Goal: Task Accomplishment & Management: Manage account settings

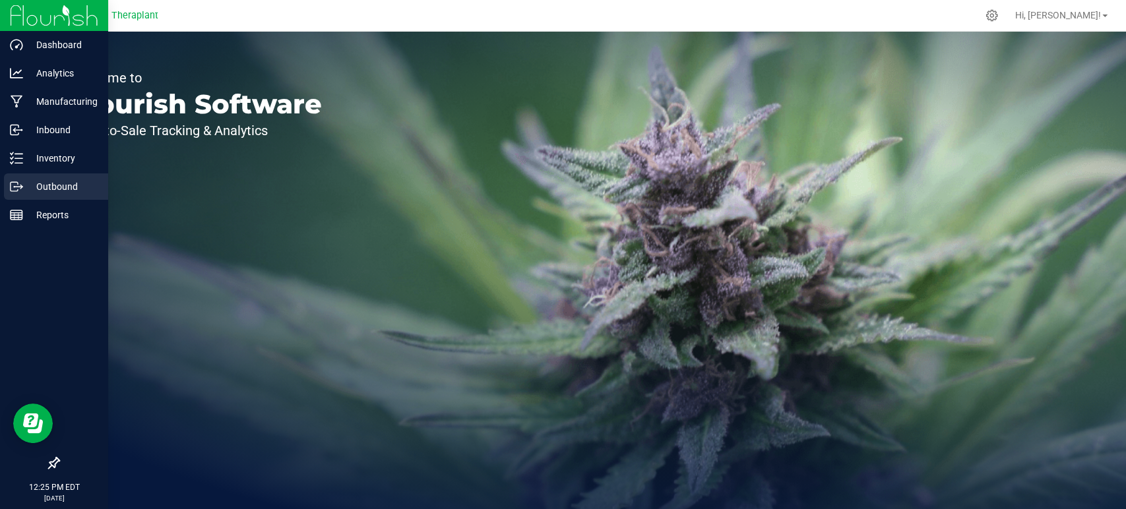
click at [66, 193] on p "Outbound" at bounding box center [62, 187] width 79 height 16
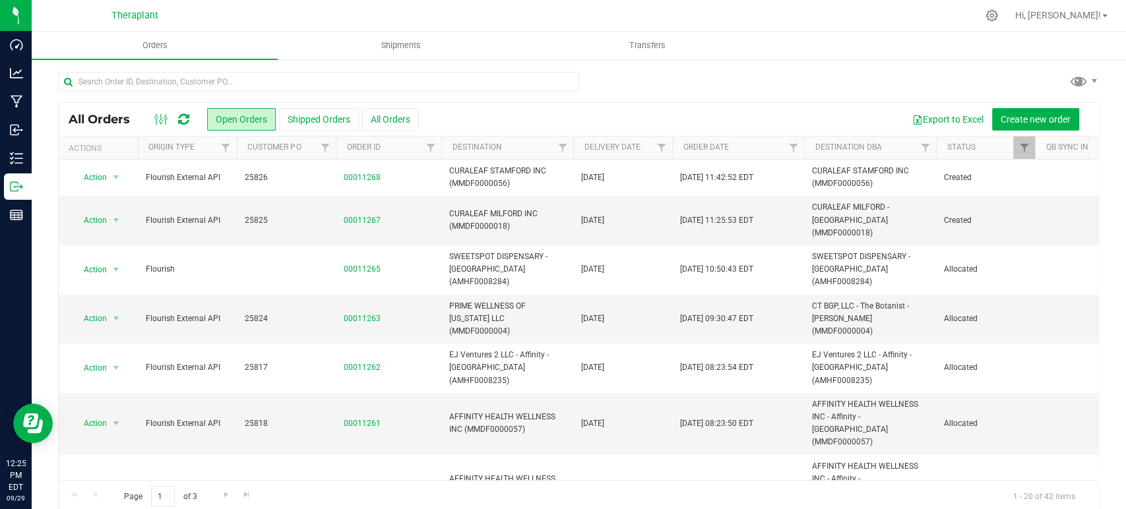
click at [185, 120] on icon at bounding box center [183, 119] width 11 height 13
click at [664, 147] on span "Filter" at bounding box center [661, 147] width 11 height 11
click at [782, 224] on span "select" at bounding box center [783, 227] width 11 height 11
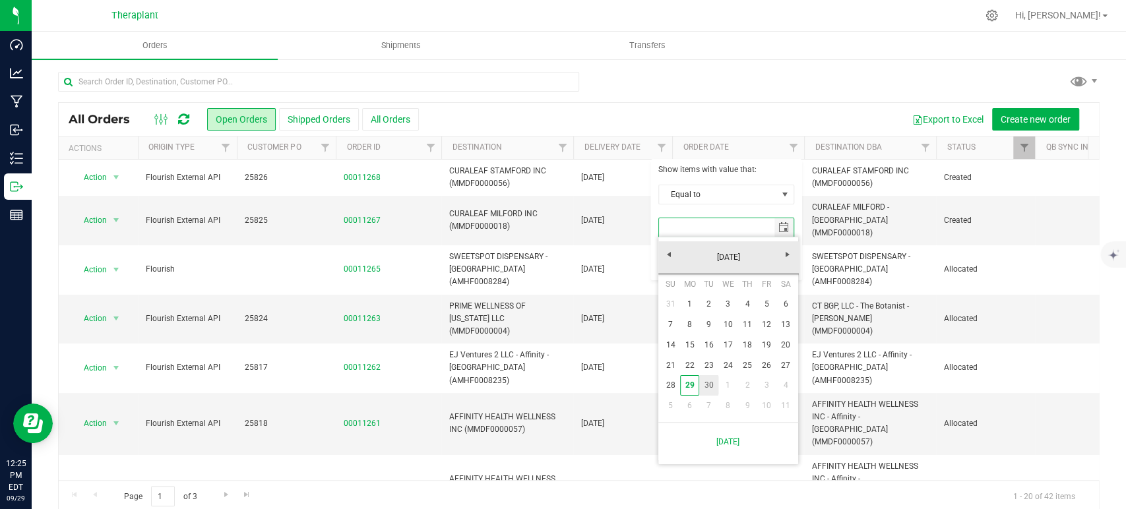
click at [711, 379] on link "30" at bounding box center [708, 385] width 19 height 20
type input "9/30/2025"
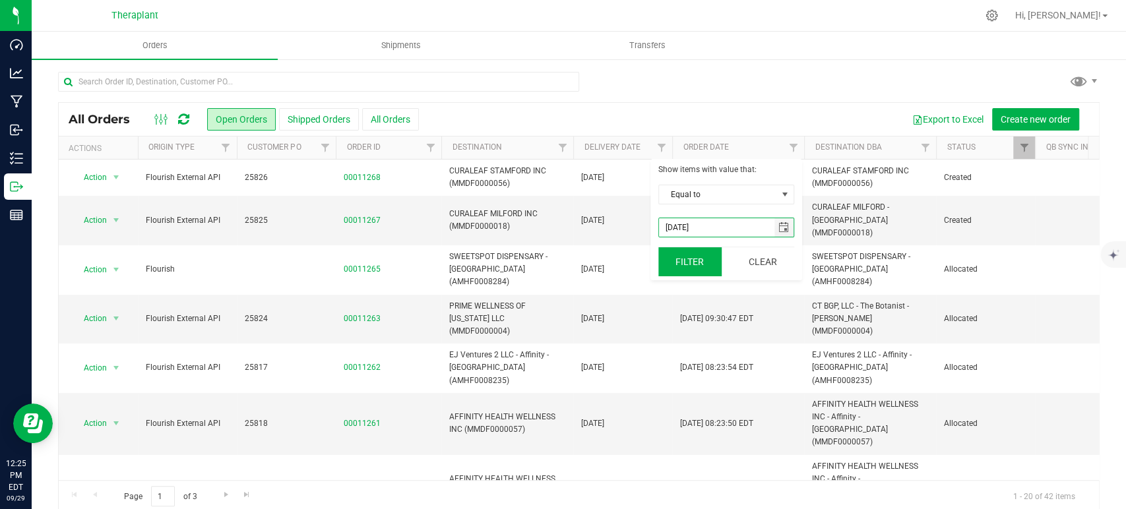
click at [681, 259] on button "Filter" at bounding box center [689, 261] width 63 height 29
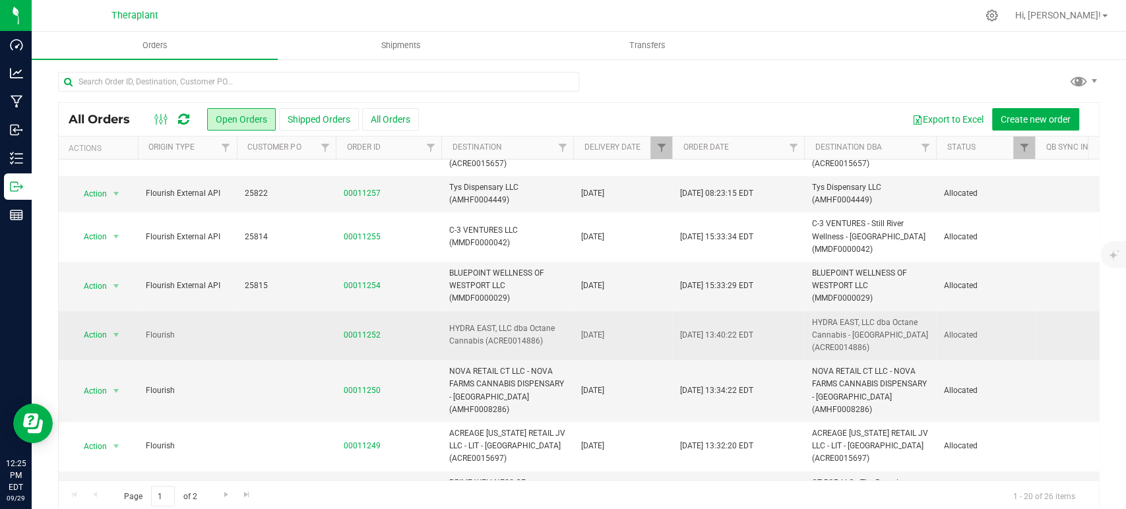
scroll to position [596, 0]
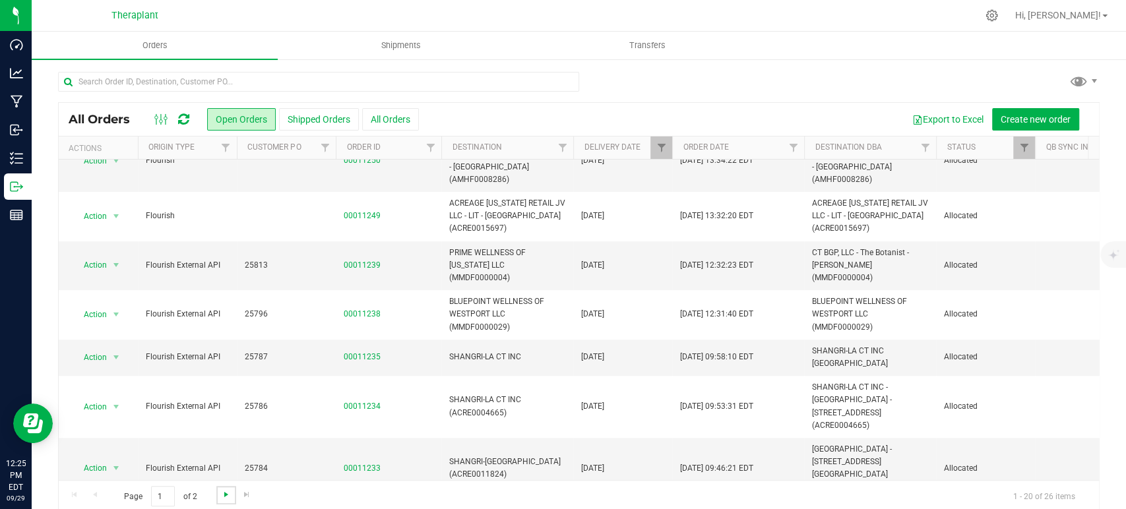
click at [227, 491] on span "Go to the next page" at bounding box center [226, 494] width 11 height 11
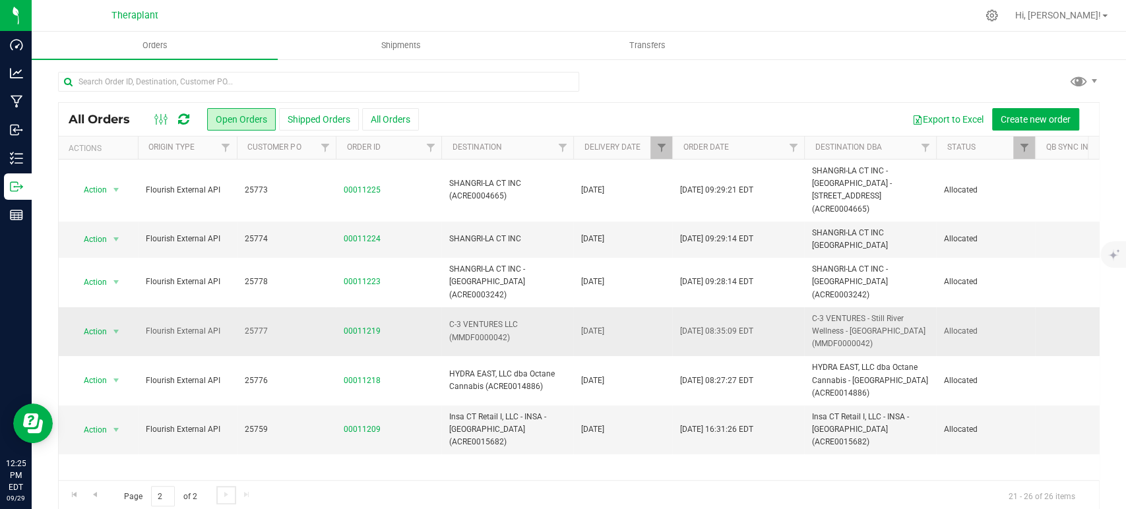
scroll to position [16, 0]
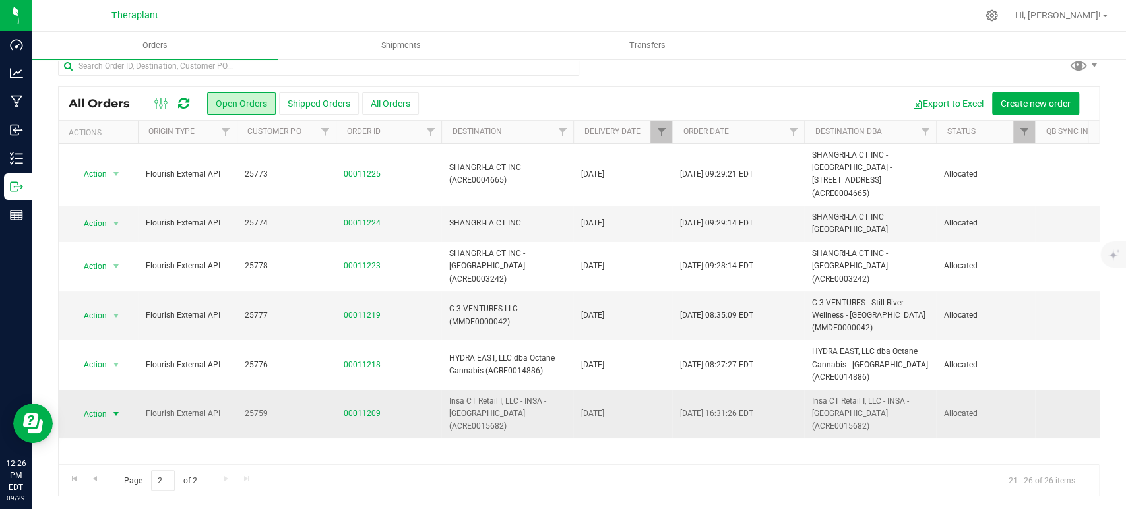
click at [111, 405] on span "select" at bounding box center [116, 414] width 16 height 18
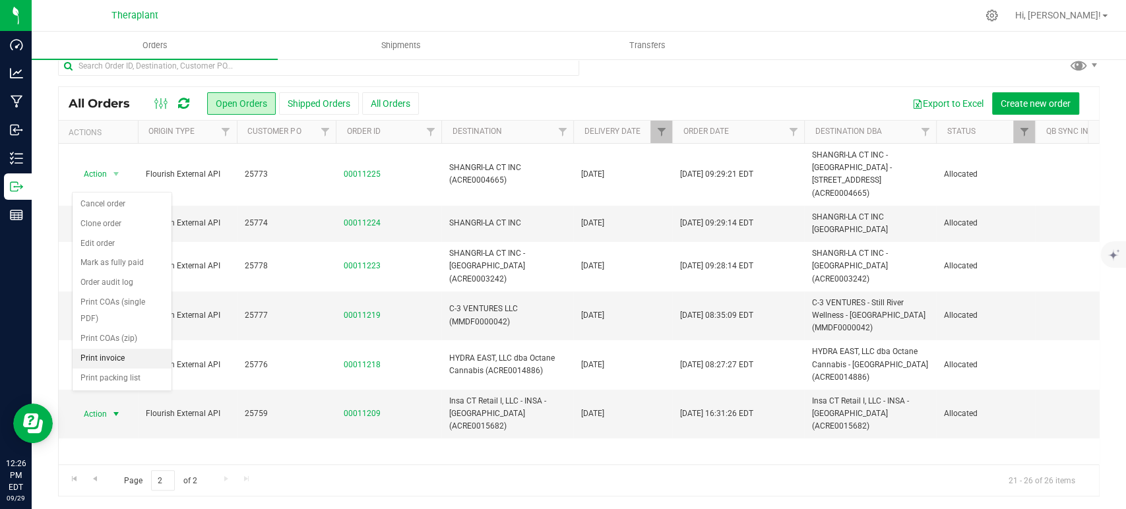
click at [124, 349] on li "Print invoice" at bounding box center [122, 359] width 99 height 20
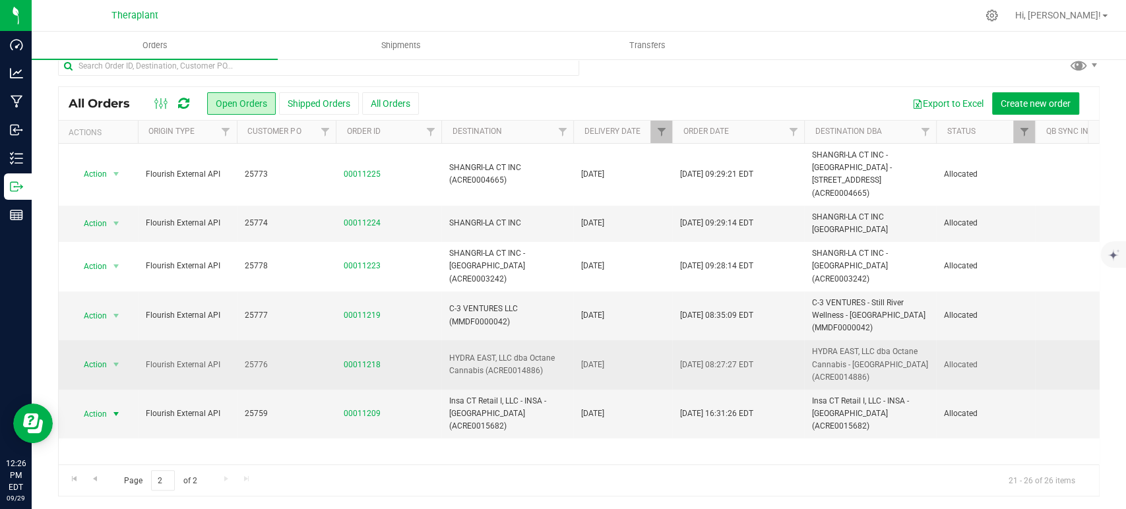
click at [98, 356] on span "Action" at bounding box center [90, 365] width 36 height 18
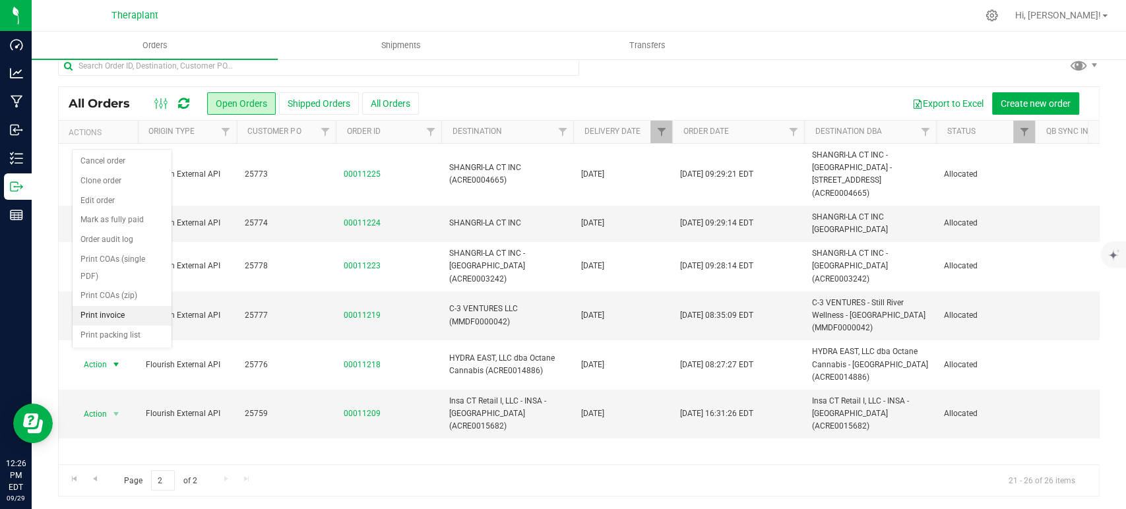
click at [127, 306] on li "Print invoice" at bounding box center [122, 316] width 99 height 20
click at [100, 307] on span "Action" at bounding box center [90, 316] width 36 height 18
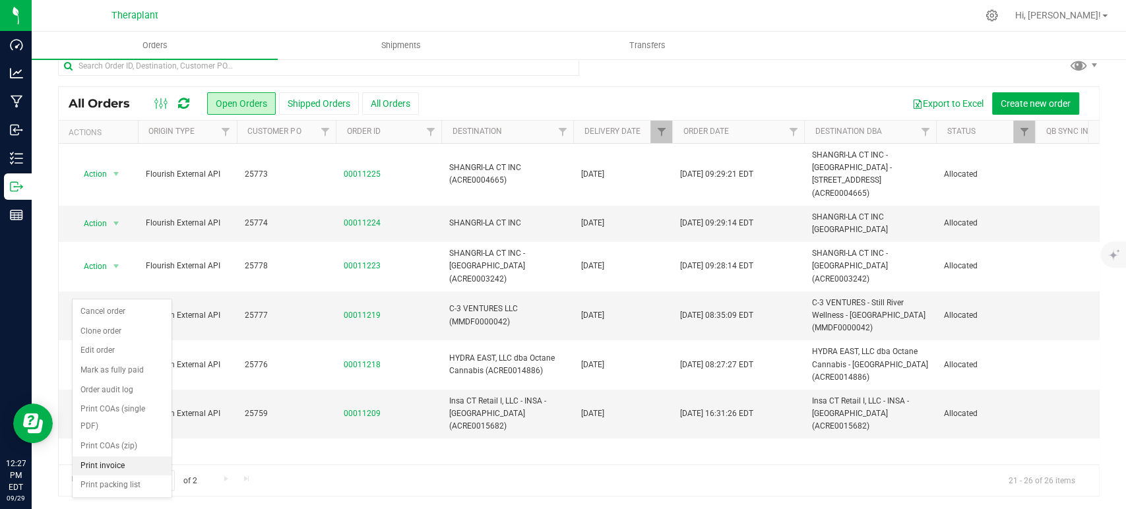
click at [113, 456] on li "Print invoice" at bounding box center [122, 466] width 99 height 20
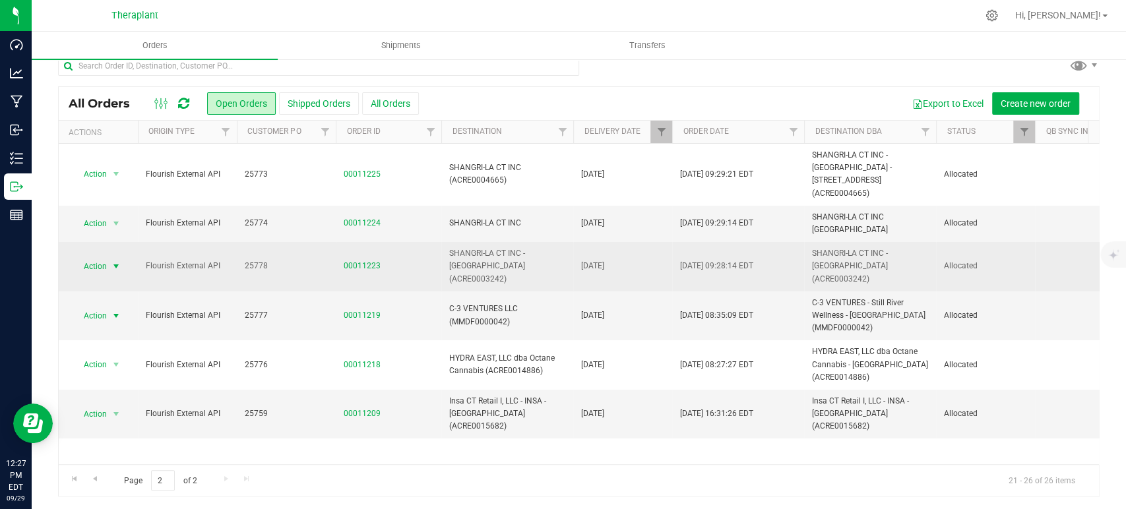
click at [117, 261] on span "select" at bounding box center [116, 266] width 11 height 11
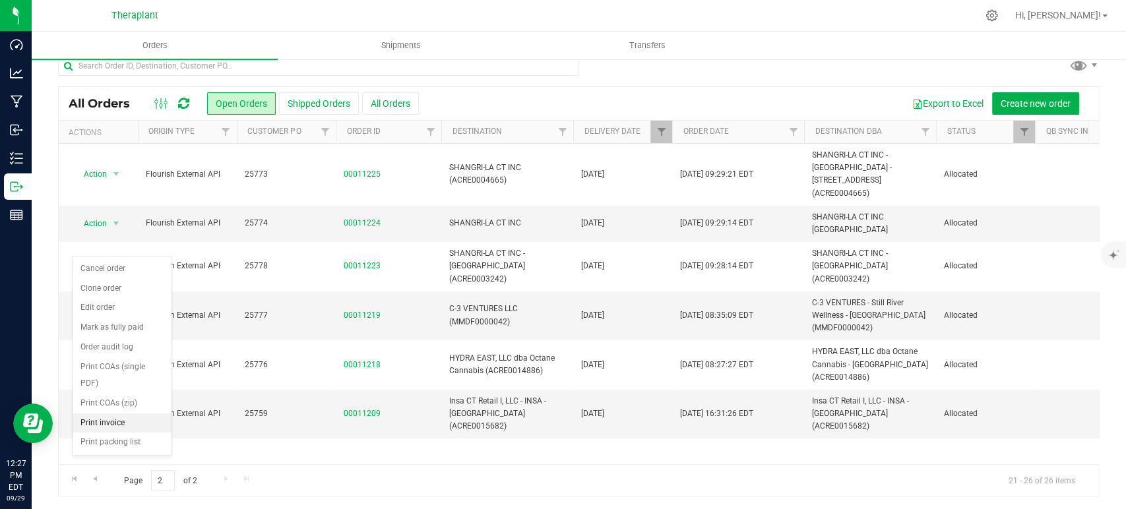
click at [132, 414] on li "Print invoice" at bounding box center [122, 424] width 99 height 20
click at [108, 216] on span "select" at bounding box center [116, 223] width 16 height 18
click at [104, 377] on li "Print invoice" at bounding box center [122, 387] width 99 height 20
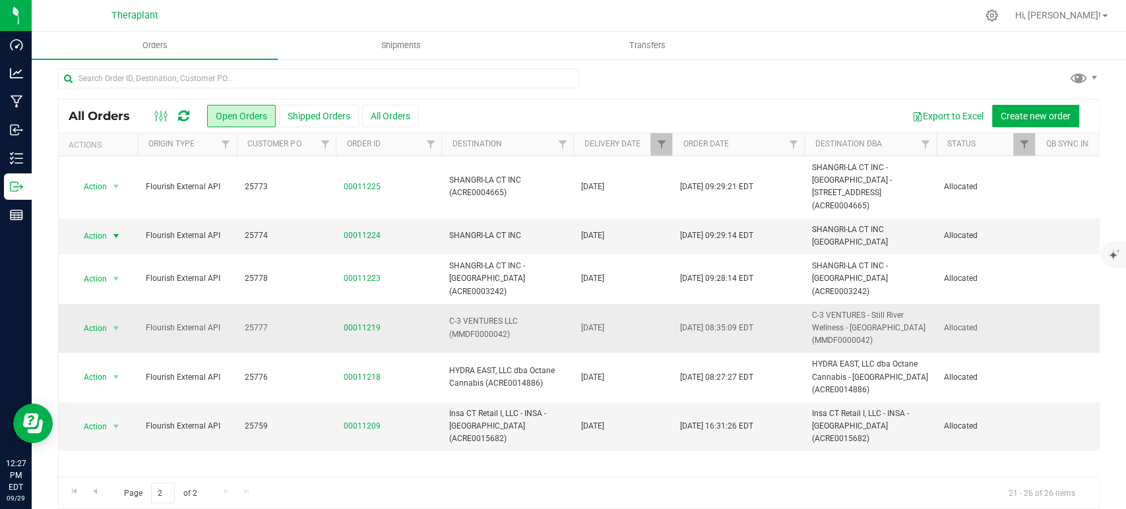
scroll to position [0, 0]
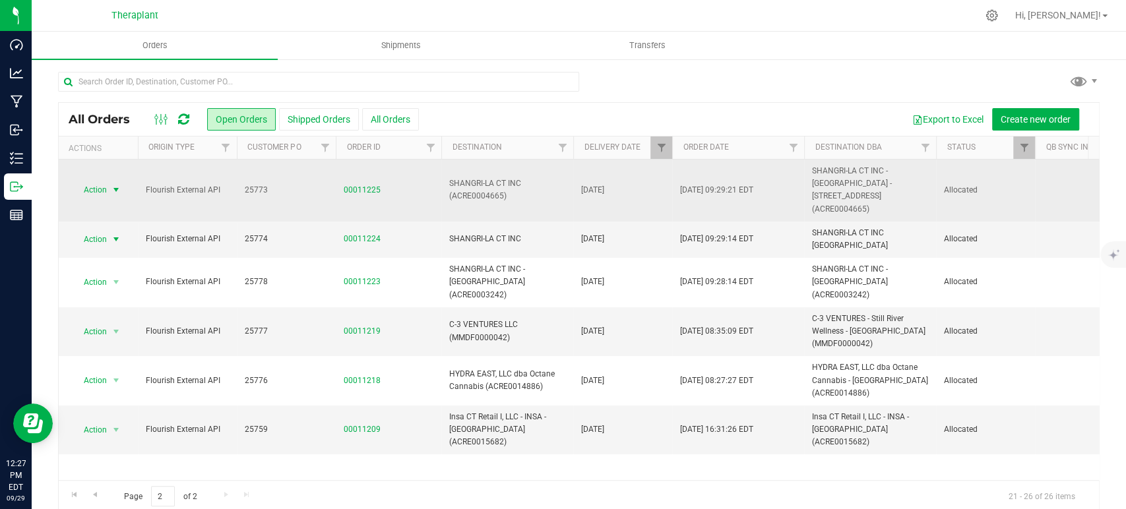
click at [101, 185] on span "Action" at bounding box center [90, 190] width 36 height 18
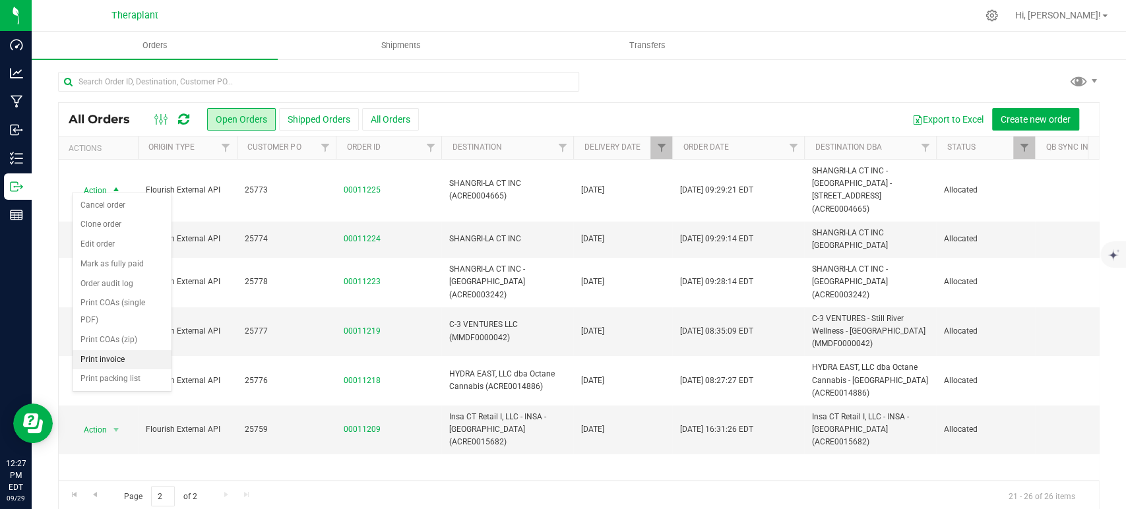
click at [122, 350] on li "Print invoice" at bounding box center [122, 360] width 99 height 20
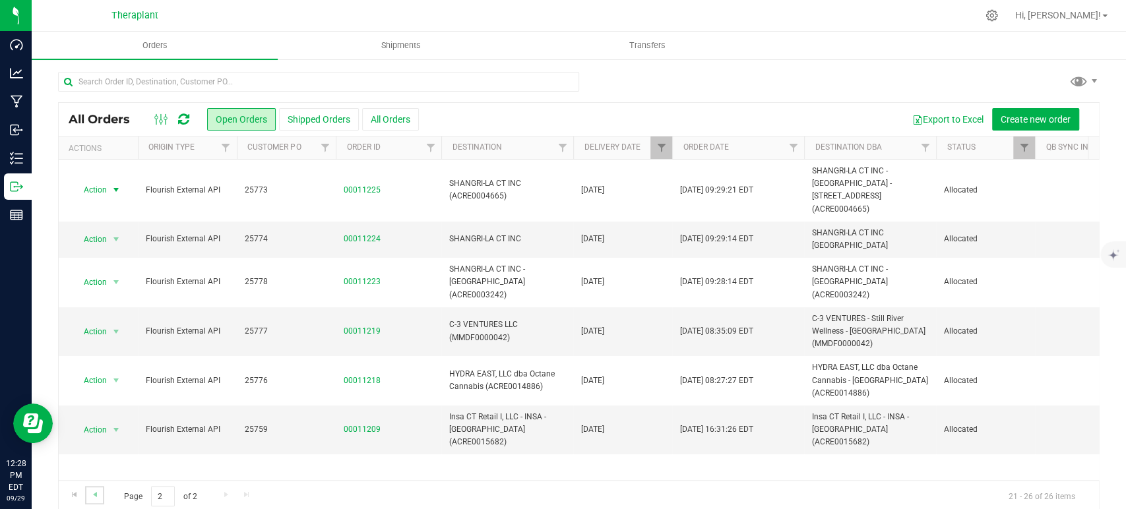
click at [101, 495] on link "Go to the previous page" at bounding box center [94, 495] width 19 height 18
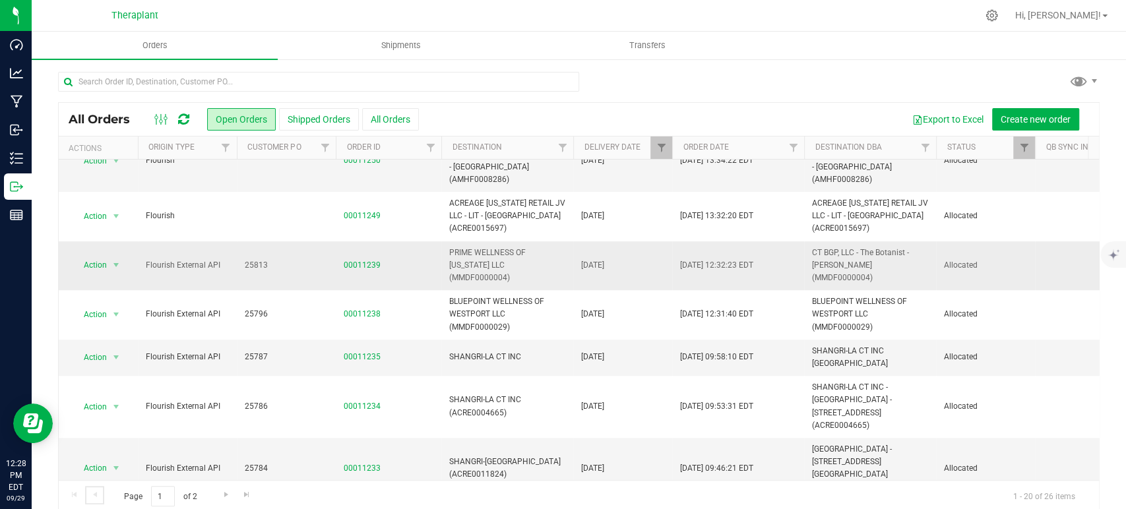
scroll to position [16, 0]
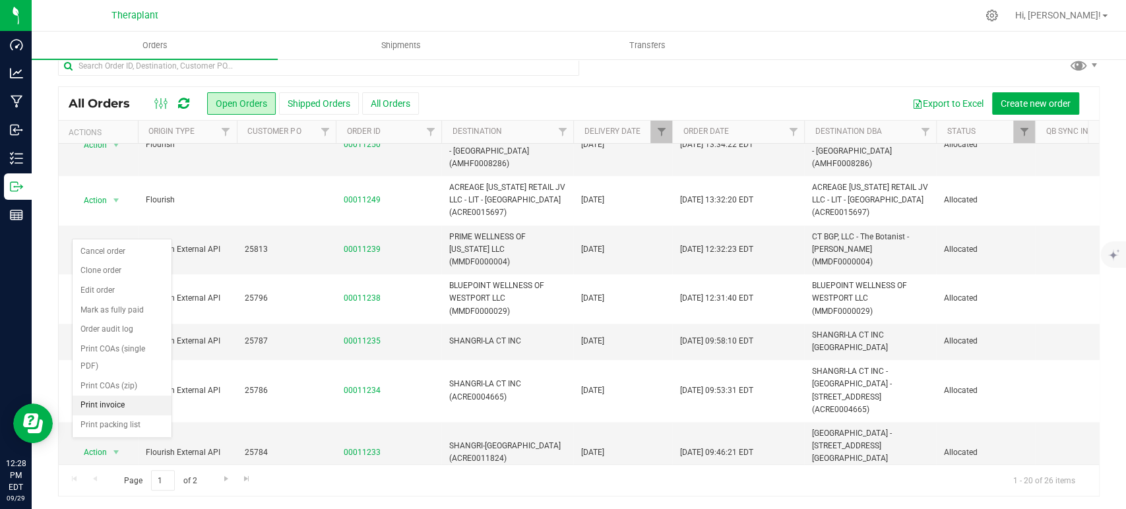
click at [115, 396] on li "Print invoice" at bounding box center [122, 406] width 99 height 20
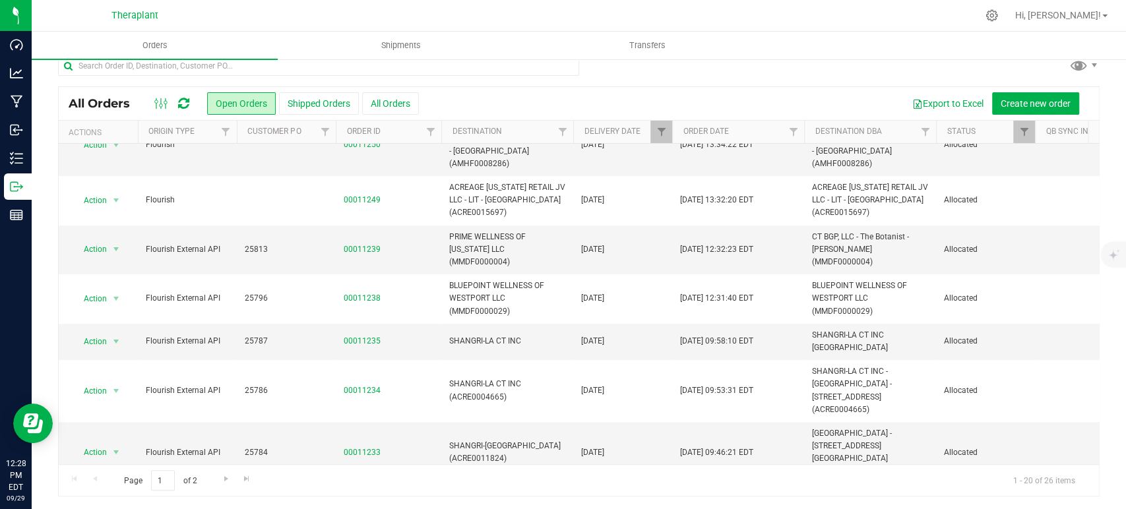
click at [100, 499] on span "Action" at bounding box center [90, 508] width 36 height 18
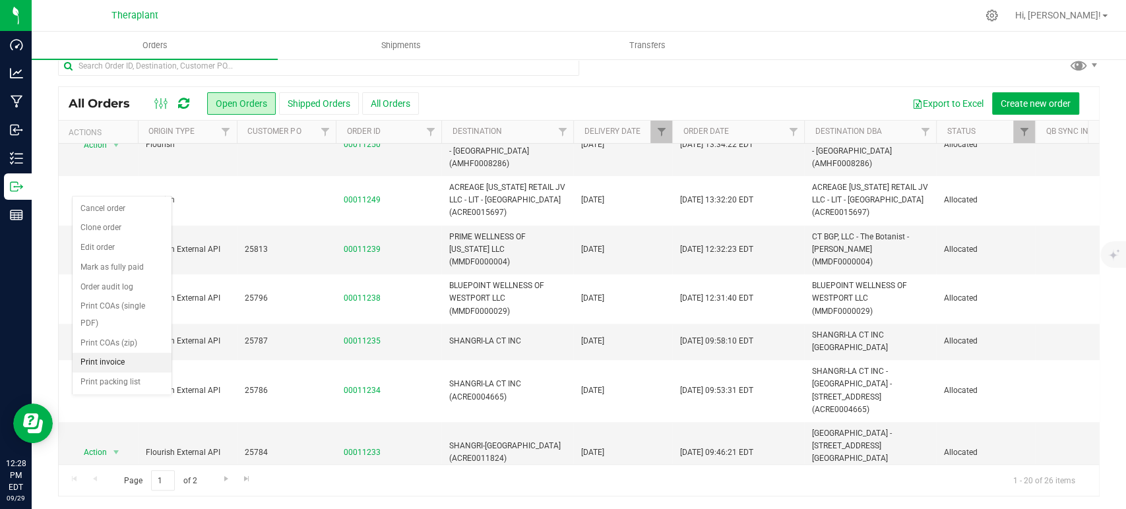
click at [97, 353] on li "Print invoice" at bounding box center [122, 363] width 99 height 20
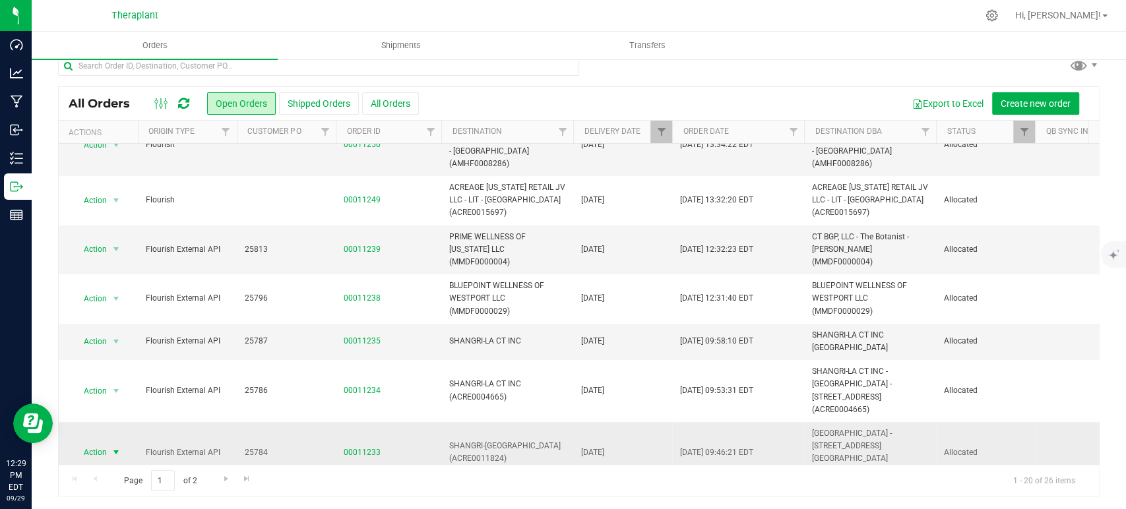
click at [105, 443] on span "Action" at bounding box center [90, 452] width 36 height 18
click at [119, 311] on li "Print invoice" at bounding box center [122, 321] width 99 height 20
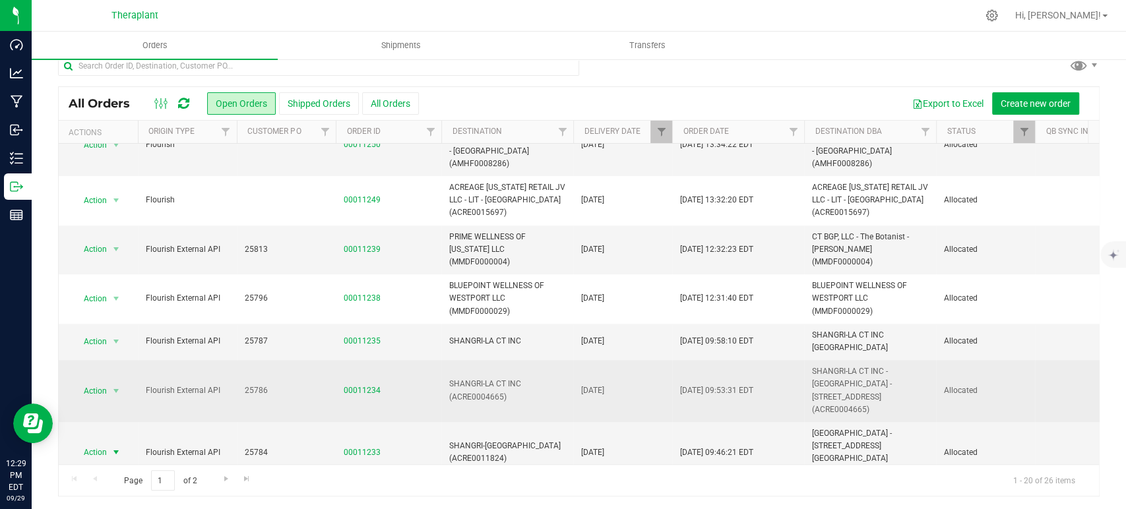
click at [116, 382] on span "select" at bounding box center [116, 391] width 16 height 18
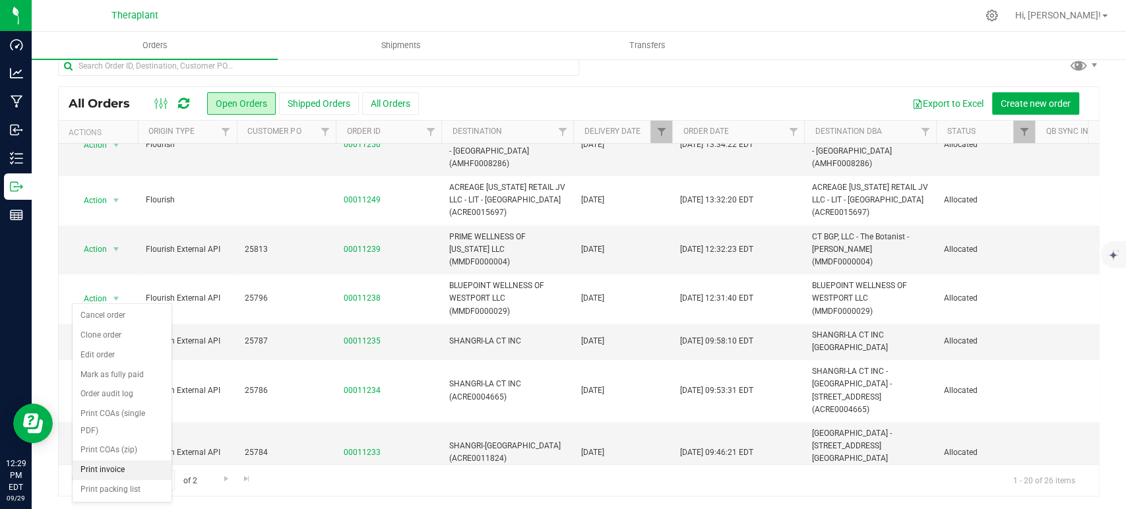
click at [116, 460] on li "Print invoice" at bounding box center [122, 470] width 99 height 20
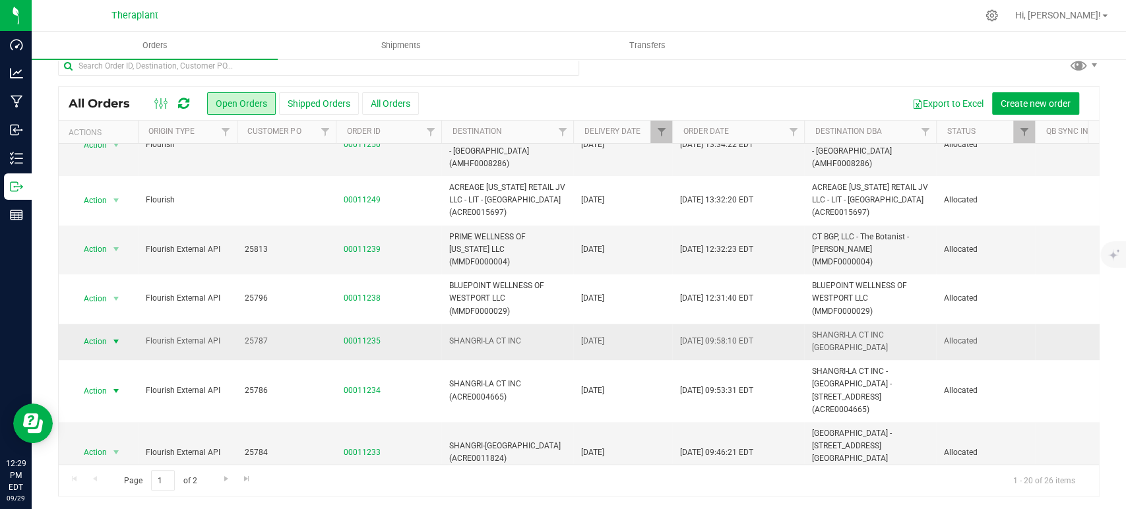
click at [92, 332] on span "Action" at bounding box center [90, 341] width 36 height 18
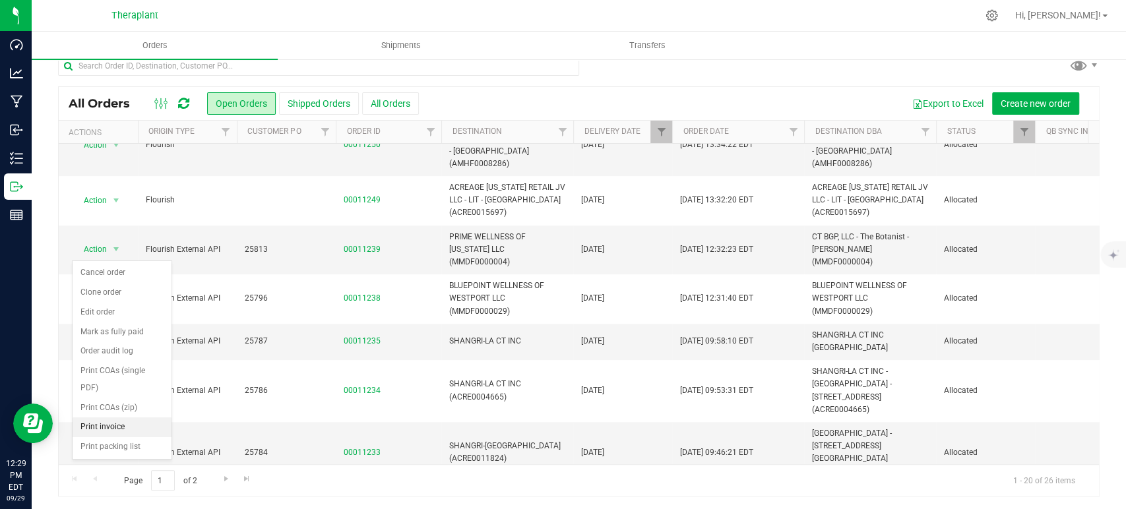
click at [122, 418] on li "Print invoice" at bounding box center [122, 428] width 99 height 20
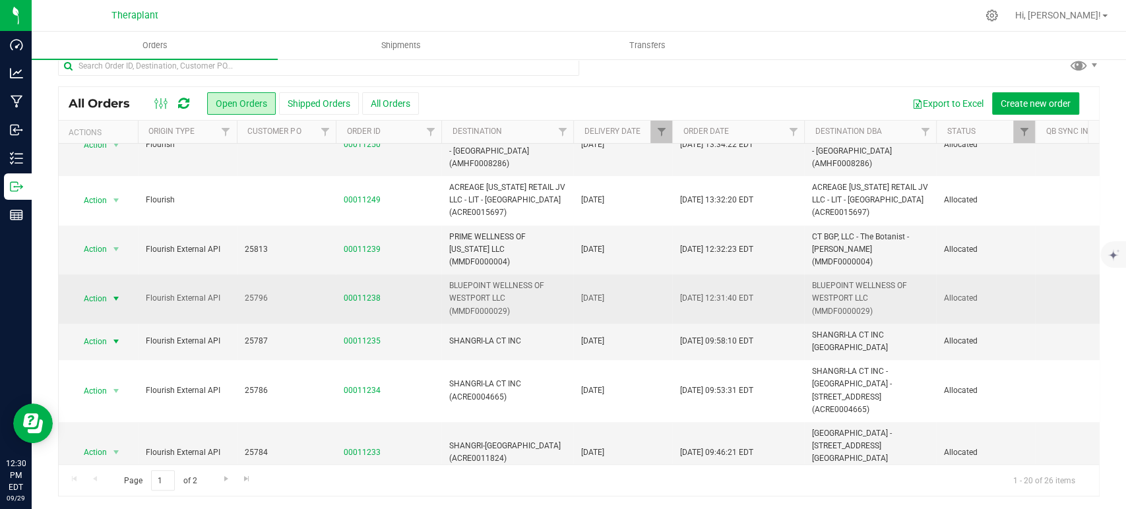
click at [117, 294] on span "select" at bounding box center [116, 299] width 11 height 11
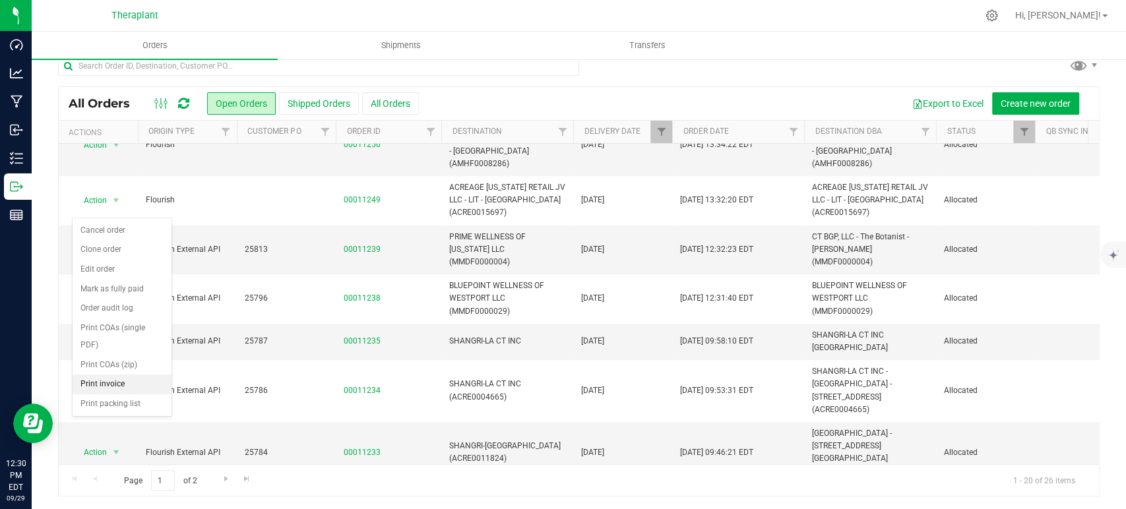
click at [135, 375] on li "Print invoice" at bounding box center [122, 385] width 99 height 20
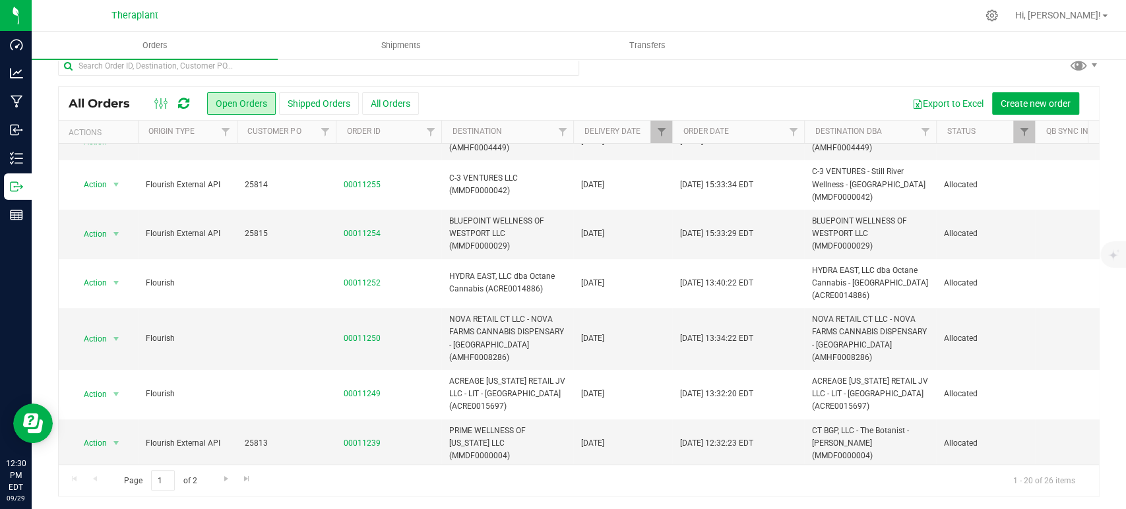
scroll to position [371, 0]
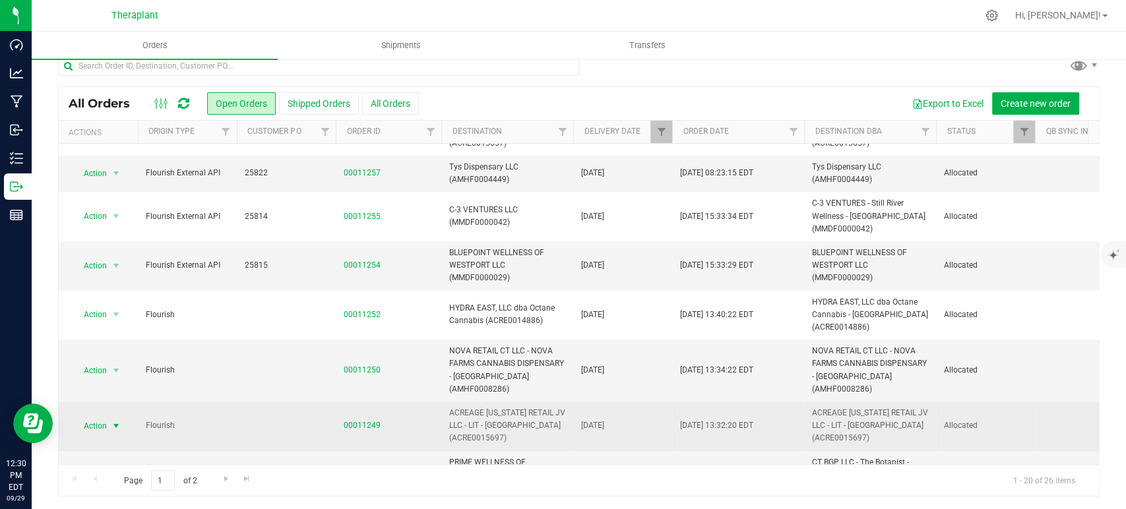
click at [110, 417] on span "select" at bounding box center [116, 426] width 16 height 18
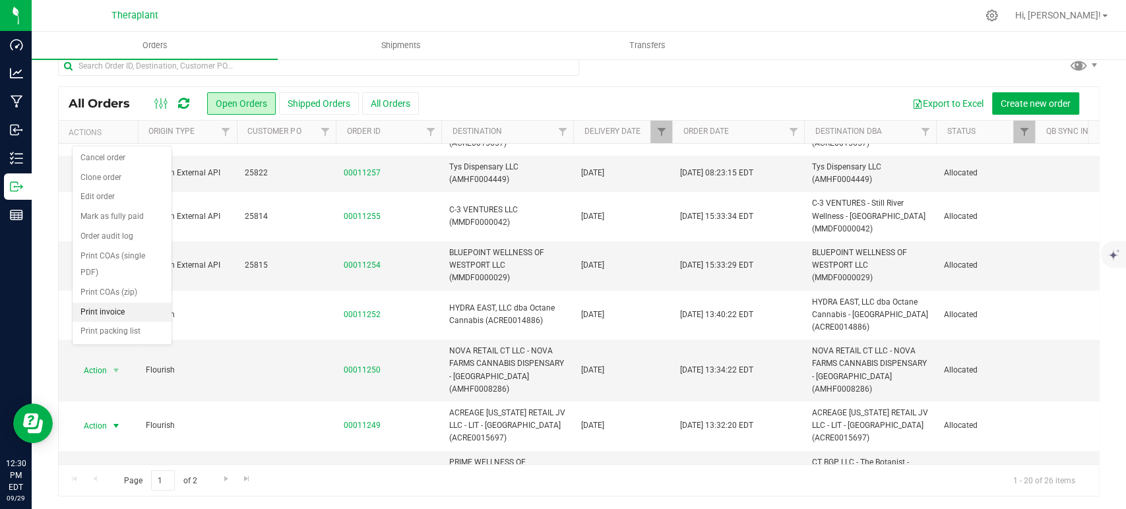
click at [129, 303] on li "Print invoice" at bounding box center [122, 313] width 99 height 20
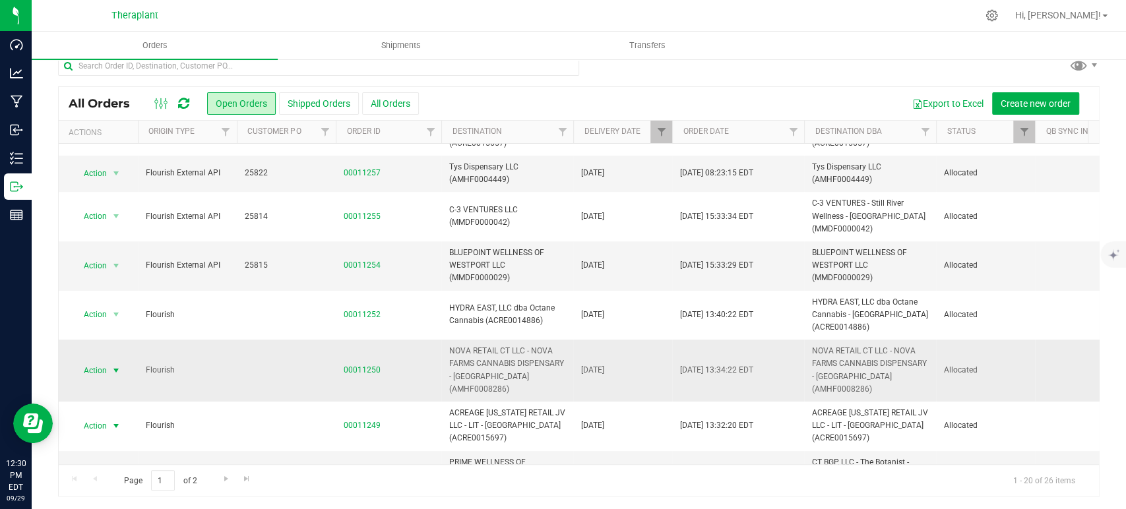
click at [113, 365] on span "select" at bounding box center [116, 370] width 11 height 11
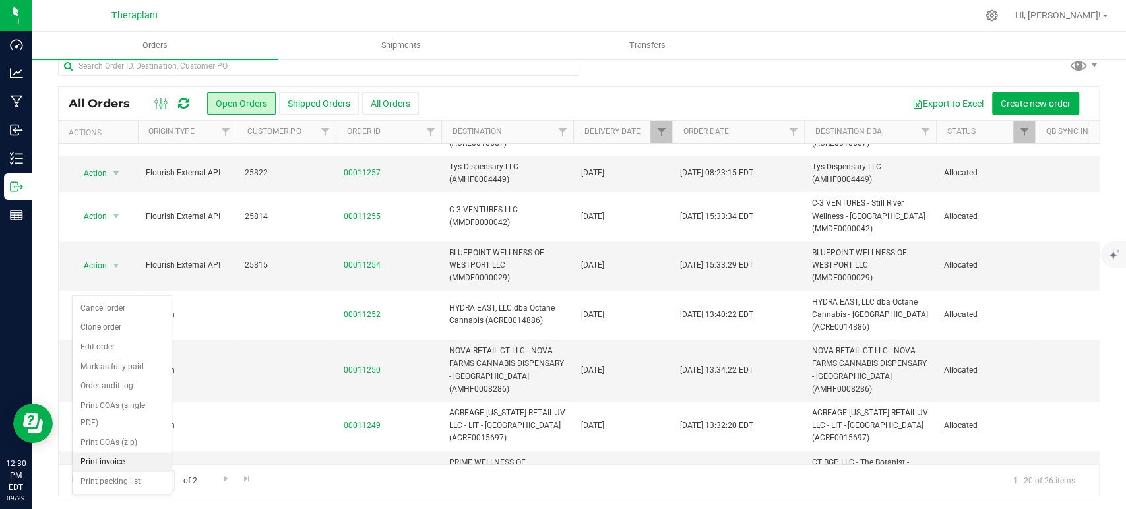
click at [148, 453] on li "Print invoice" at bounding box center [122, 463] width 99 height 20
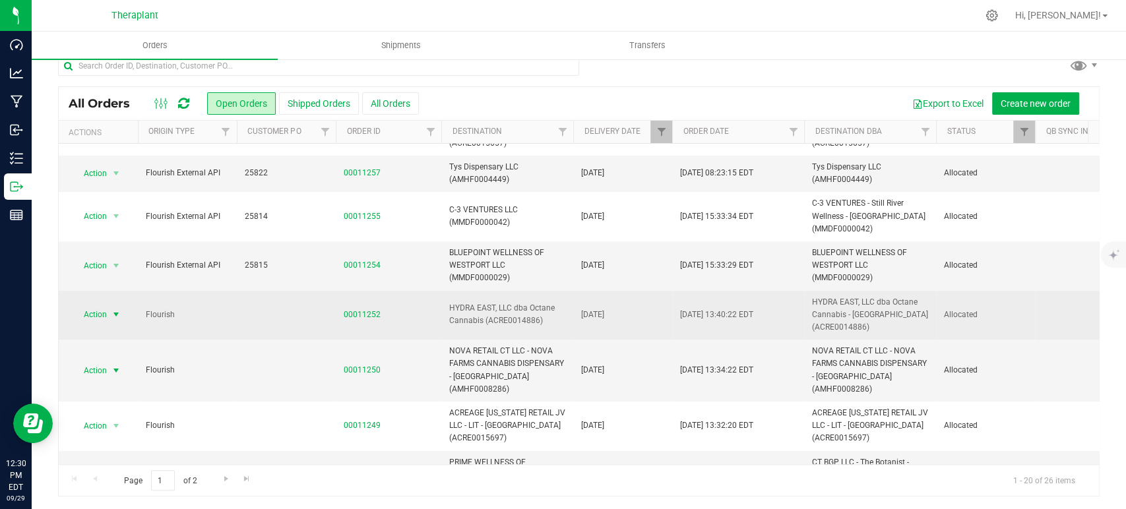
click at [116, 309] on span "select" at bounding box center [116, 314] width 11 height 11
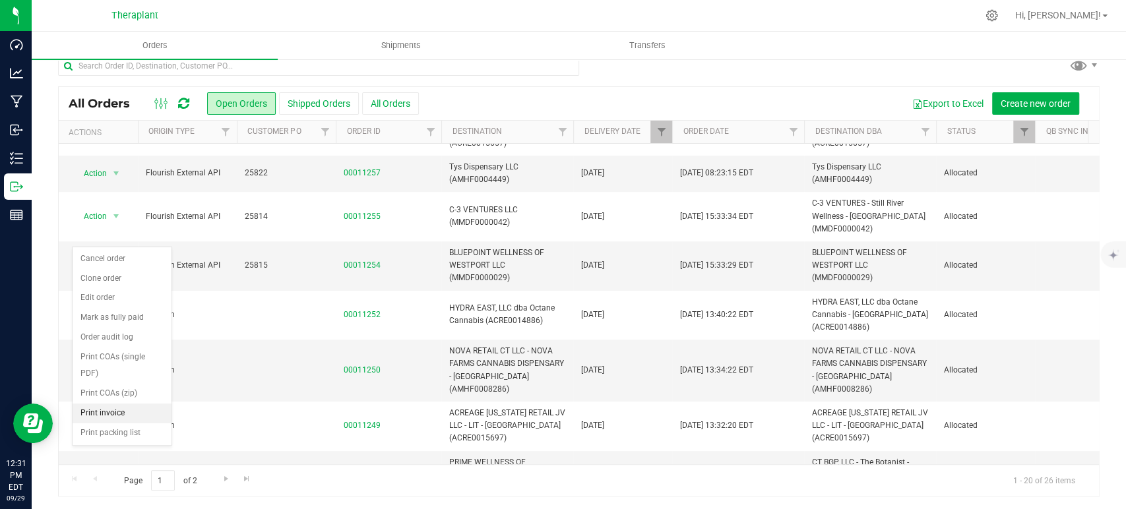
click at [112, 404] on li "Print invoice" at bounding box center [122, 414] width 99 height 20
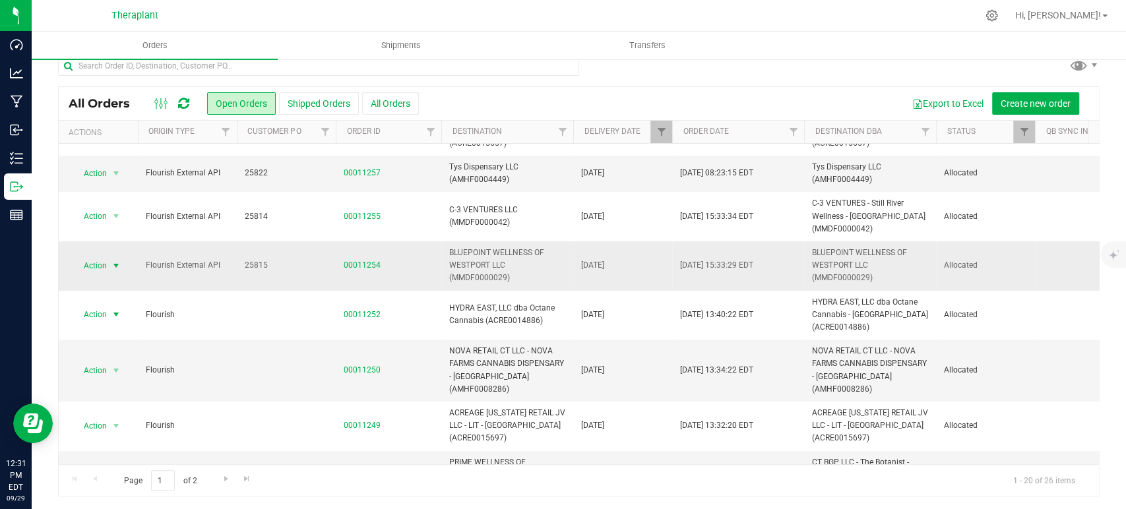
click at [90, 257] on span "Action" at bounding box center [90, 266] width 36 height 18
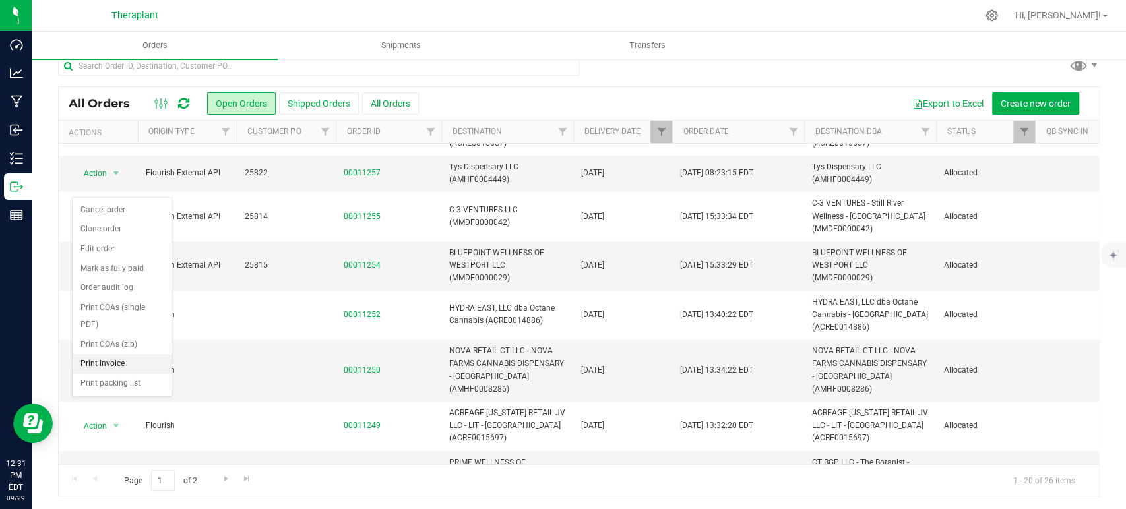
click at [100, 354] on li "Print invoice" at bounding box center [122, 364] width 99 height 20
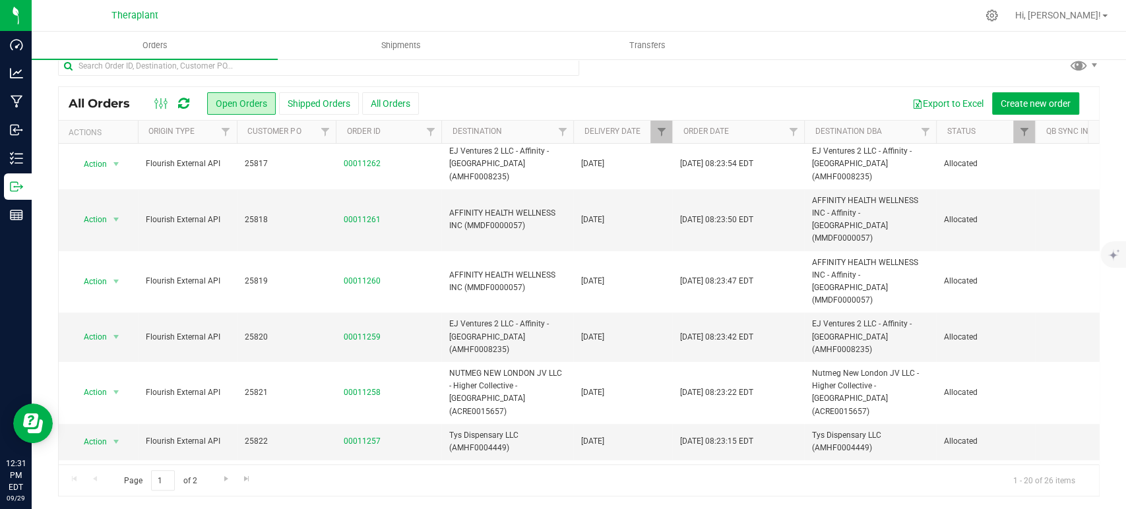
scroll to position [96, 0]
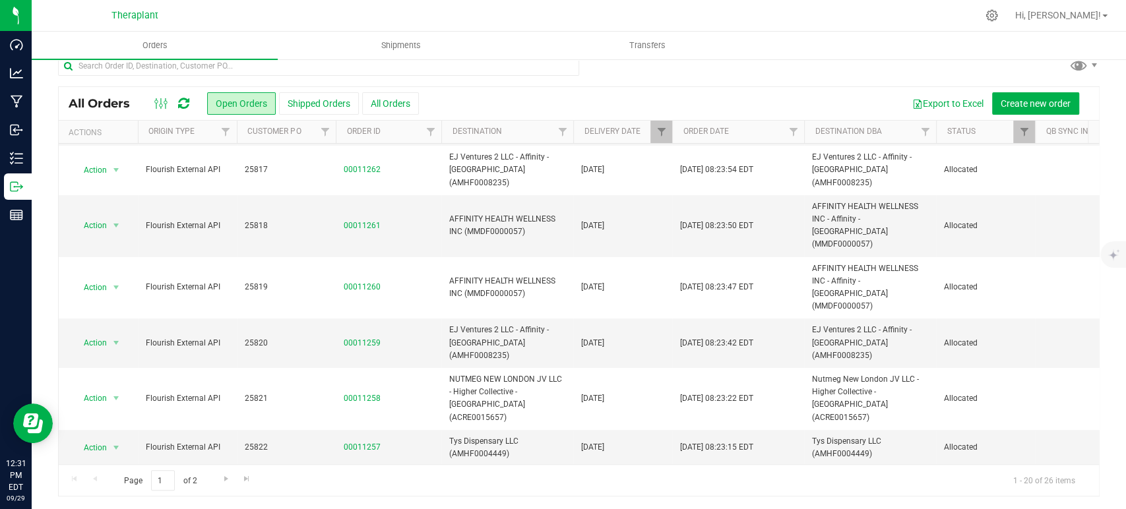
click at [112, 485] on span "select" at bounding box center [116, 490] width 11 height 11
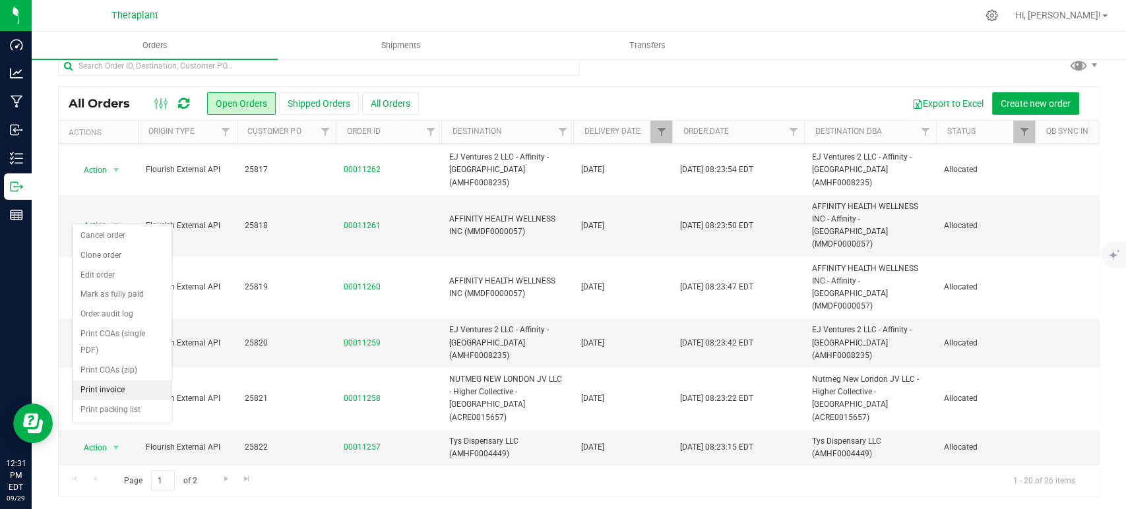
click at [104, 381] on li "Print invoice" at bounding box center [122, 391] width 99 height 20
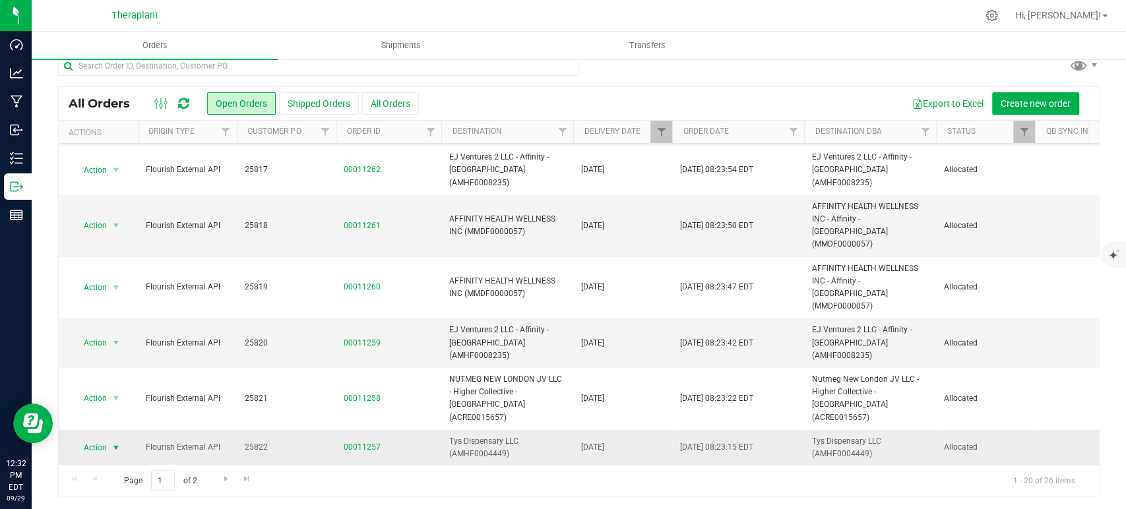
click at [109, 439] on span "select" at bounding box center [116, 448] width 16 height 18
click at [109, 338] on li "Print invoice" at bounding box center [122, 348] width 99 height 20
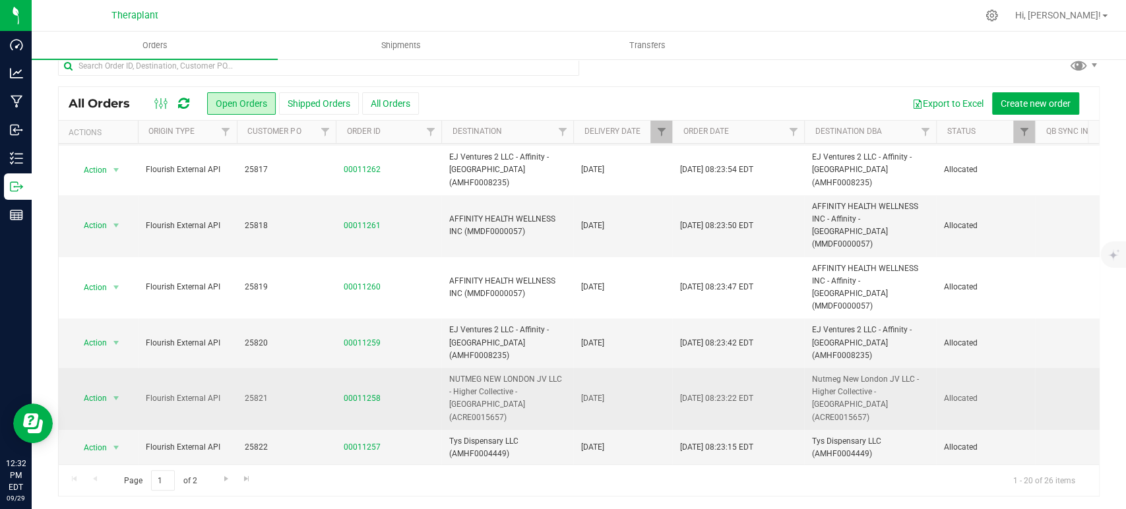
click at [125, 389] on div "Action Action Cancel order Clone order Edit order Mark as fully paid Order audi…" at bounding box center [98, 398] width 63 height 18
click at [109, 389] on span "select" at bounding box center [116, 398] width 16 height 18
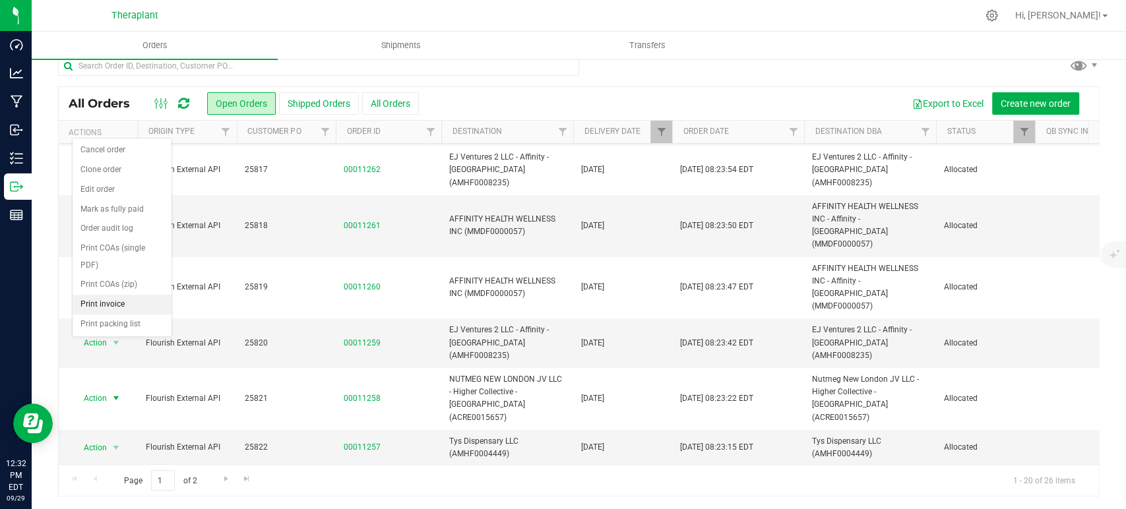
click at [123, 295] on li "Print invoice" at bounding box center [122, 305] width 99 height 20
click at [108, 334] on span "select" at bounding box center [116, 343] width 16 height 18
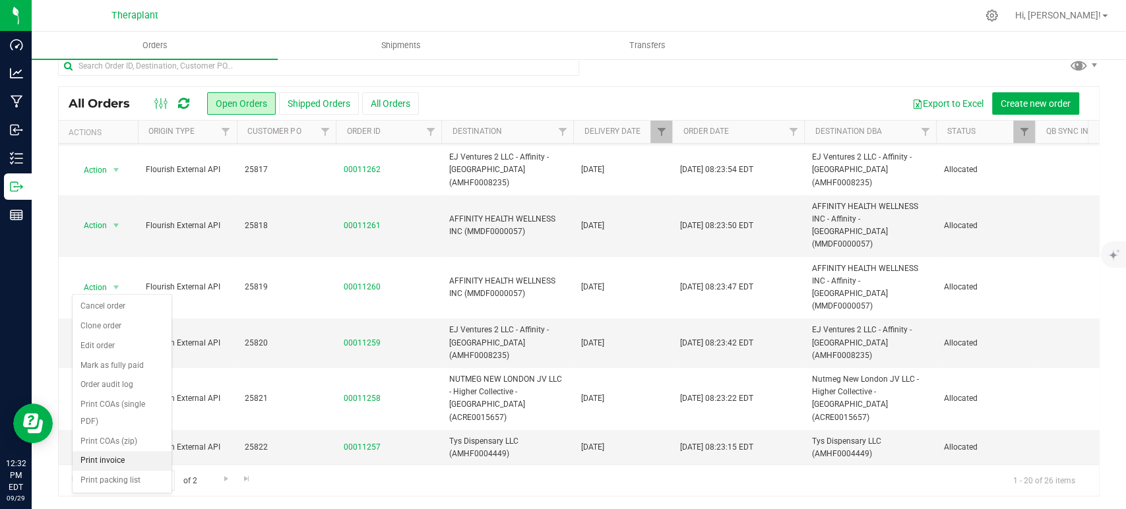
click at [111, 451] on li "Print invoice" at bounding box center [122, 461] width 99 height 20
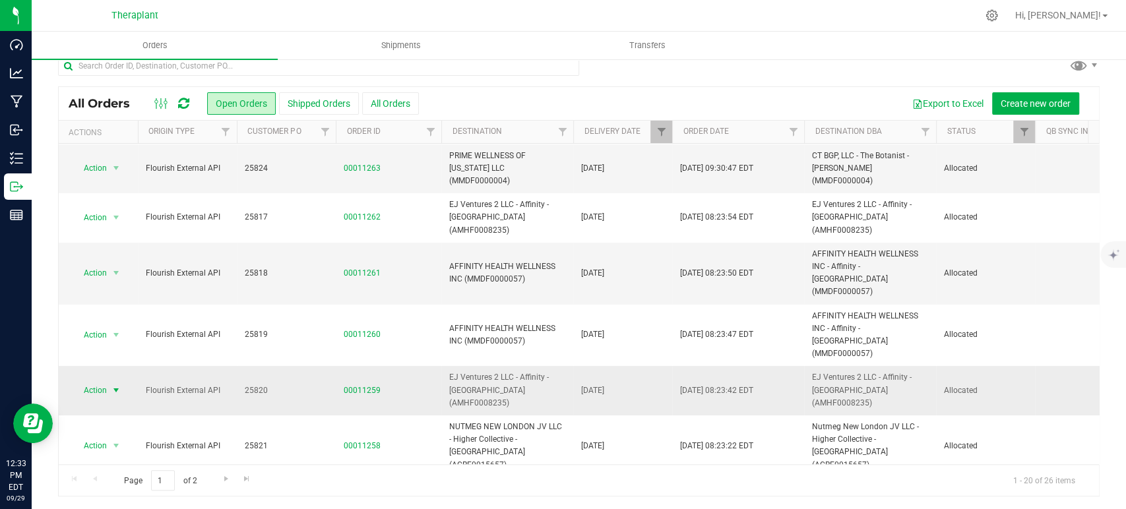
scroll to position [23, 0]
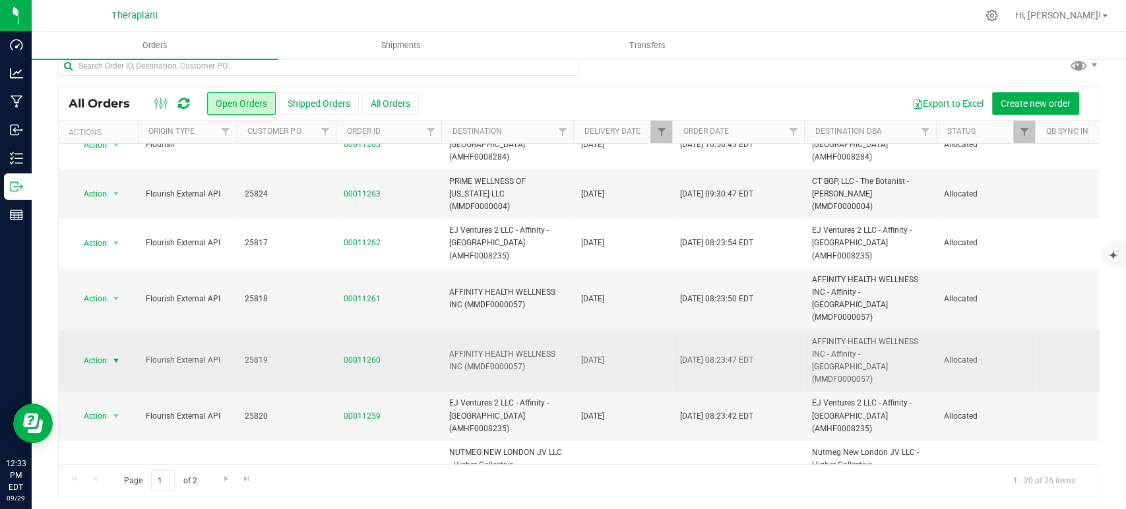
click at [78, 352] on span "Action" at bounding box center [90, 361] width 36 height 18
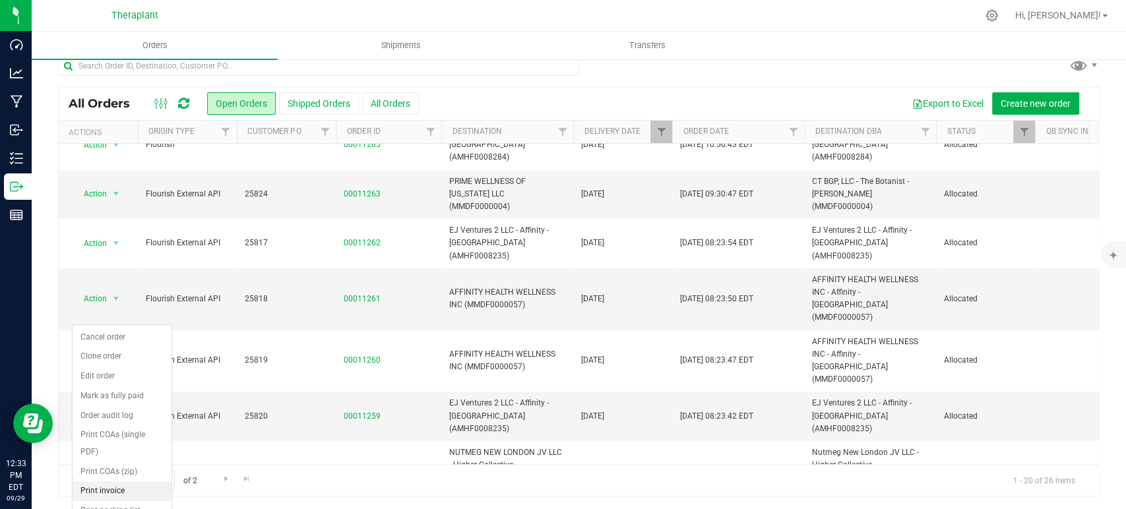
click at [118, 482] on li "Print invoice" at bounding box center [122, 492] width 99 height 20
click at [108, 290] on span "select" at bounding box center [116, 299] width 16 height 18
click at [121, 433] on li "Print invoice" at bounding box center [122, 443] width 99 height 20
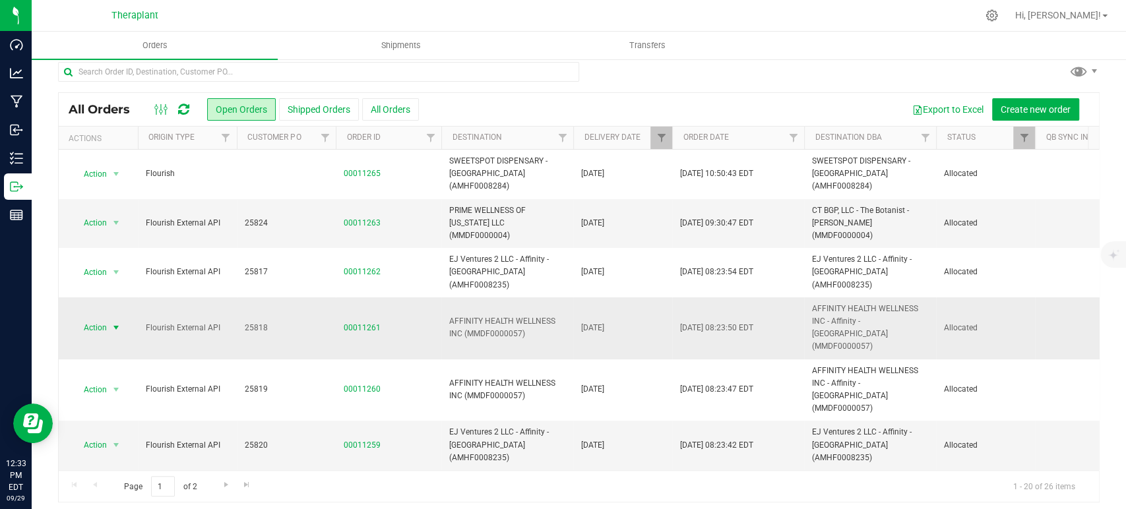
scroll to position [0, 0]
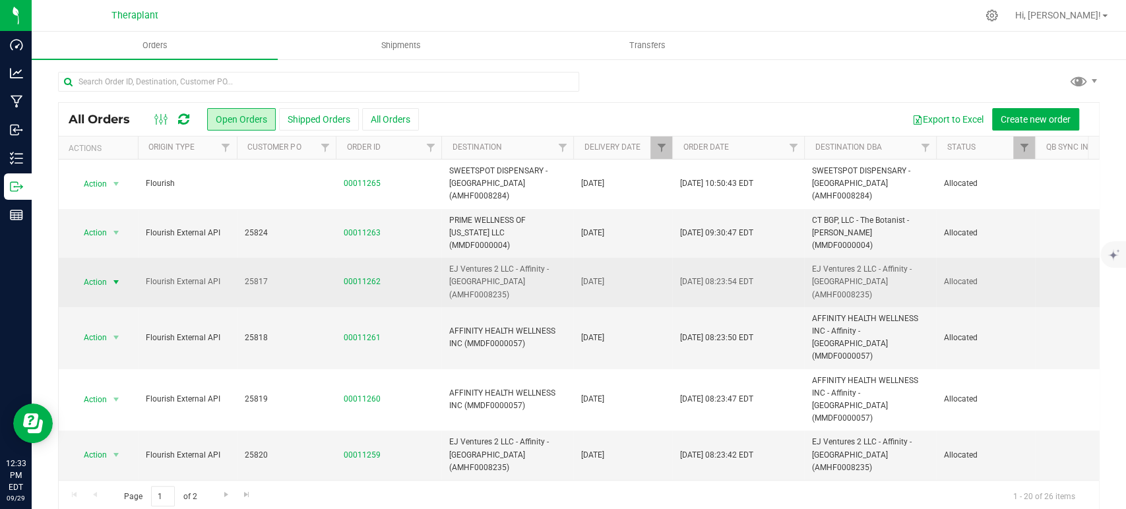
click at [109, 273] on span "select" at bounding box center [116, 282] width 16 height 18
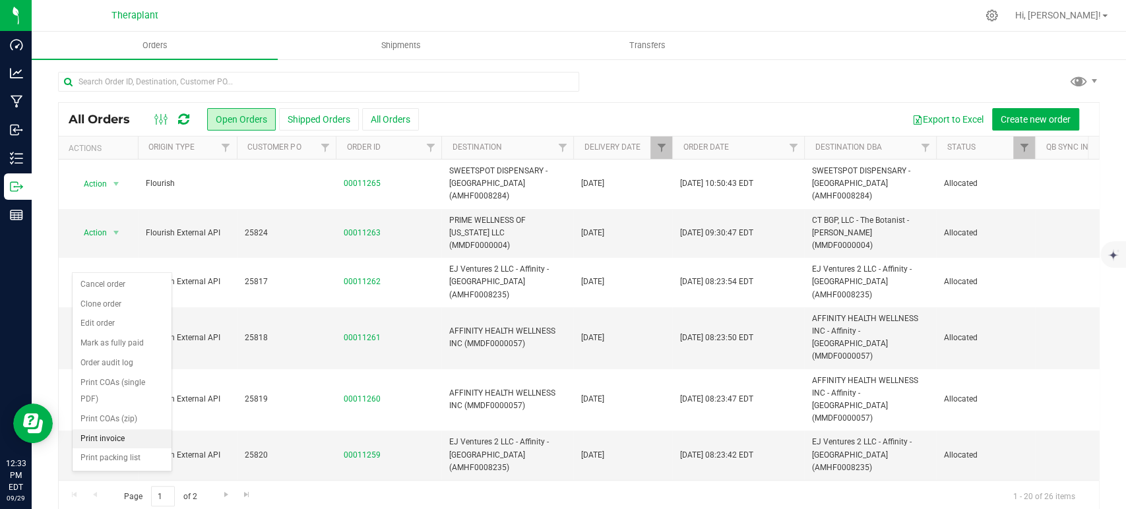
click at [129, 429] on li "Print invoice" at bounding box center [122, 439] width 99 height 20
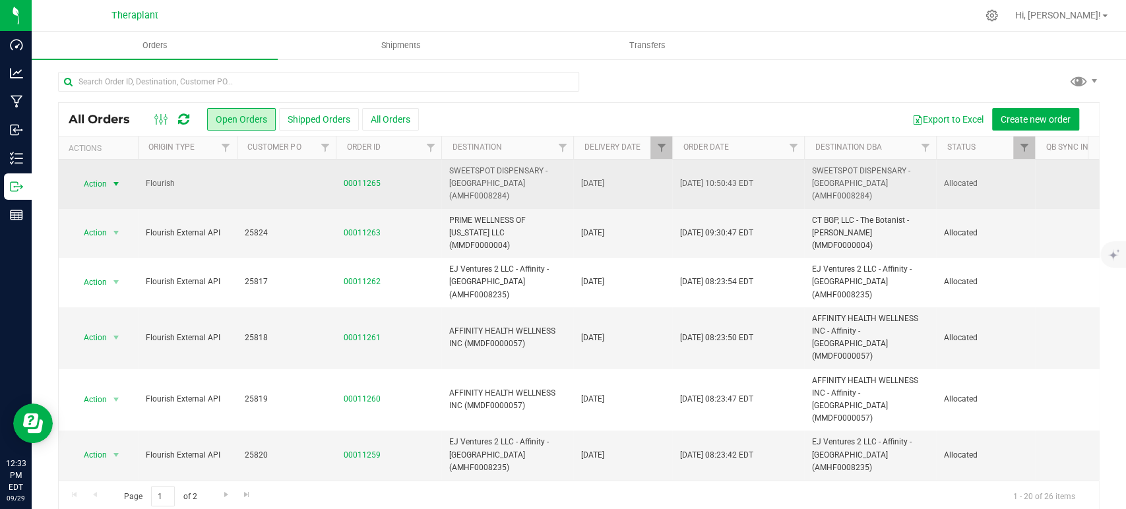
click at [85, 175] on span "Action" at bounding box center [90, 184] width 36 height 18
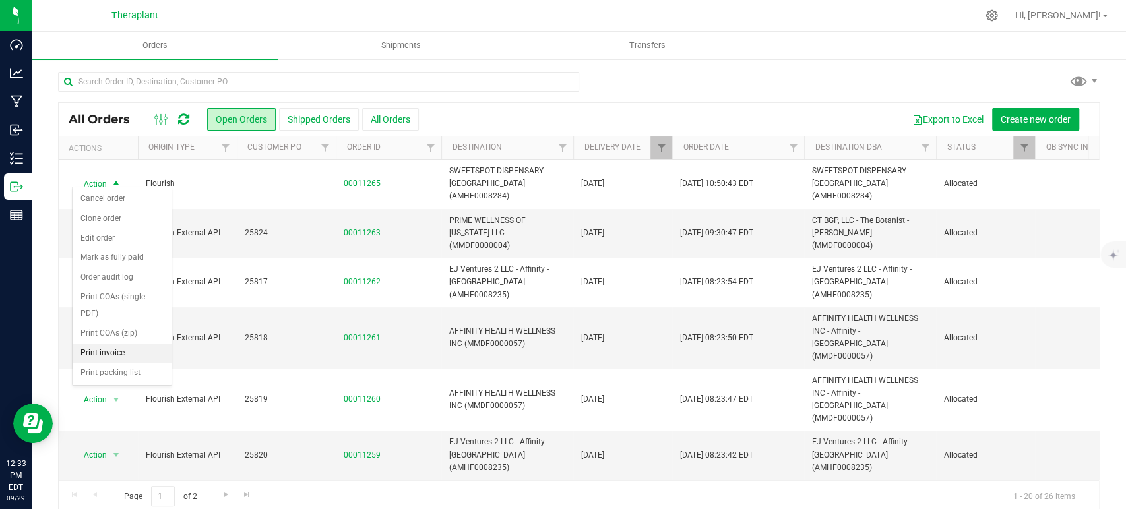
click at [116, 344] on li "Print invoice" at bounding box center [122, 354] width 99 height 20
click at [185, 118] on icon at bounding box center [183, 119] width 11 height 13
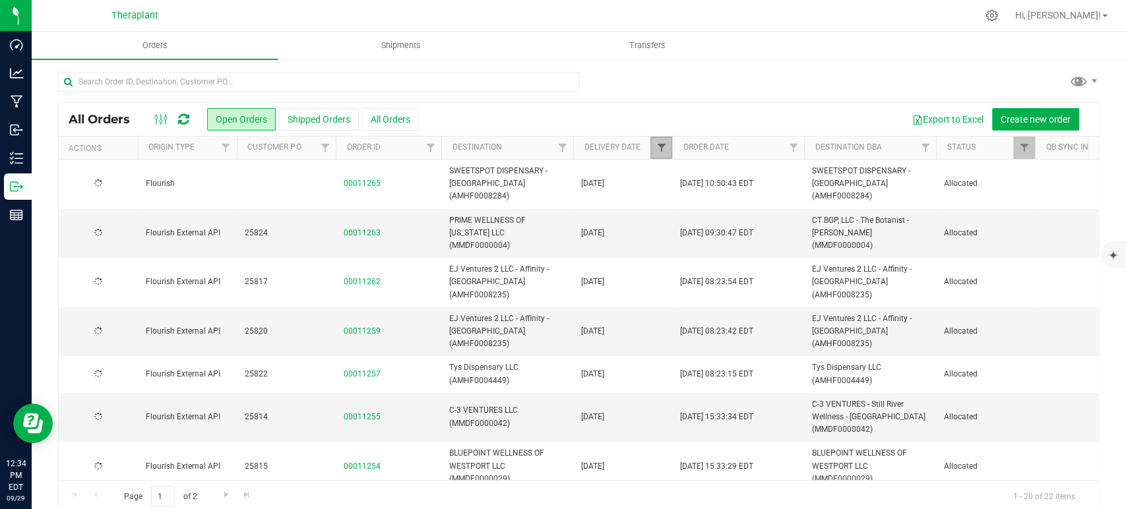
click at [659, 146] on span "Filter" at bounding box center [661, 147] width 11 height 11
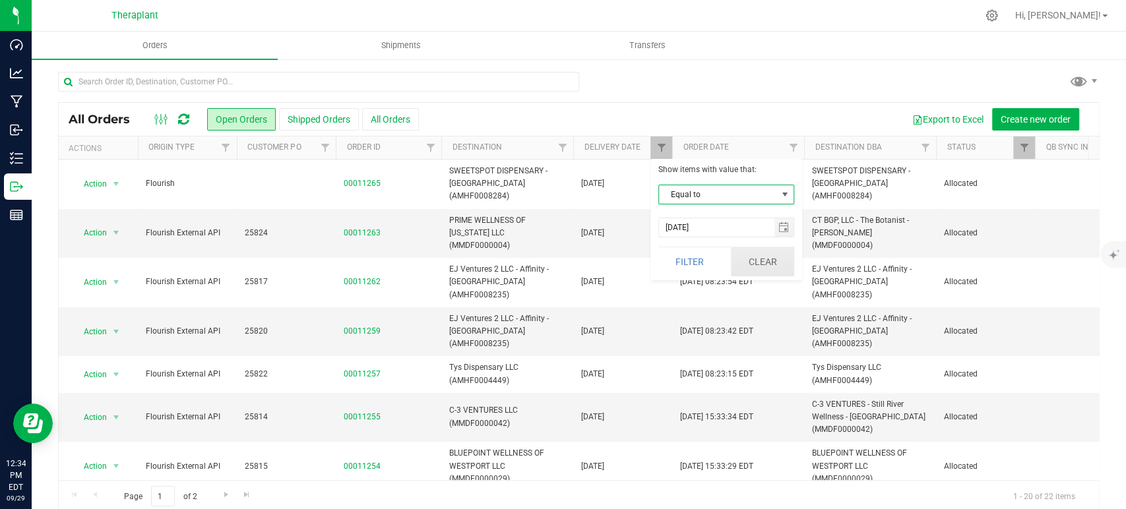
click at [749, 270] on button "Clear" at bounding box center [762, 261] width 63 height 29
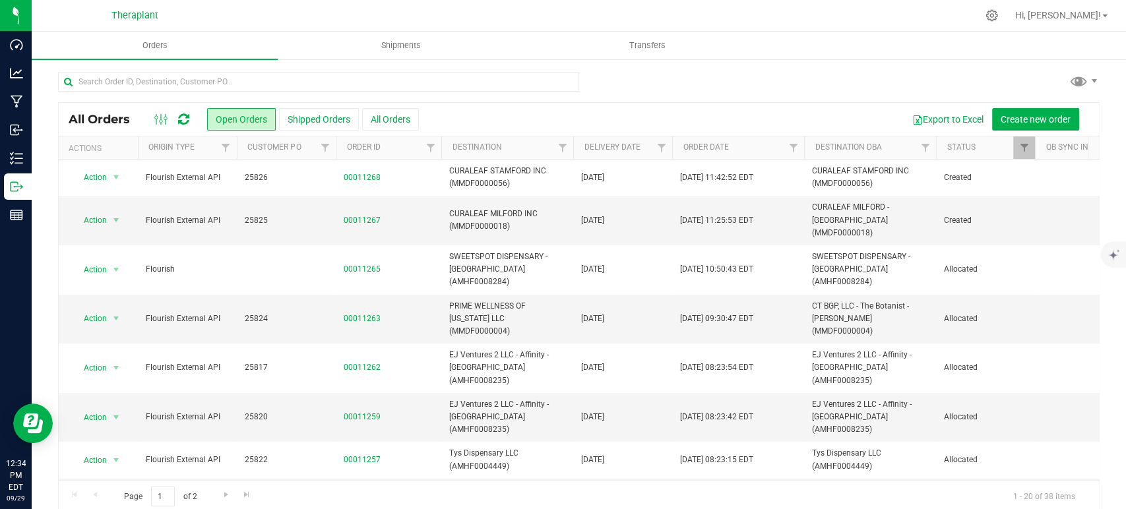
click at [181, 115] on icon at bounding box center [183, 119] width 11 height 13
click at [185, 120] on icon at bounding box center [183, 119] width 11 height 13
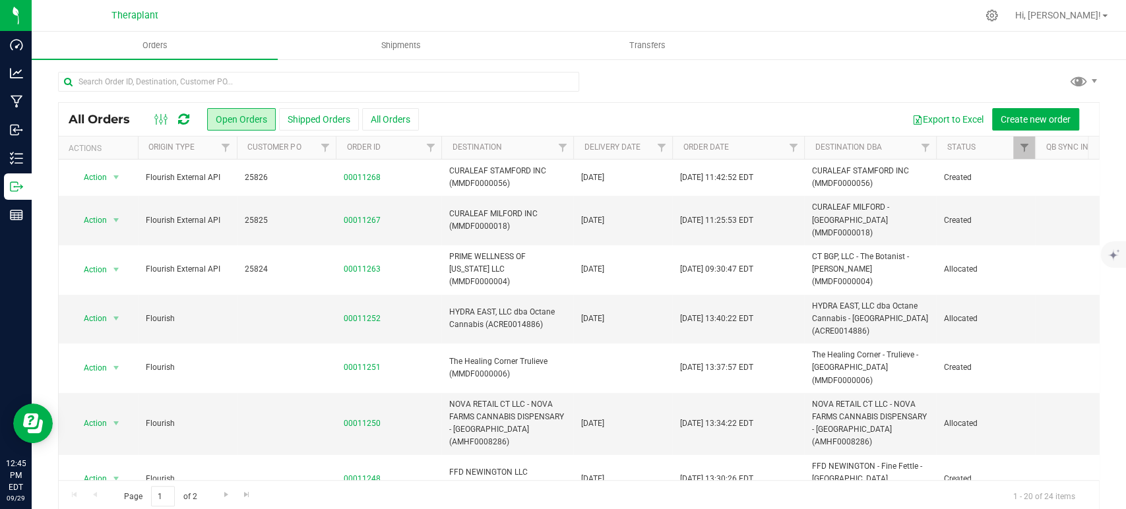
click at [185, 111] on link at bounding box center [183, 119] width 11 height 16
click at [660, 148] on span "Filter" at bounding box center [661, 147] width 11 height 11
click at [785, 228] on span "select" at bounding box center [783, 227] width 11 height 11
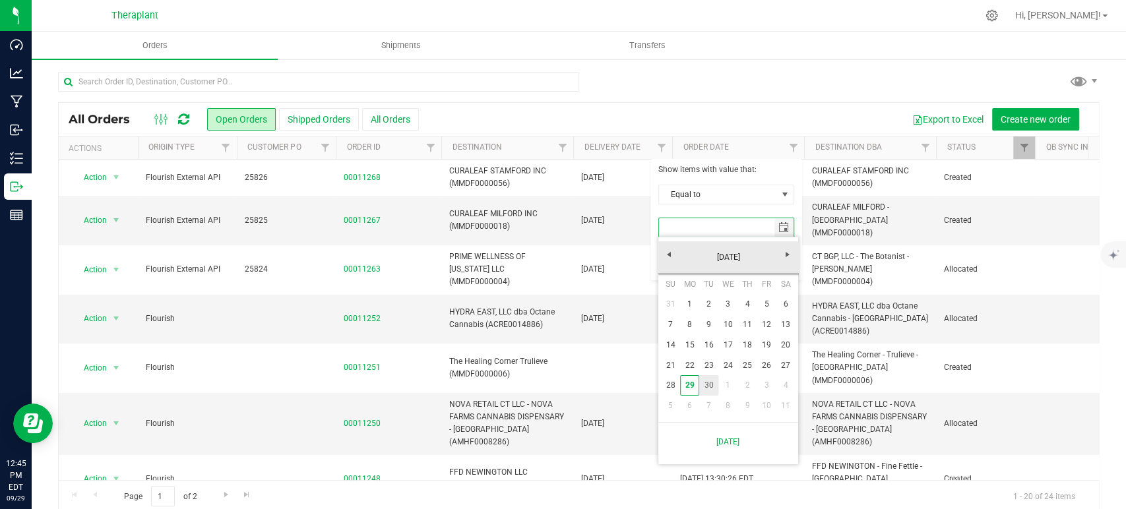
click at [712, 389] on link "30" at bounding box center [708, 385] width 19 height 20
type input "9/30/2025"
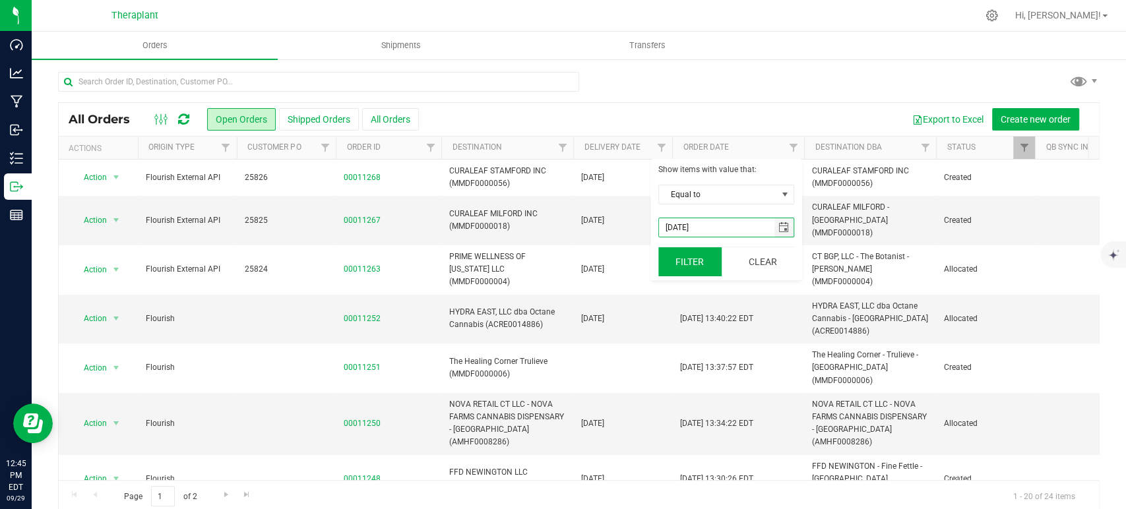
click at [693, 261] on button "Filter" at bounding box center [689, 261] width 63 height 29
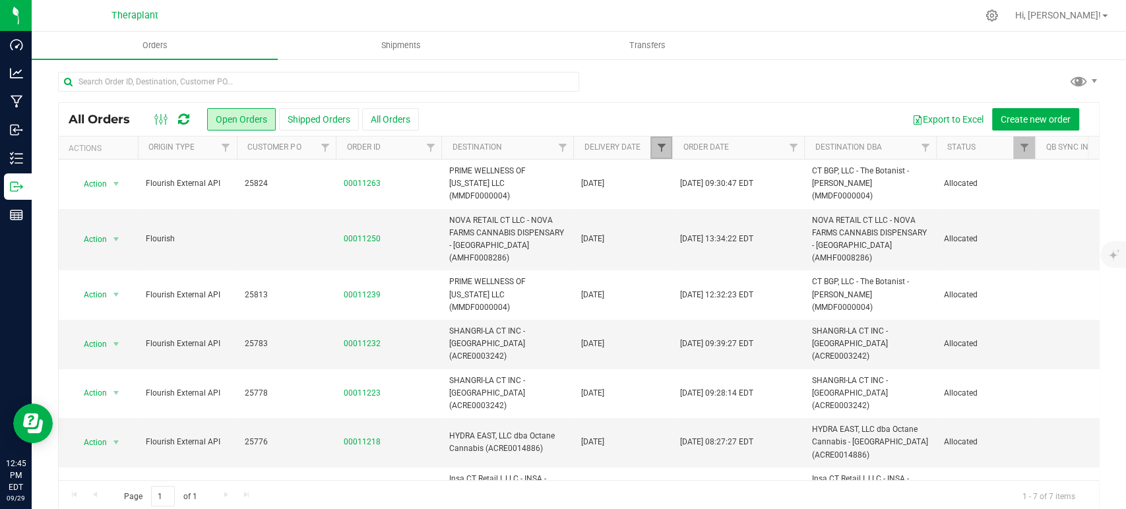
click at [658, 148] on span "Filter" at bounding box center [661, 147] width 11 height 11
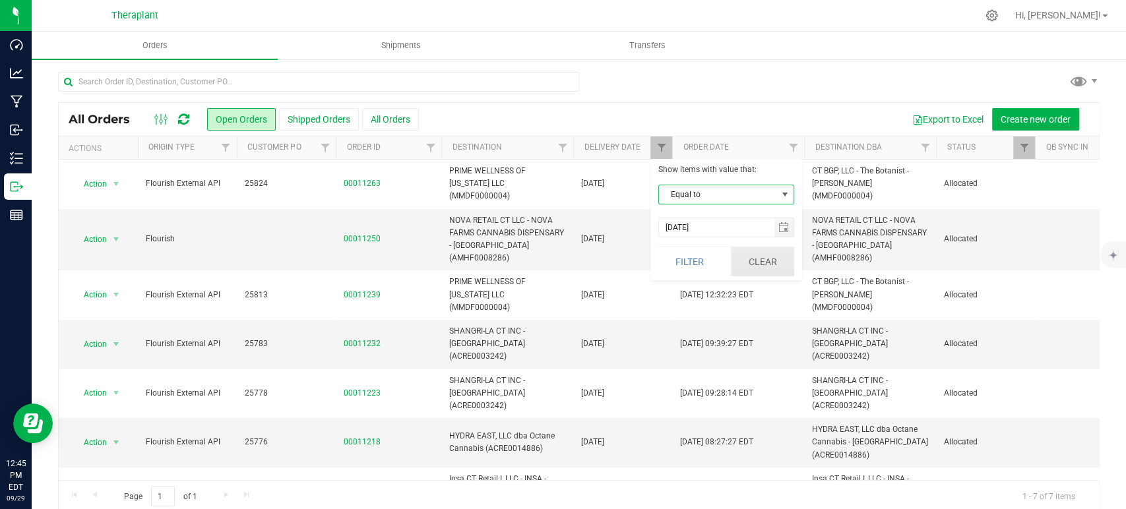
click at [782, 247] on button "Clear" at bounding box center [762, 261] width 63 height 29
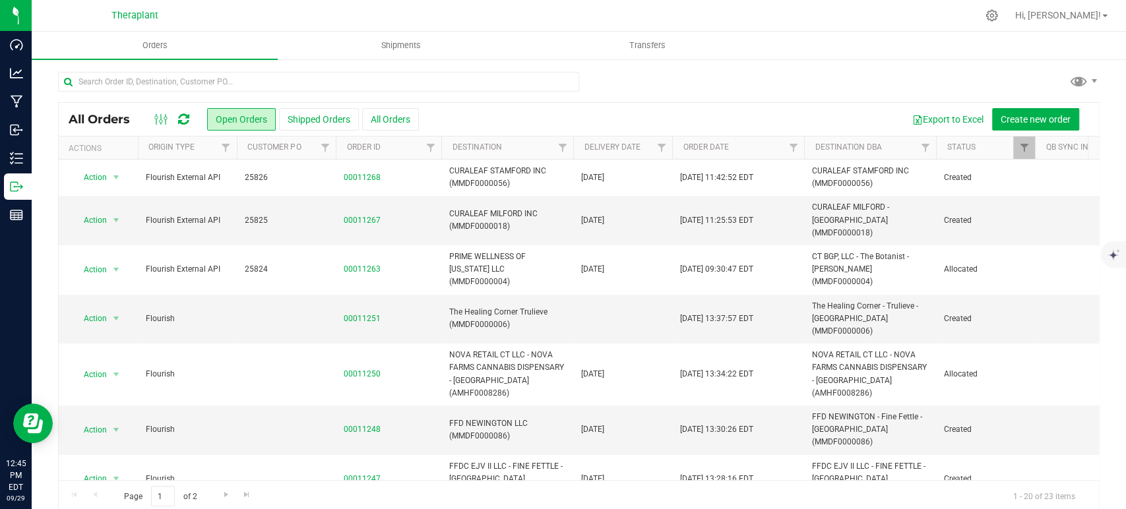
click at [185, 121] on icon at bounding box center [183, 119] width 11 height 13
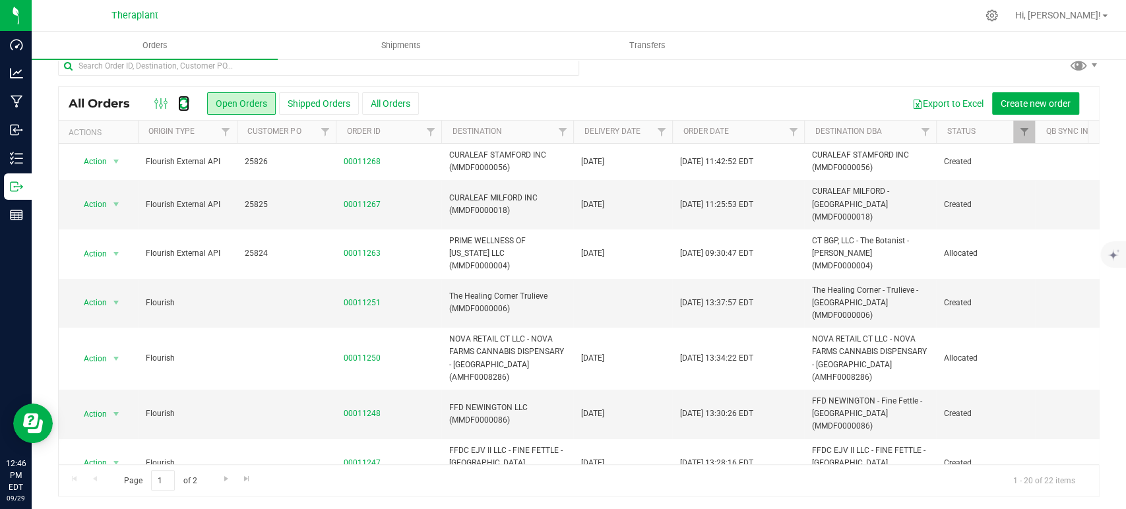
click at [185, 101] on icon at bounding box center [183, 103] width 11 height 13
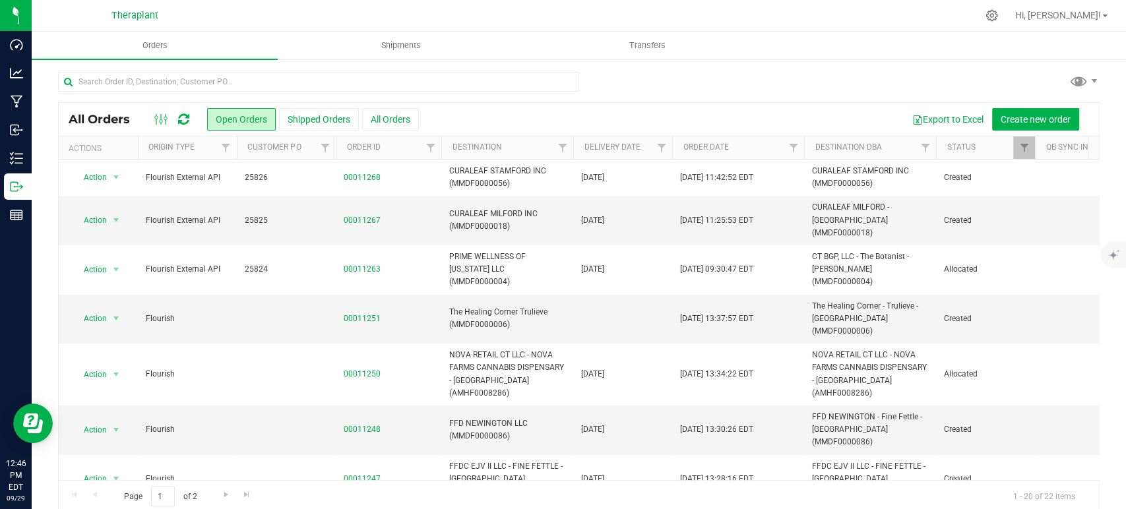
click at [185, 120] on icon at bounding box center [183, 119] width 13 height 15
click at [361, 313] on link "00011251" at bounding box center [362, 319] width 37 height 13
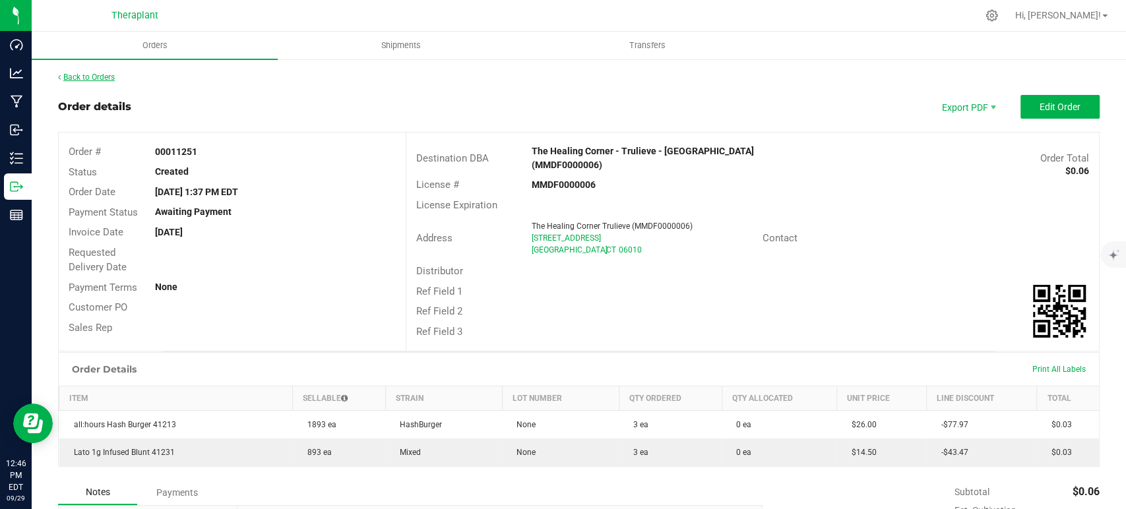
click at [106, 78] on link "Back to Orders" at bounding box center [86, 77] width 57 height 9
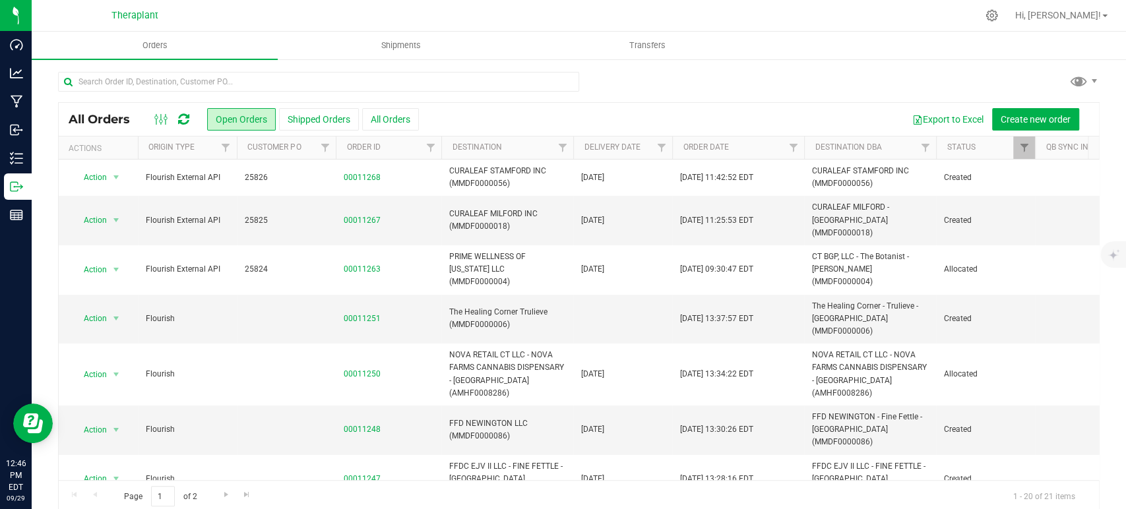
click at [189, 117] on icon at bounding box center [183, 119] width 11 height 13
click at [858, 73] on div at bounding box center [579, 87] width 1042 height 30
click at [180, 118] on icon at bounding box center [183, 119] width 11 height 13
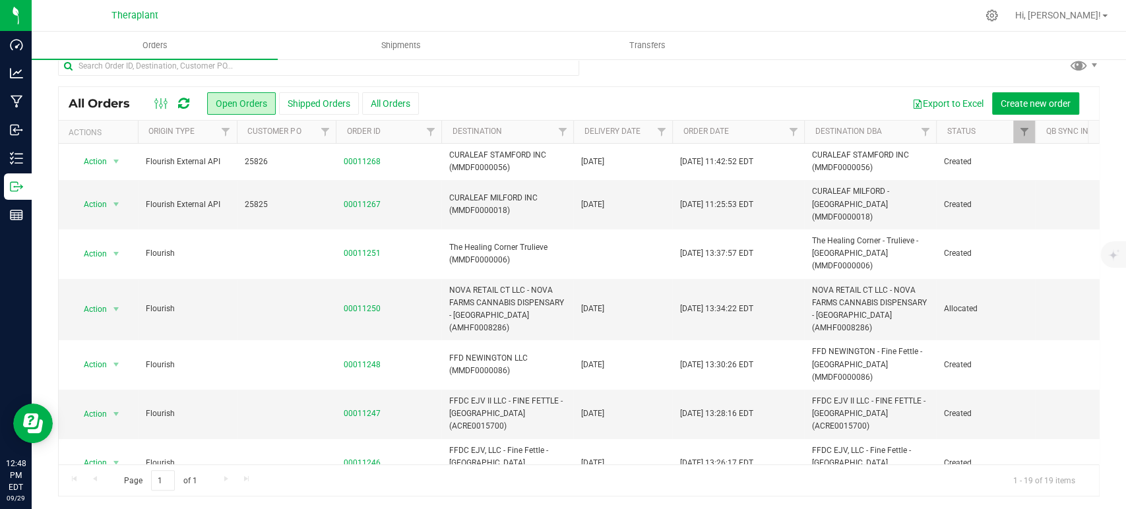
click at [191, 103] on div at bounding box center [172, 104] width 44 height 16
click at [188, 102] on icon at bounding box center [183, 103] width 11 height 13
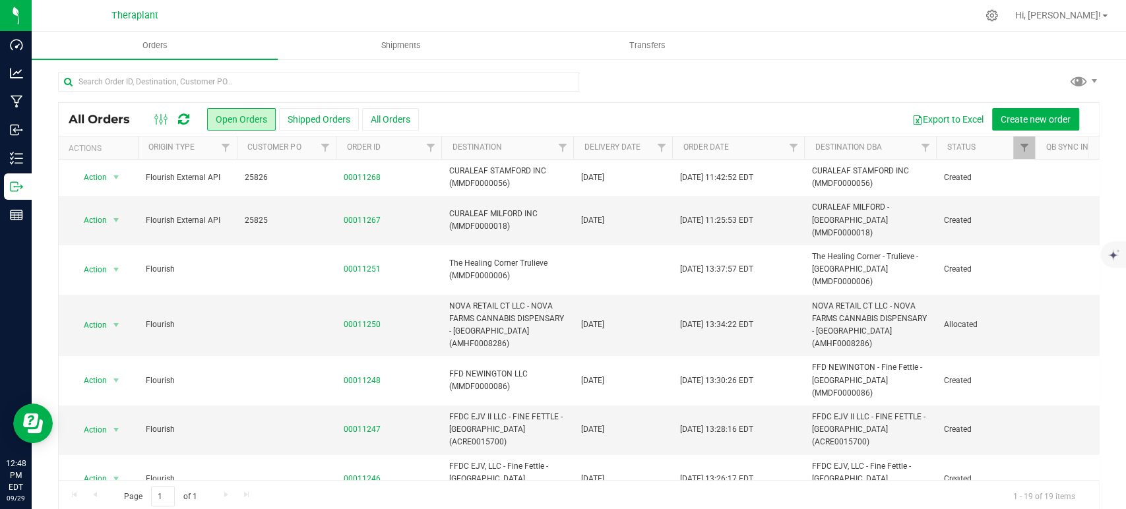
click at [188, 102] on div "All Orders Open Orders Shipped Orders All Orders Export to Excel Create new ord…" at bounding box center [579, 307] width 1042 height 410
click at [186, 114] on icon at bounding box center [183, 119] width 17 height 16
click at [186, 114] on icon at bounding box center [183, 119] width 11 height 13
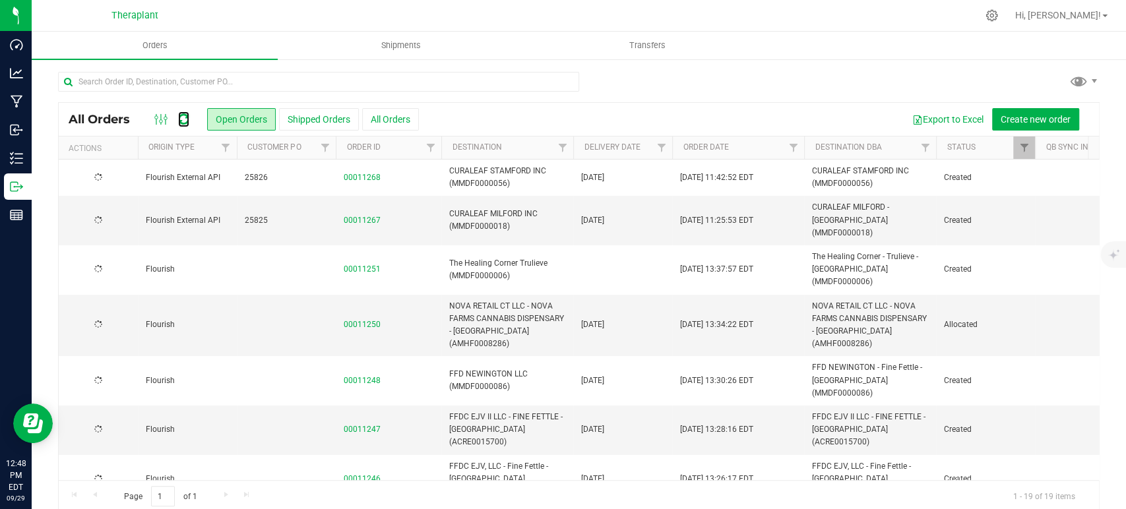
click at [186, 114] on icon at bounding box center [183, 119] width 11 height 13
click at [183, 119] on icon at bounding box center [183, 119] width 11 height 13
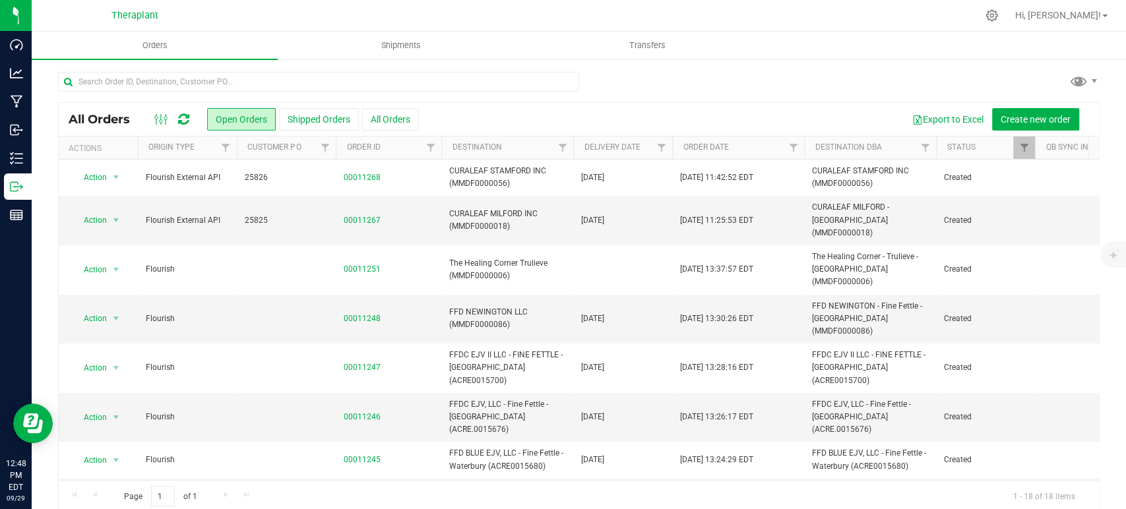
click at [185, 119] on icon at bounding box center [183, 119] width 11 height 13
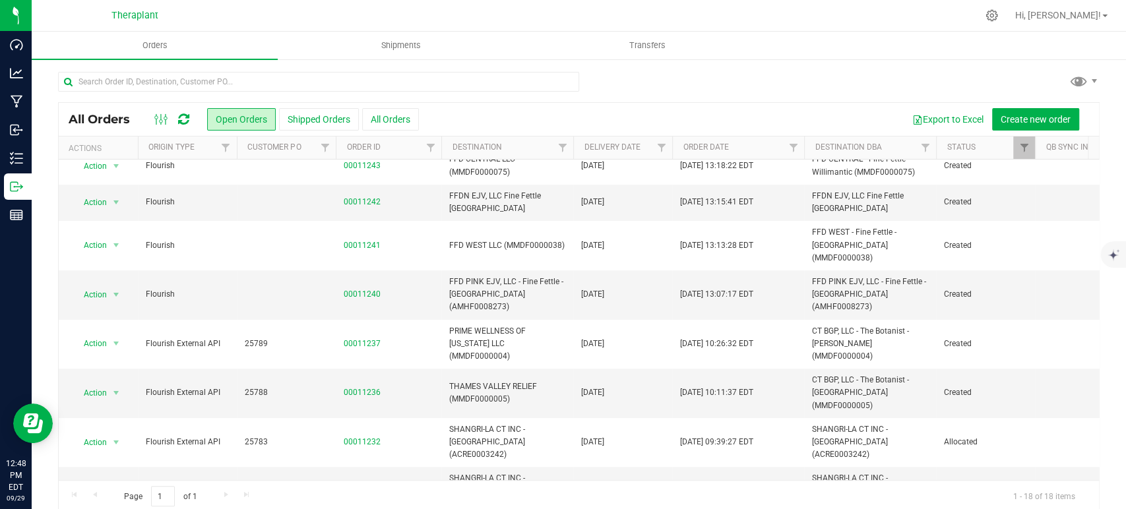
scroll to position [384, 0]
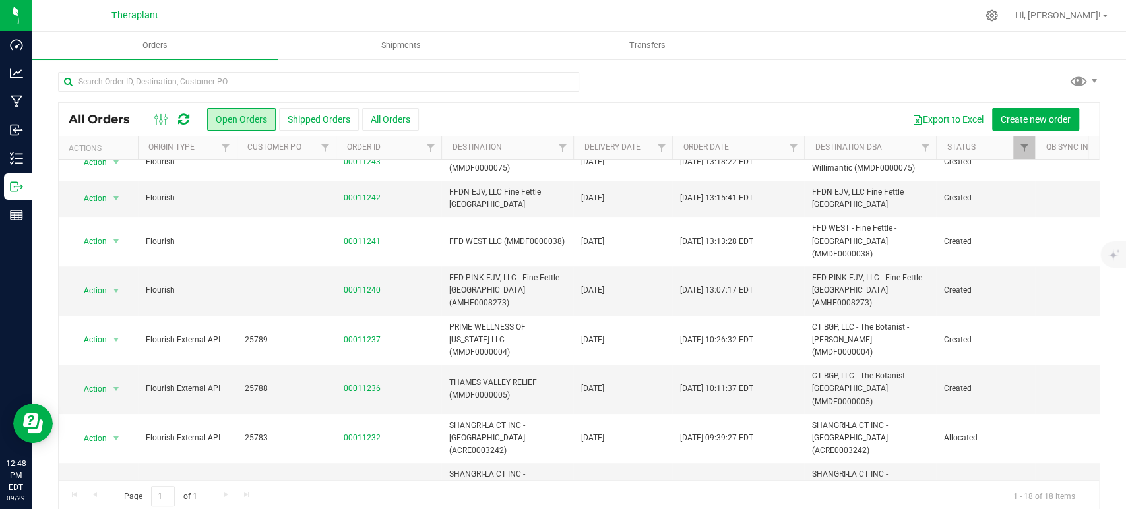
click at [185, 115] on icon at bounding box center [183, 119] width 11 height 13
click at [186, 115] on icon at bounding box center [183, 119] width 11 height 13
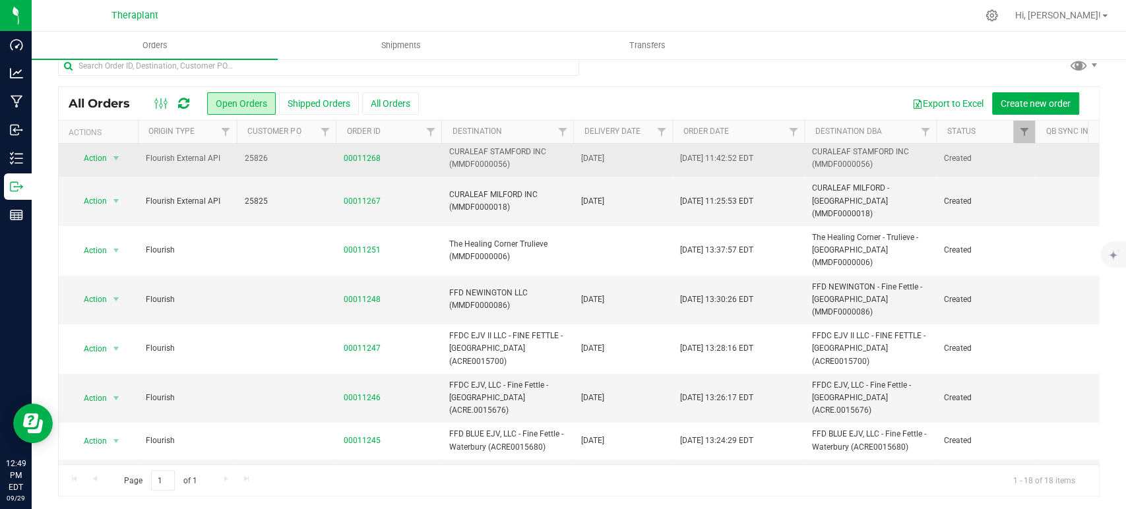
scroll to position [0, 0]
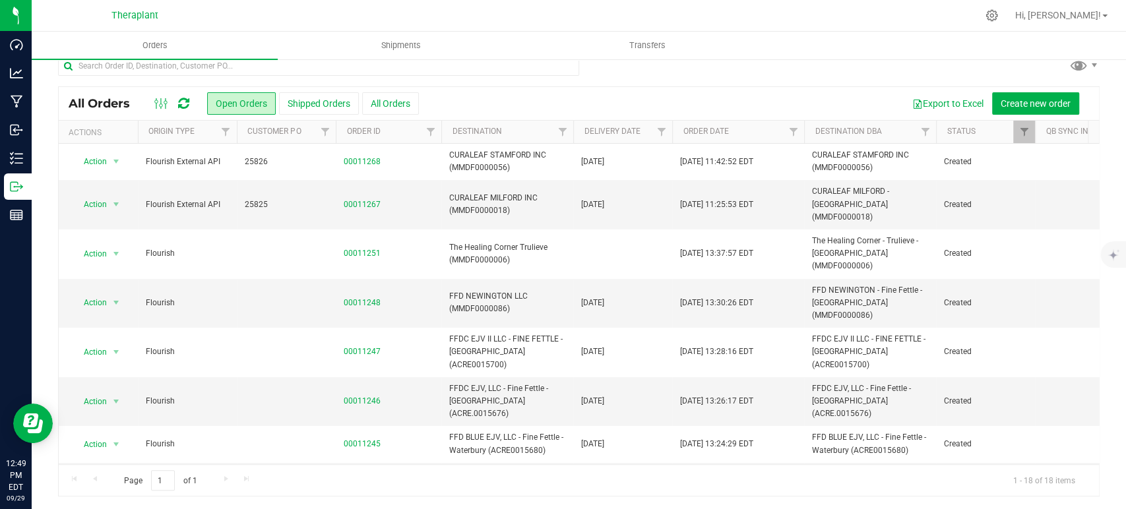
click at [191, 105] on div at bounding box center [172, 104] width 44 height 16
click at [188, 104] on icon at bounding box center [183, 103] width 11 height 13
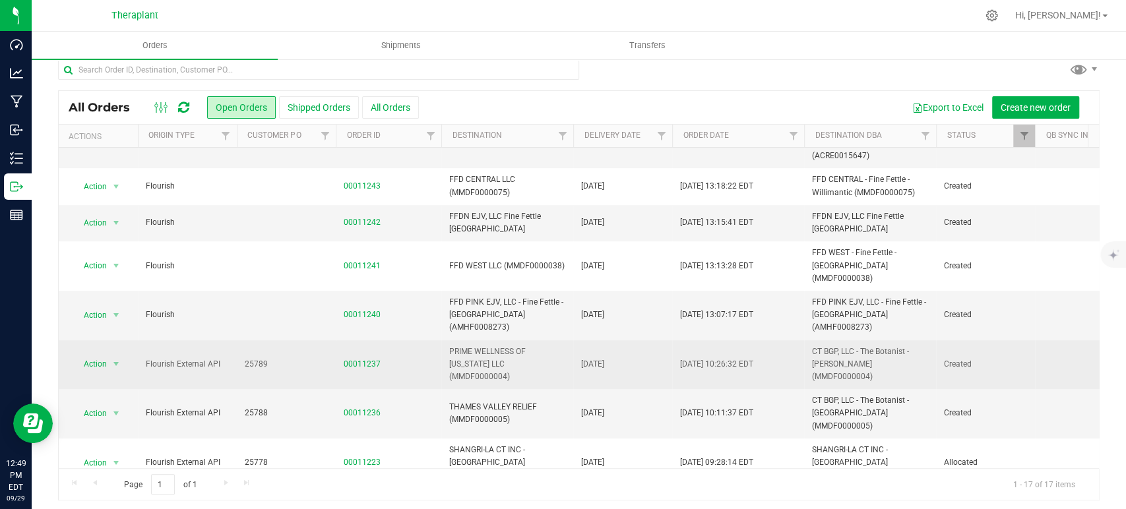
scroll to position [16, 0]
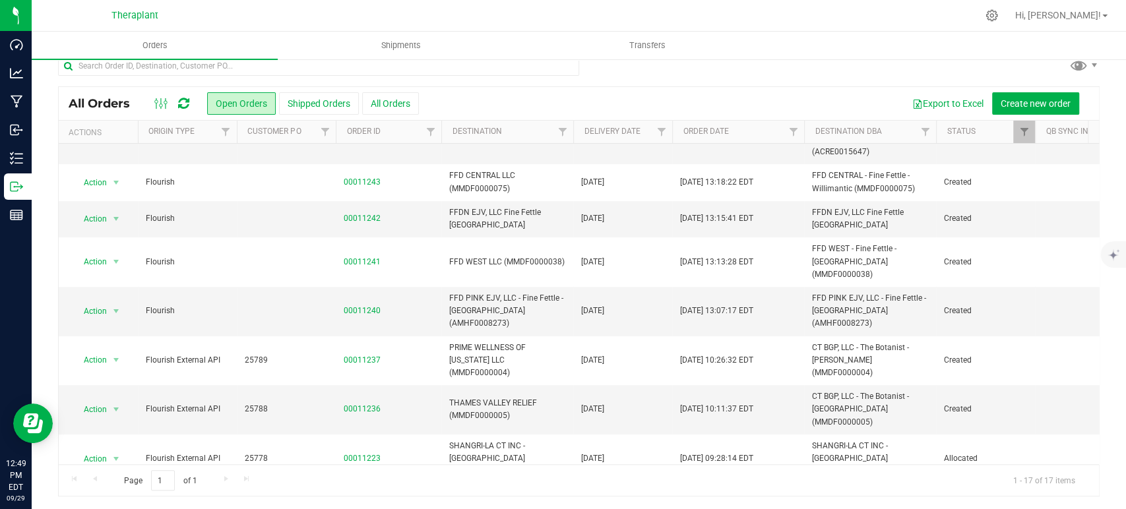
click at [184, 101] on icon at bounding box center [183, 103] width 15 height 13
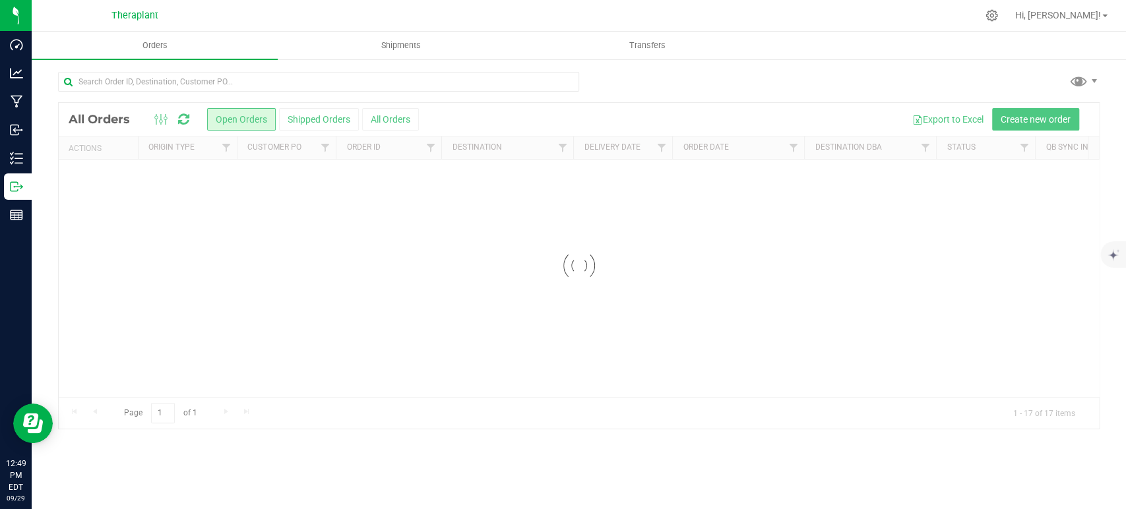
scroll to position [0, 0]
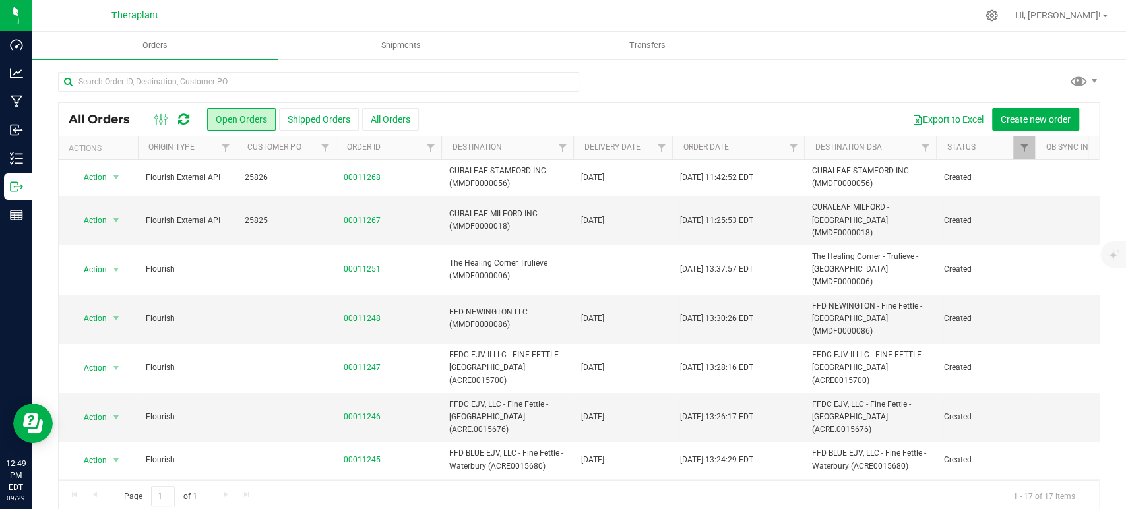
click at [185, 119] on icon at bounding box center [183, 119] width 13 height 15
click at [183, 120] on icon at bounding box center [183, 119] width 11 height 13
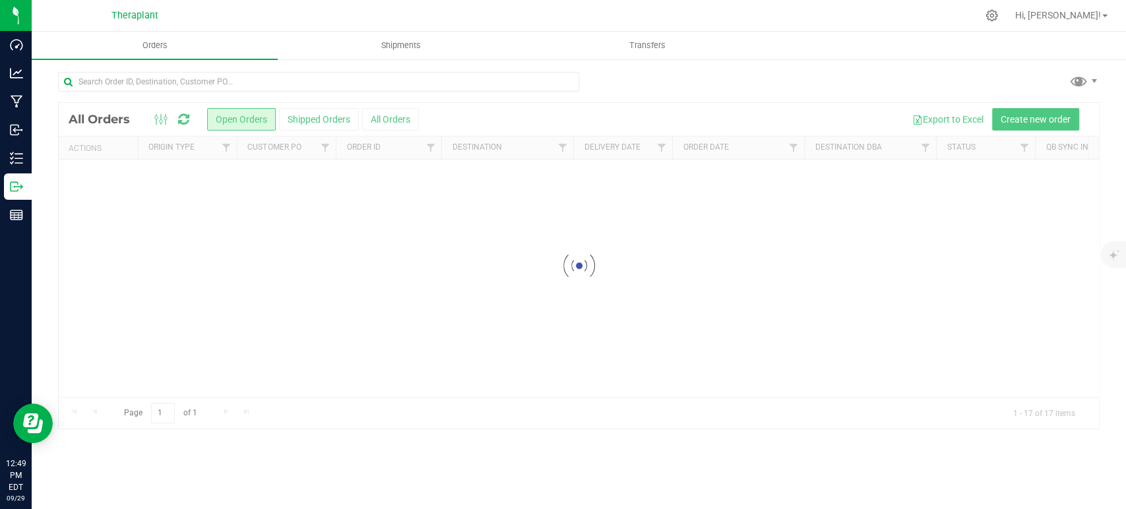
click at [183, 120] on div at bounding box center [579, 266] width 1040 height 326
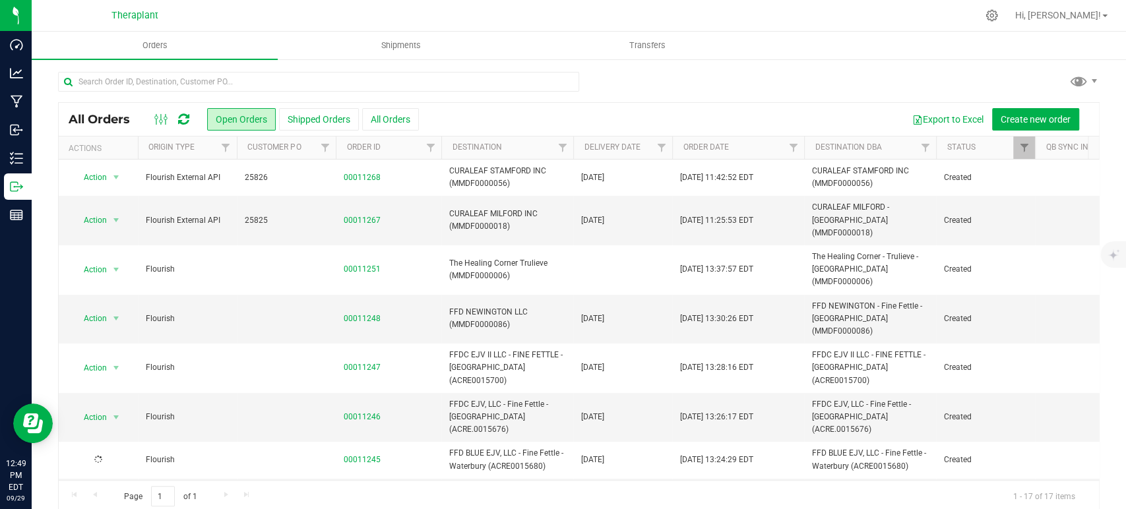
click at [181, 118] on icon at bounding box center [183, 119] width 15 height 16
click at [181, 118] on icon at bounding box center [183, 119] width 11 height 13
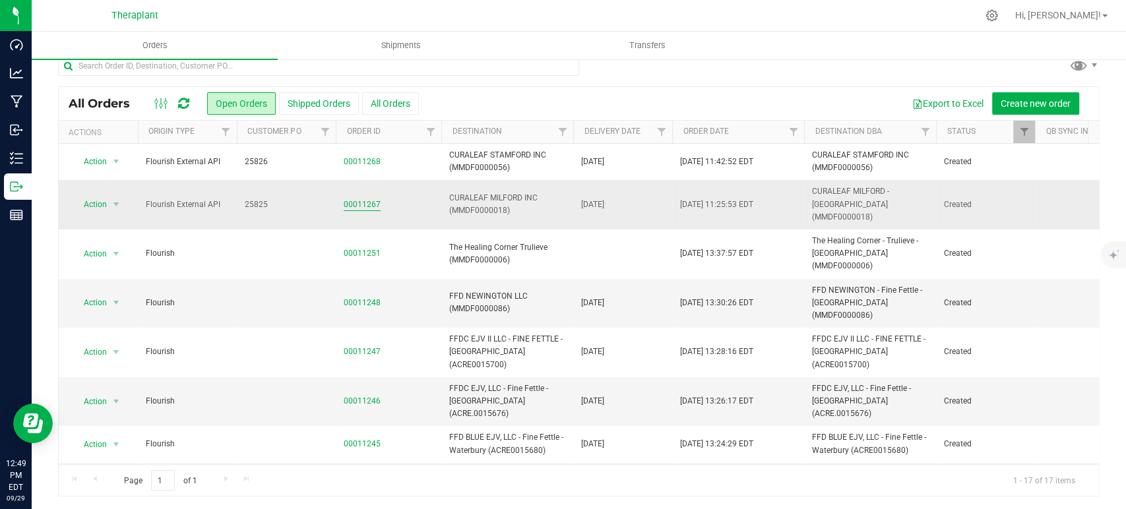
click at [362, 199] on link "00011267" at bounding box center [362, 205] width 37 height 13
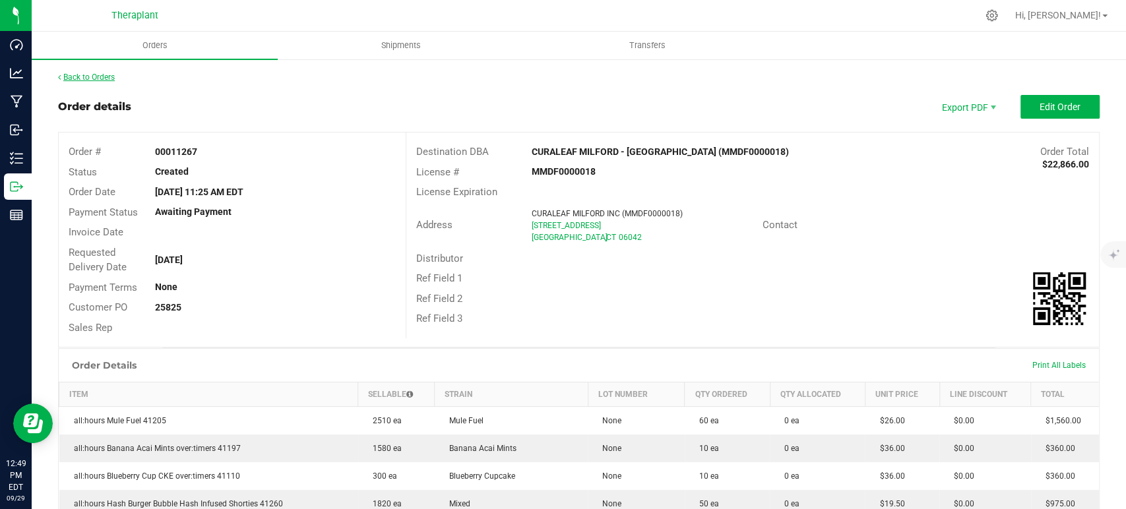
click at [102, 76] on link "Back to Orders" at bounding box center [86, 77] width 57 height 9
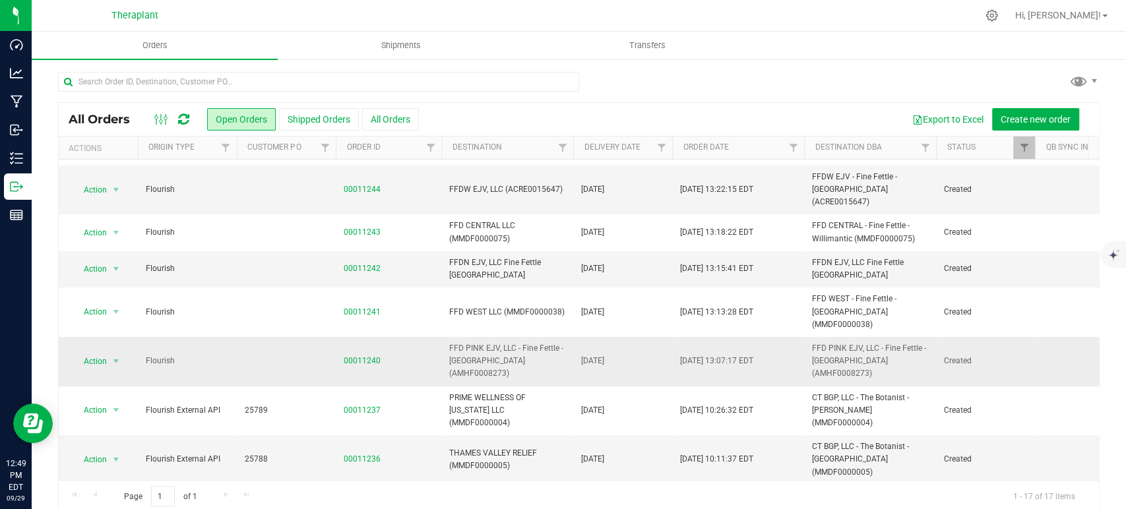
scroll to position [348, 0]
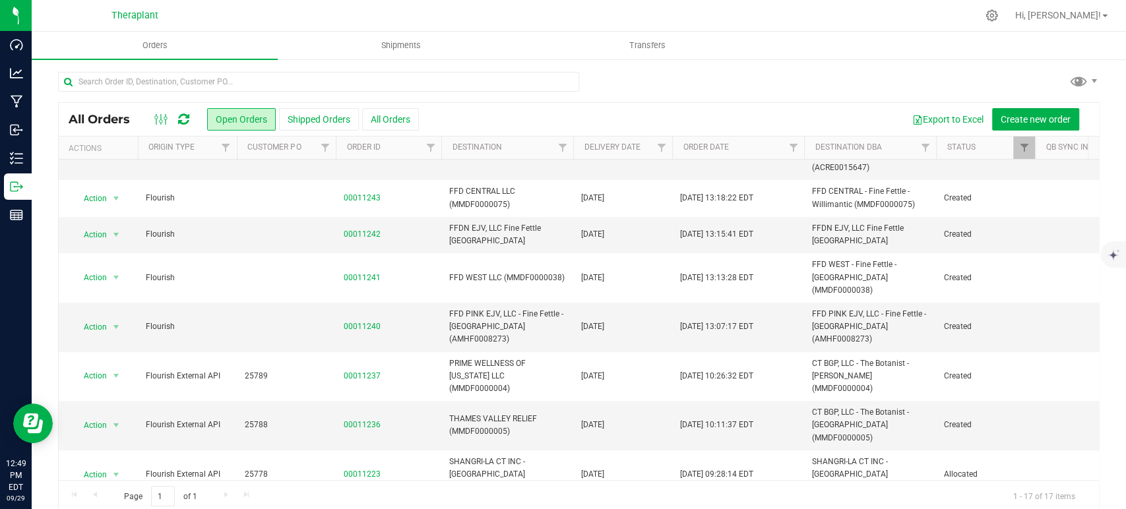
click at [182, 121] on icon at bounding box center [183, 119] width 11 height 13
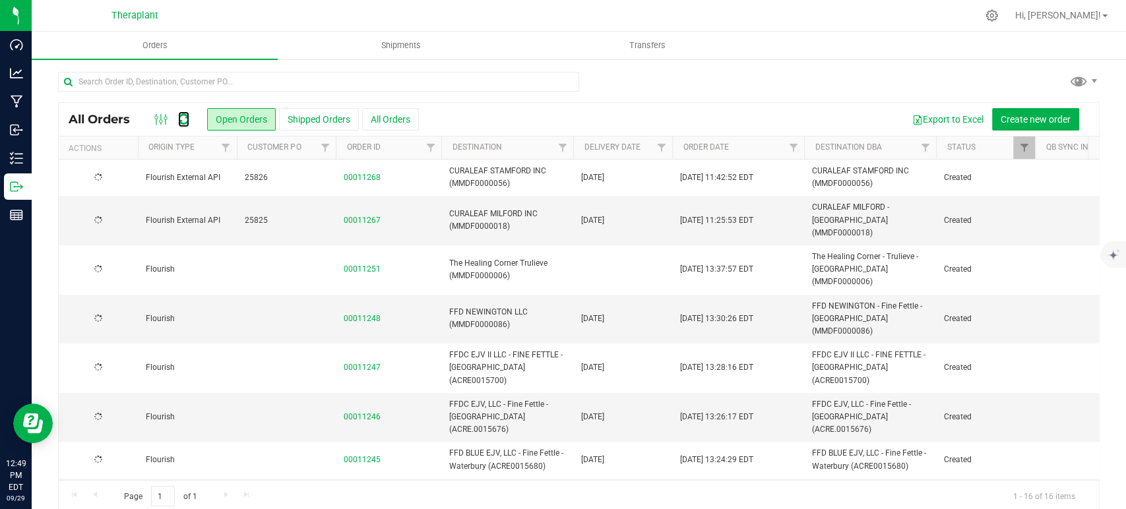
click at [182, 121] on icon at bounding box center [183, 119] width 11 height 13
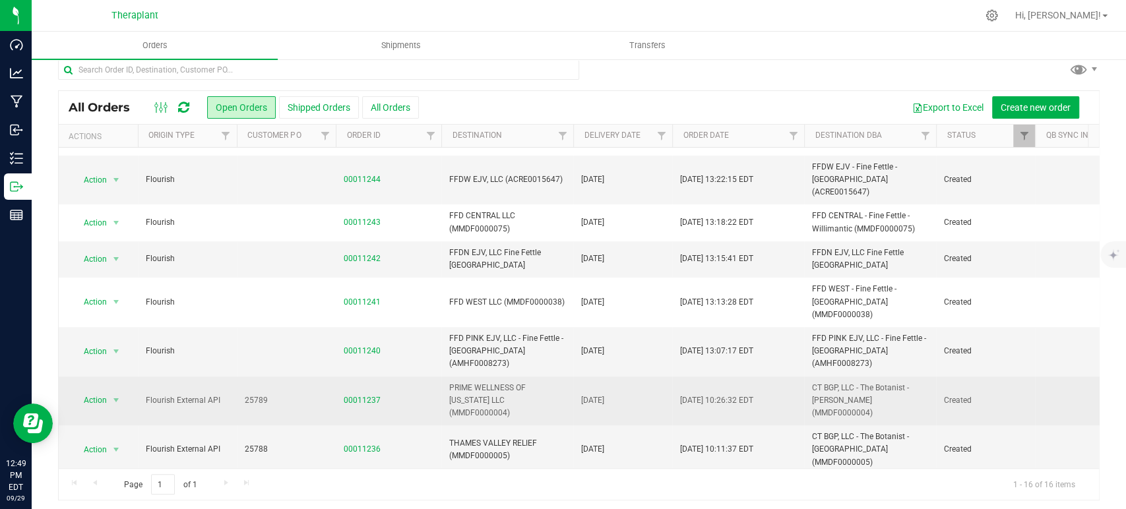
scroll to position [16, 0]
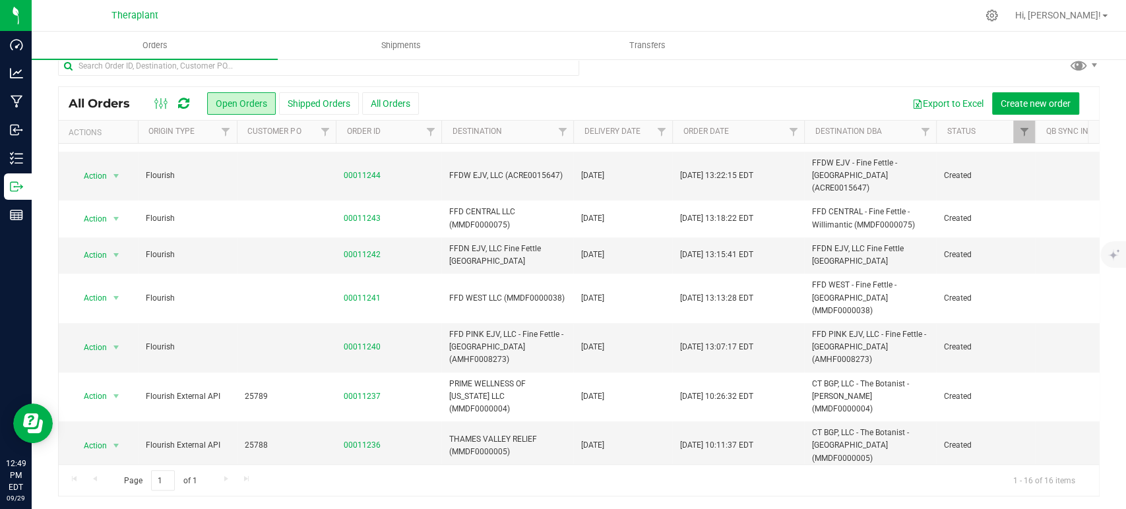
click at [186, 108] on icon at bounding box center [183, 103] width 11 height 13
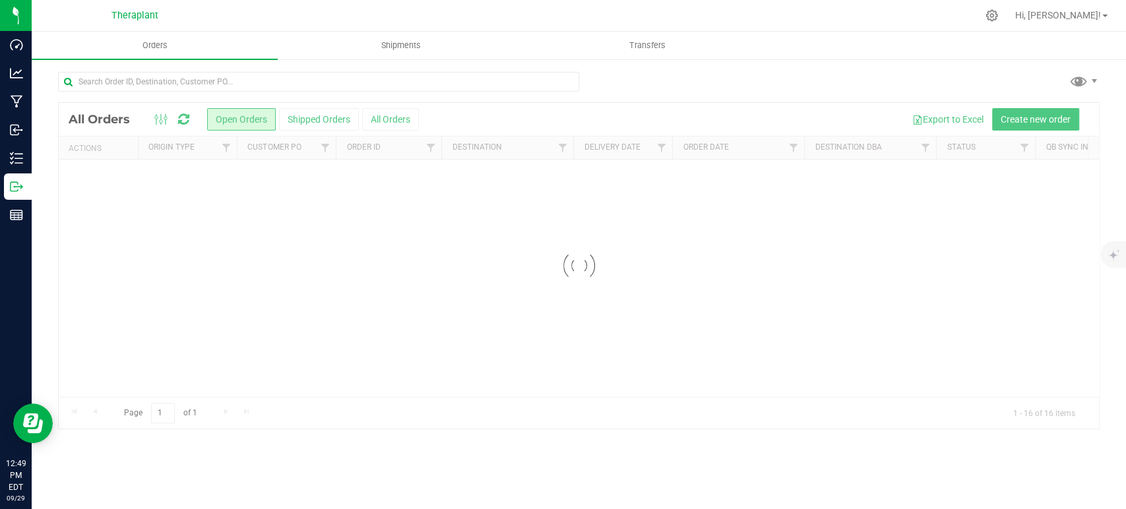
scroll to position [0, 0]
click at [186, 108] on div at bounding box center [579, 266] width 1040 height 326
click at [186, 108] on div "All Orders Open Orders Shipped Orders All Orders Export to Excel Create new ord…" at bounding box center [579, 119] width 1040 height 33
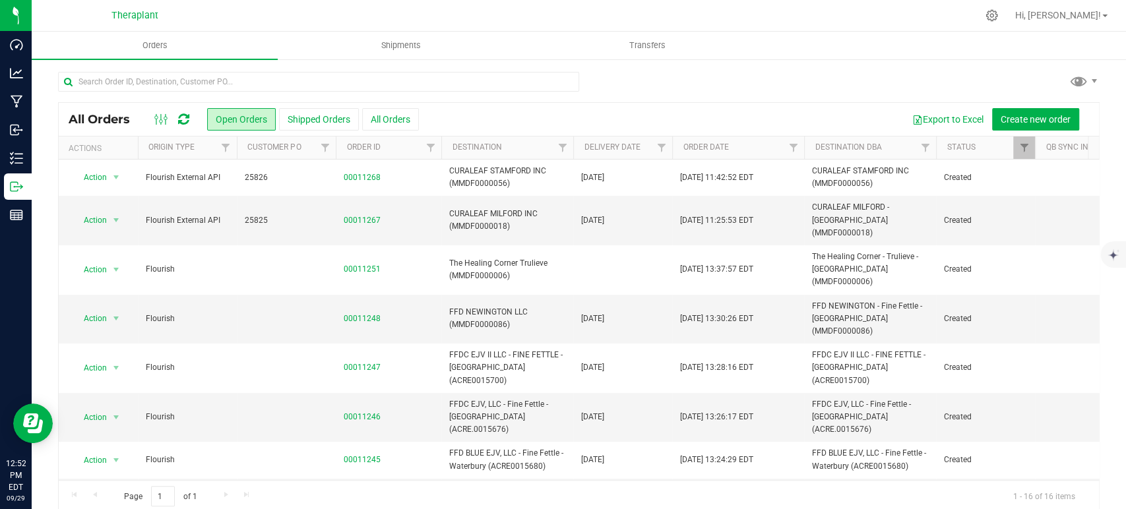
click at [186, 123] on icon at bounding box center [183, 119] width 11 height 13
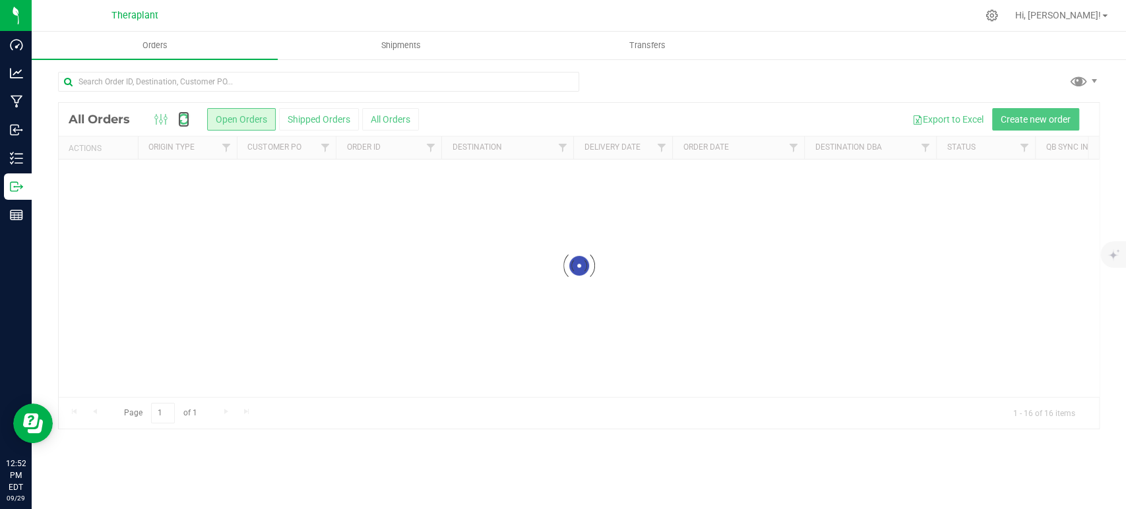
click at [186, 123] on icon at bounding box center [183, 119] width 11 height 13
click at [186, 123] on div at bounding box center [579, 266] width 1040 height 326
click at [186, 123] on icon at bounding box center [183, 119] width 11 height 13
click at [186, 123] on div at bounding box center [579, 266] width 1040 height 326
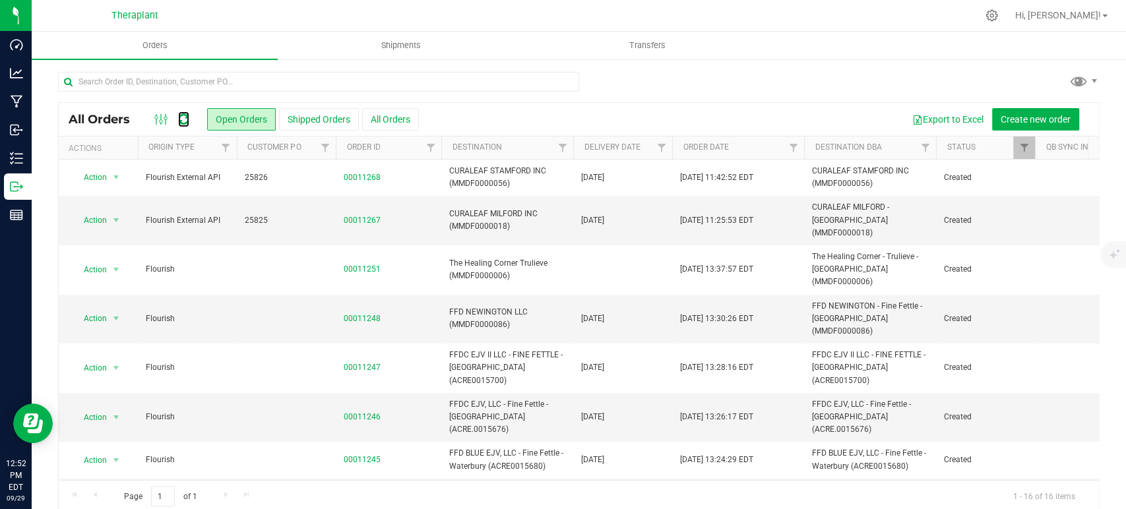
click at [190, 119] on div at bounding box center [172, 119] width 44 height 16
click at [188, 120] on icon at bounding box center [183, 119] width 11 height 13
click at [188, 121] on icon at bounding box center [183, 119] width 11 height 13
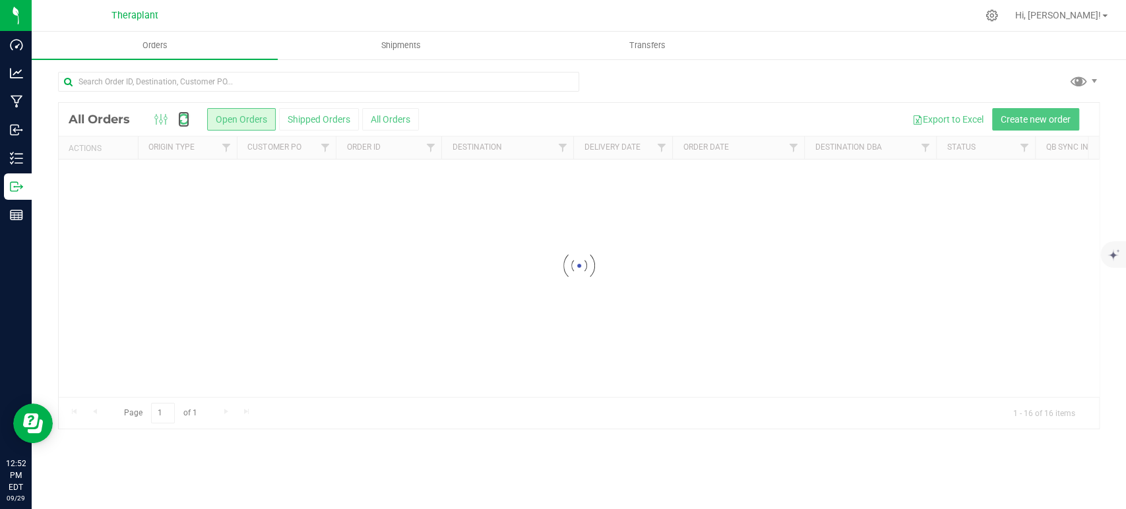
click at [188, 121] on icon at bounding box center [183, 119] width 11 height 13
click at [188, 121] on div at bounding box center [579, 266] width 1040 height 326
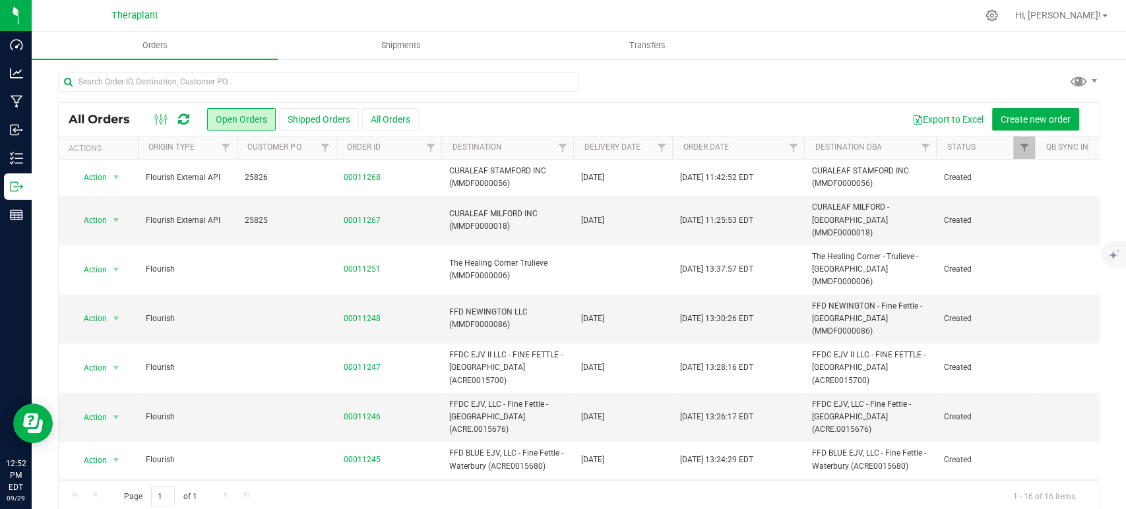
click at [188, 123] on icon at bounding box center [183, 119] width 11 height 13
click at [185, 118] on icon at bounding box center [183, 119] width 11 height 13
click at [185, 116] on icon at bounding box center [183, 119] width 11 height 13
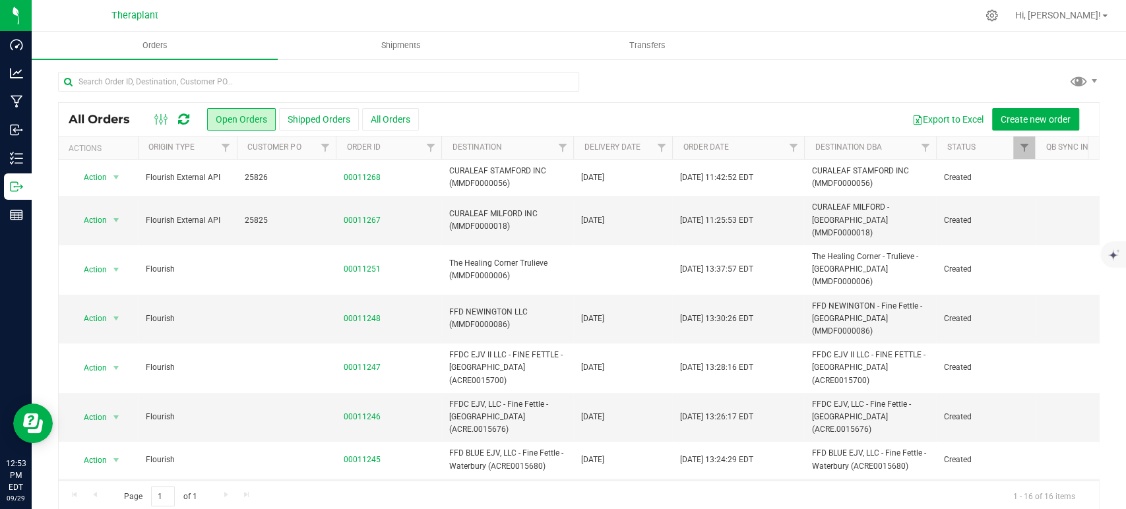
click at [186, 115] on icon at bounding box center [183, 119] width 11 height 13
click at [189, 120] on icon at bounding box center [183, 119] width 11 height 13
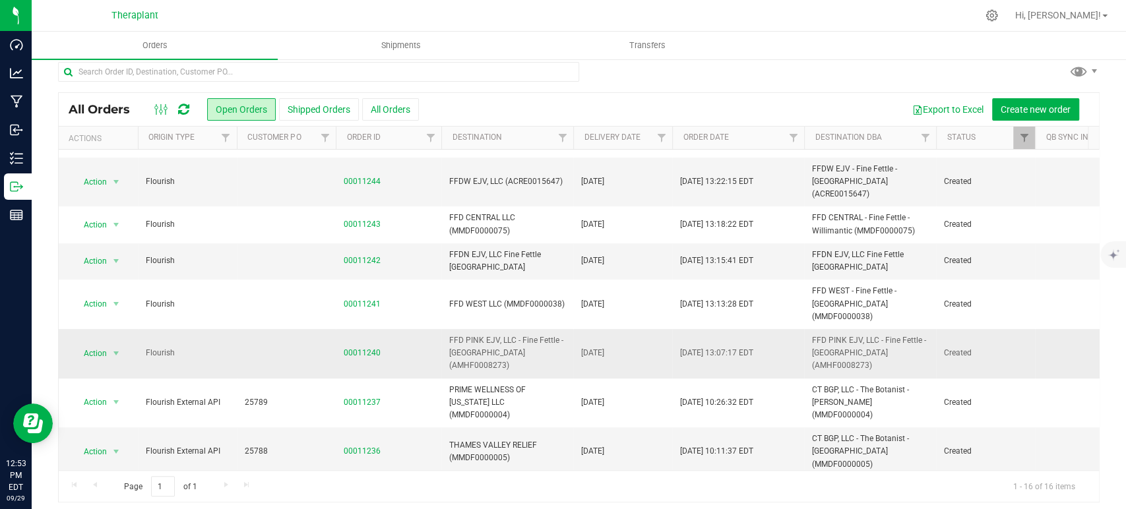
scroll to position [16, 0]
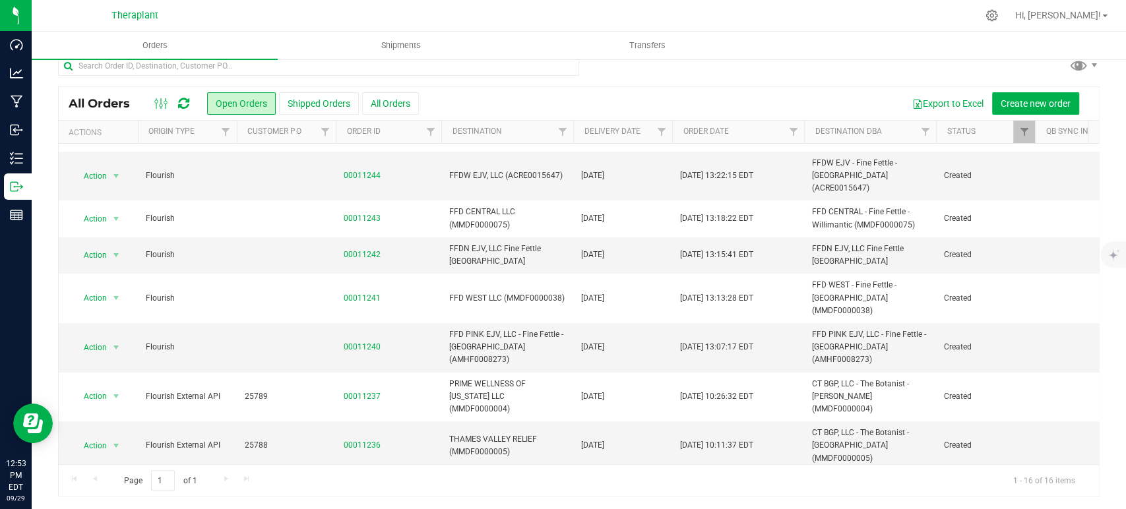
click at [180, 99] on icon at bounding box center [183, 103] width 11 height 13
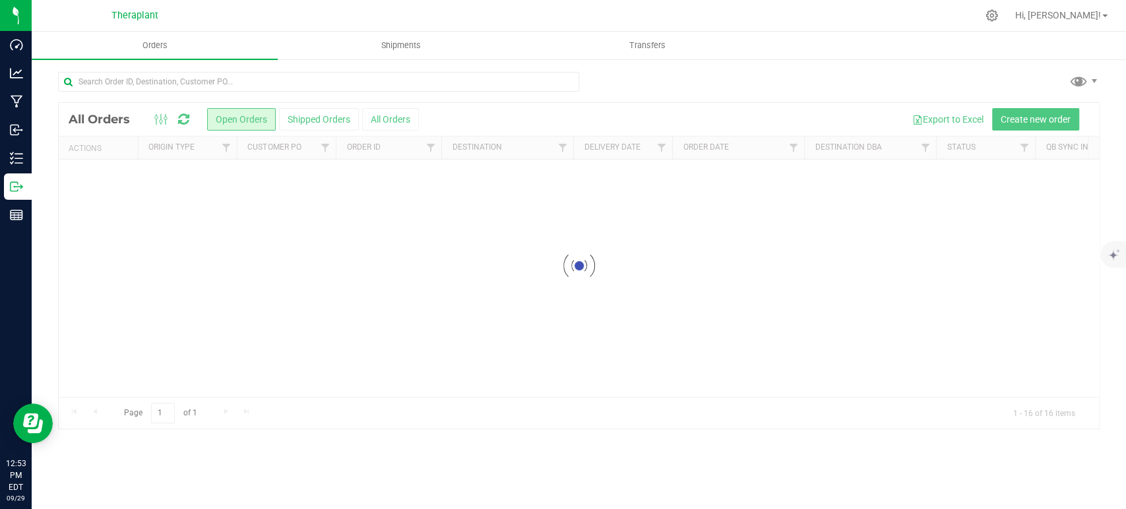
scroll to position [0, 0]
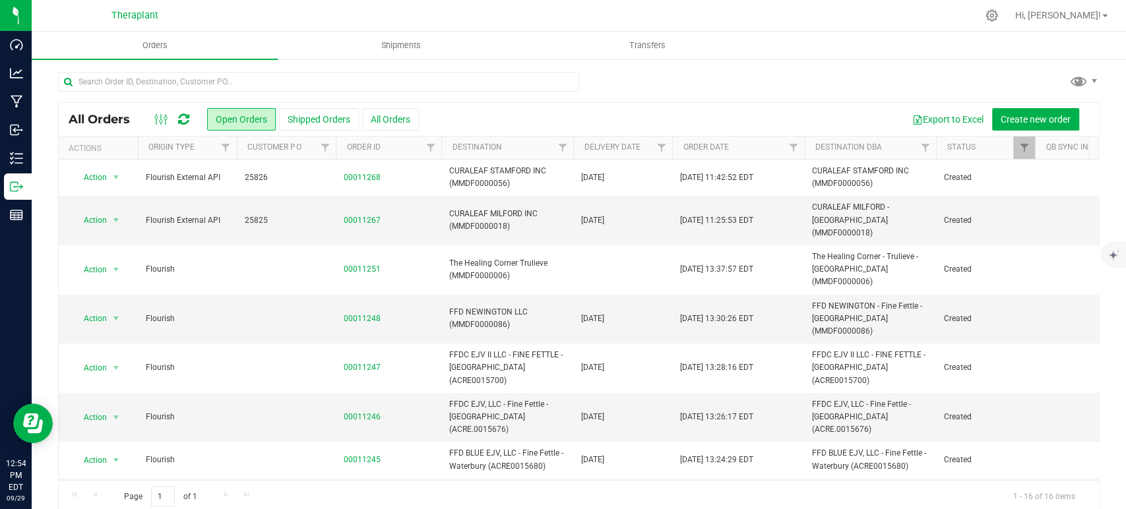
click at [188, 117] on icon at bounding box center [183, 119] width 11 height 13
click at [185, 121] on icon at bounding box center [183, 119] width 11 height 13
click at [184, 120] on icon at bounding box center [183, 119] width 11 height 13
click at [183, 117] on icon at bounding box center [183, 119] width 11 height 13
click at [185, 119] on icon at bounding box center [183, 119] width 11 height 13
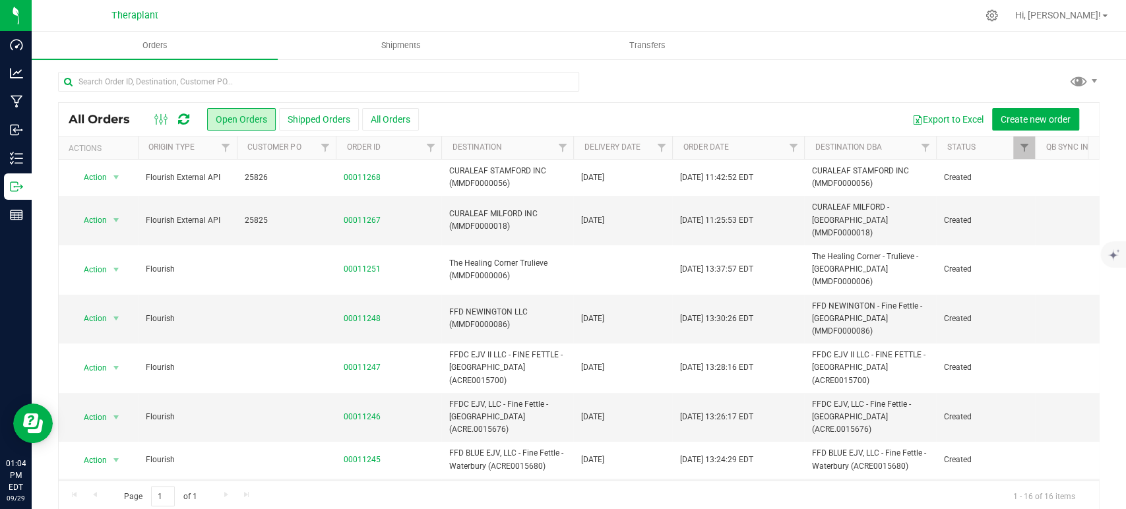
click at [178, 113] on icon at bounding box center [183, 119] width 11 height 13
click at [184, 123] on icon at bounding box center [183, 119] width 11 height 13
click at [181, 125] on icon at bounding box center [183, 119] width 11 height 13
click at [184, 113] on icon at bounding box center [183, 119] width 11 height 13
click at [187, 115] on icon at bounding box center [183, 119] width 11 height 13
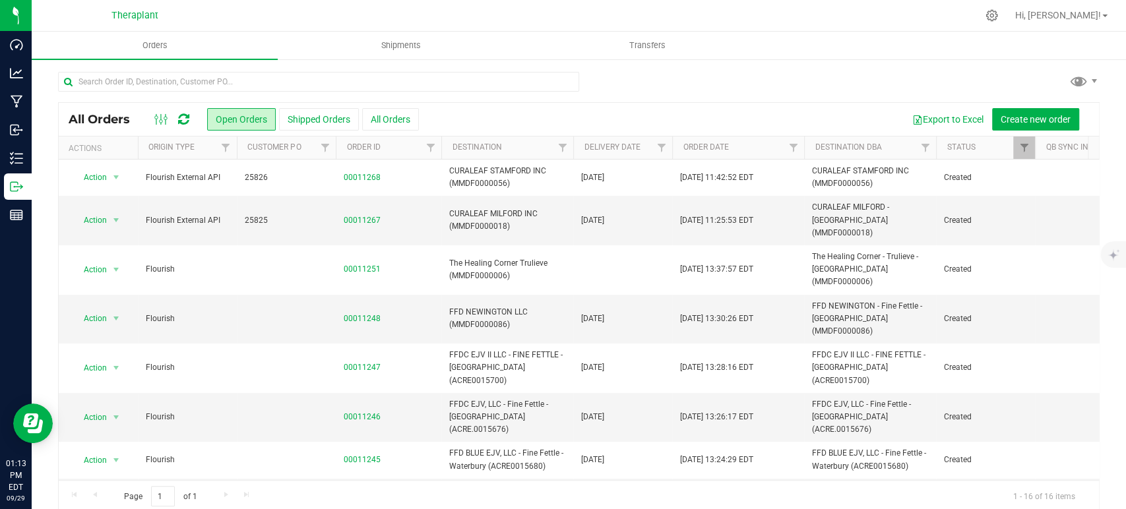
drag, startPoint x: 774, startPoint y: 78, endPoint x: 756, endPoint y: 85, distance: 19.6
click at [773, 80] on div at bounding box center [579, 87] width 1042 height 30
click at [184, 115] on icon at bounding box center [183, 119] width 11 height 13
click at [815, 38] on ul "Orders Shipments Transfers" at bounding box center [595, 46] width 1126 height 28
click at [179, 119] on icon at bounding box center [183, 119] width 11 height 13
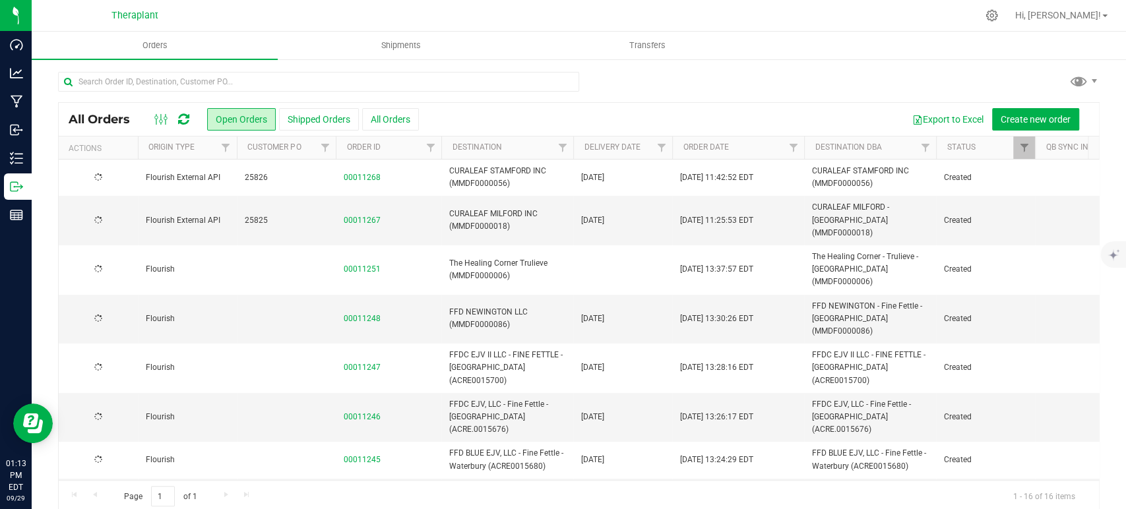
click at [183, 116] on icon at bounding box center [183, 119] width 11 height 13
click at [176, 112] on div at bounding box center [172, 119] width 44 height 16
click at [183, 120] on icon at bounding box center [183, 119] width 11 height 13
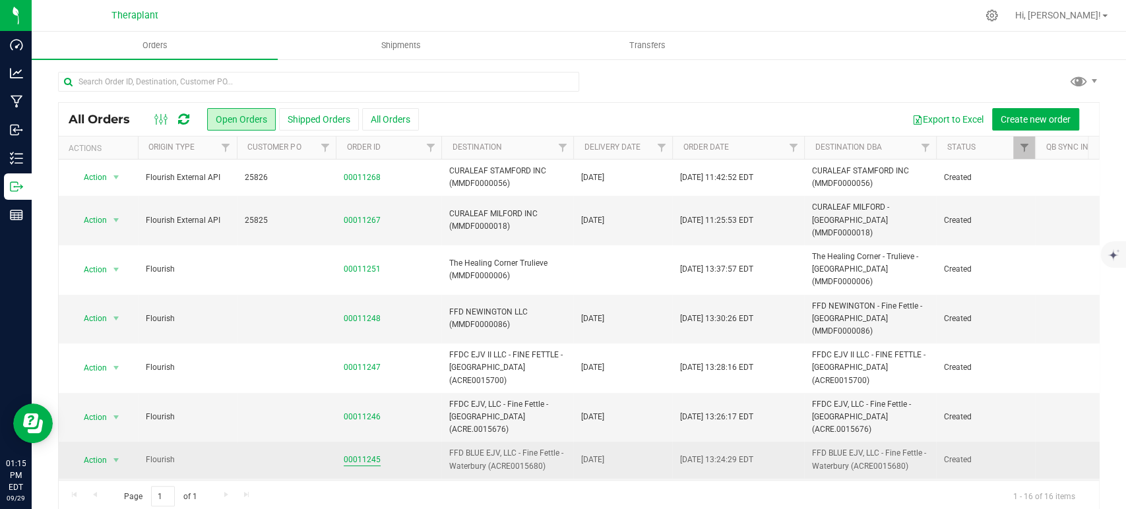
click at [352, 454] on link "00011245" at bounding box center [362, 460] width 37 height 13
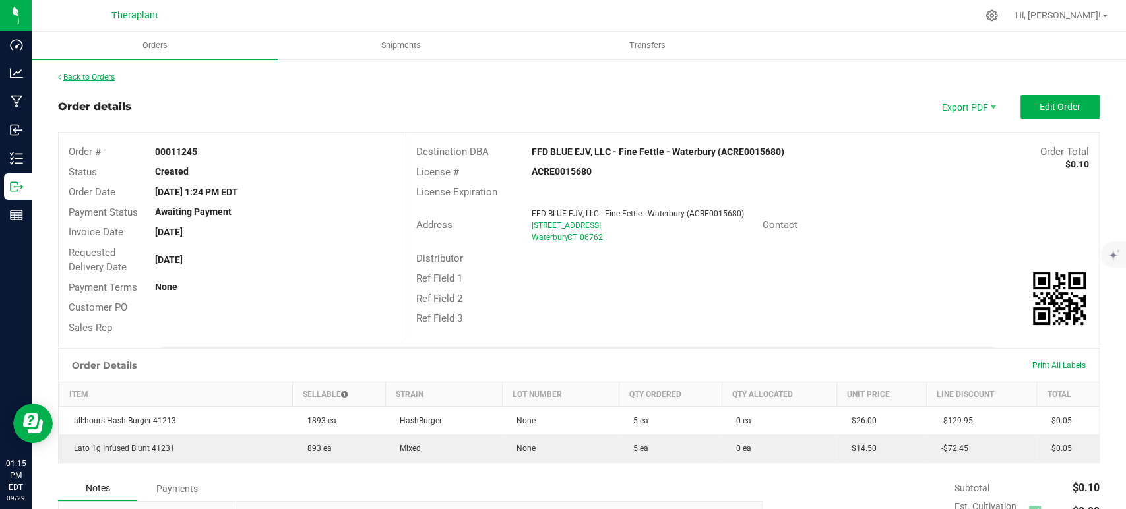
click at [84, 75] on link "Back to Orders" at bounding box center [86, 77] width 57 height 9
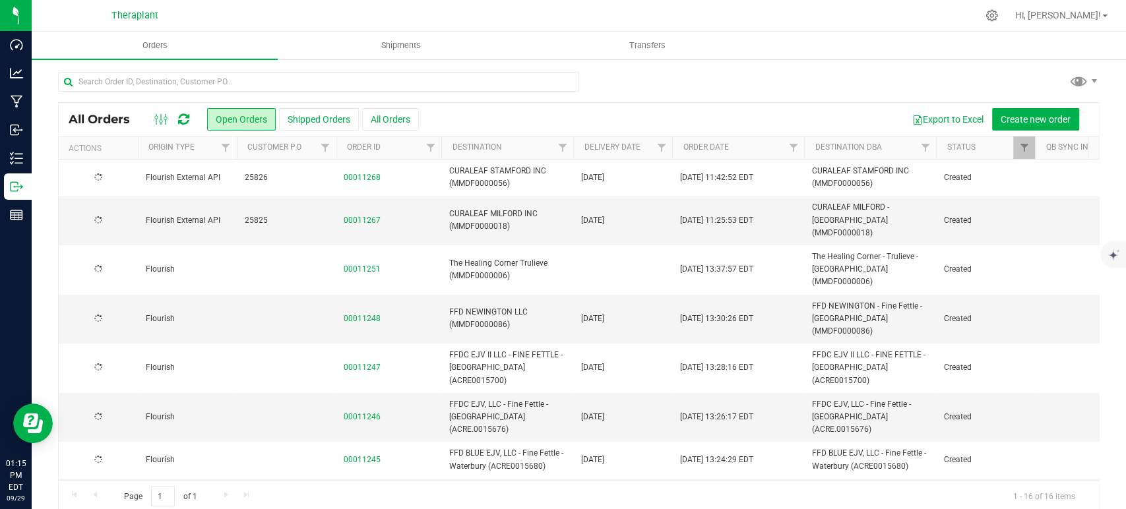
scroll to position [16, 0]
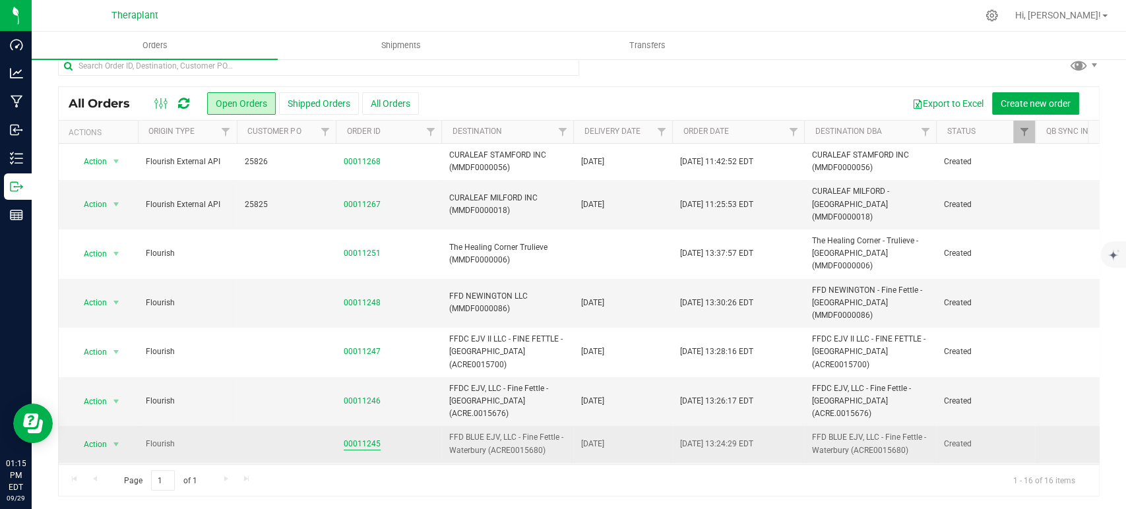
click at [363, 438] on link "00011245" at bounding box center [362, 444] width 37 height 13
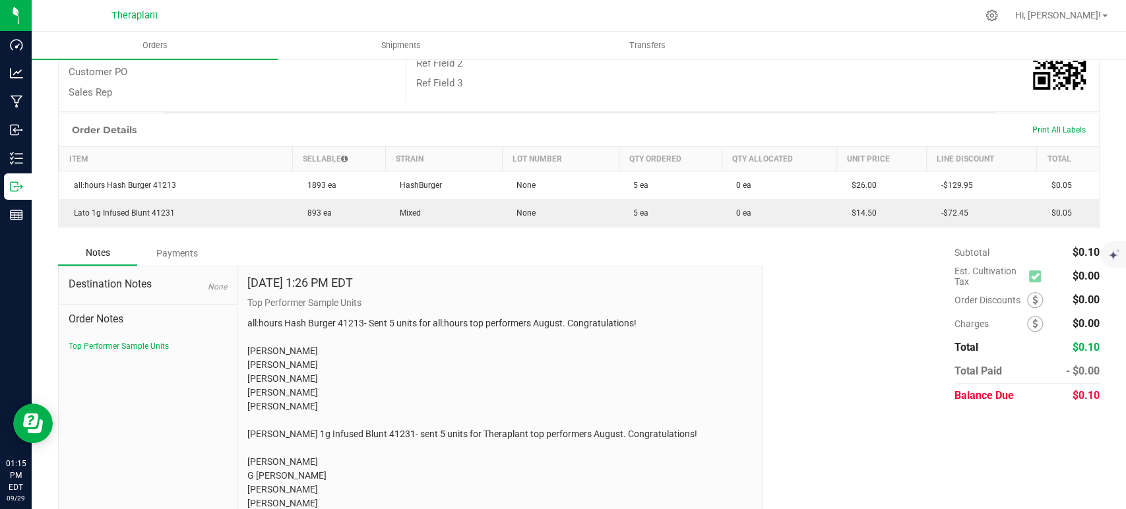
scroll to position [273, 0]
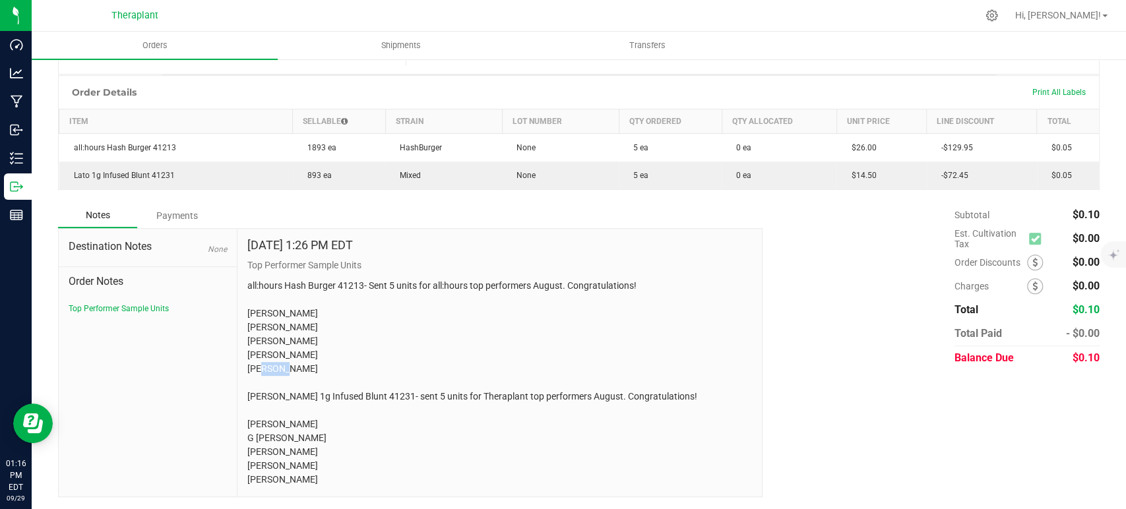
drag, startPoint x: 267, startPoint y: 368, endPoint x: 237, endPoint y: 369, distance: 29.7
click at [237, 369] on div "Sep 26, 2025 1:26 PM EDT Top Performer Sample Units all:hours Hash Burger 41213…" at bounding box center [499, 363] width 524 height 268
click at [257, 367] on p "all:hours Hash Burger 41213- Sent 5 units for all:hours top performers August. …" at bounding box center [499, 383] width 505 height 208
drag, startPoint x: 267, startPoint y: 476, endPoint x: 251, endPoint y: 474, distance: 16.6
click at [237, 478] on div "Sep 26, 2025 1:26 PM EDT Top Performer Sample Units all:hours Hash Burger 41213…" at bounding box center [499, 363] width 524 height 268
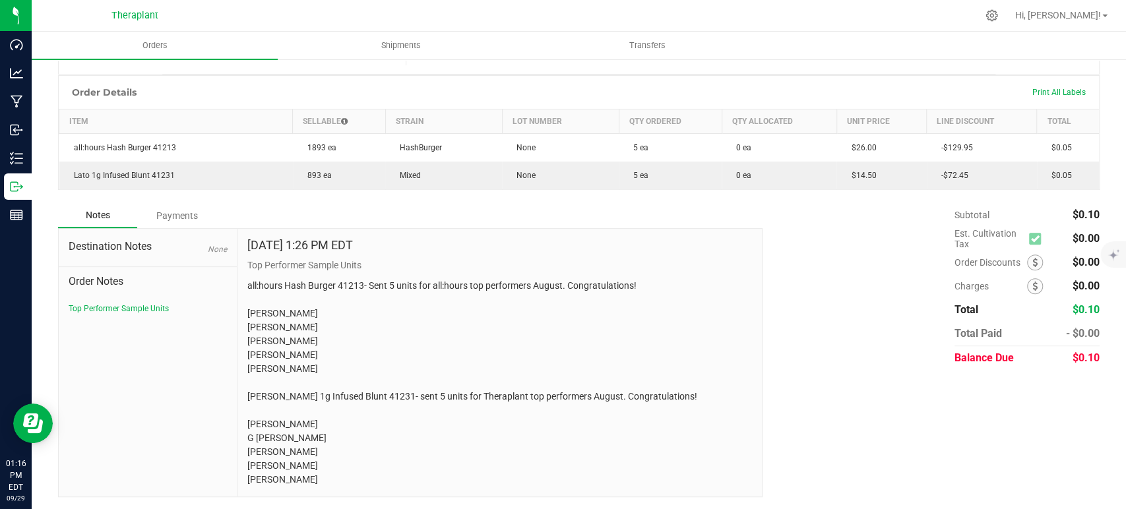
click at [270, 472] on p "all:hours Hash Burger 41213- Sent 5 units for all:hours top performers August. …" at bounding box center [499, 383] width 505 height 208
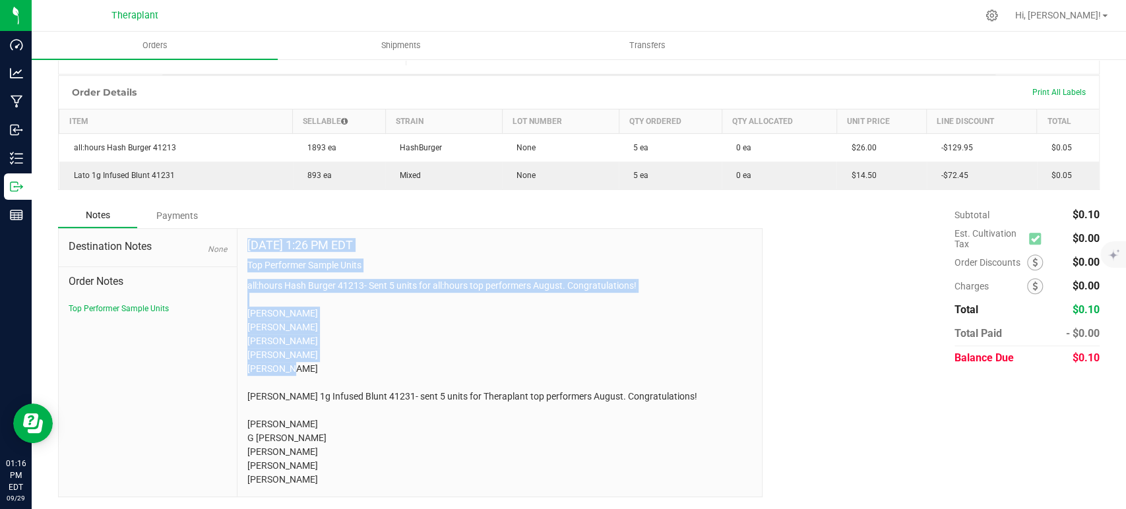
drag, startPoint x: 269, startPoint y: 368, endPoint x: 224, endPoint y: 372, distance: 45.0
click at [224, 372] on div "Destination Notes None Order Notes Top Performer Sample Units Sep 26, 2025 1:26…" at bounding box center [410, 362] width 704 height 269
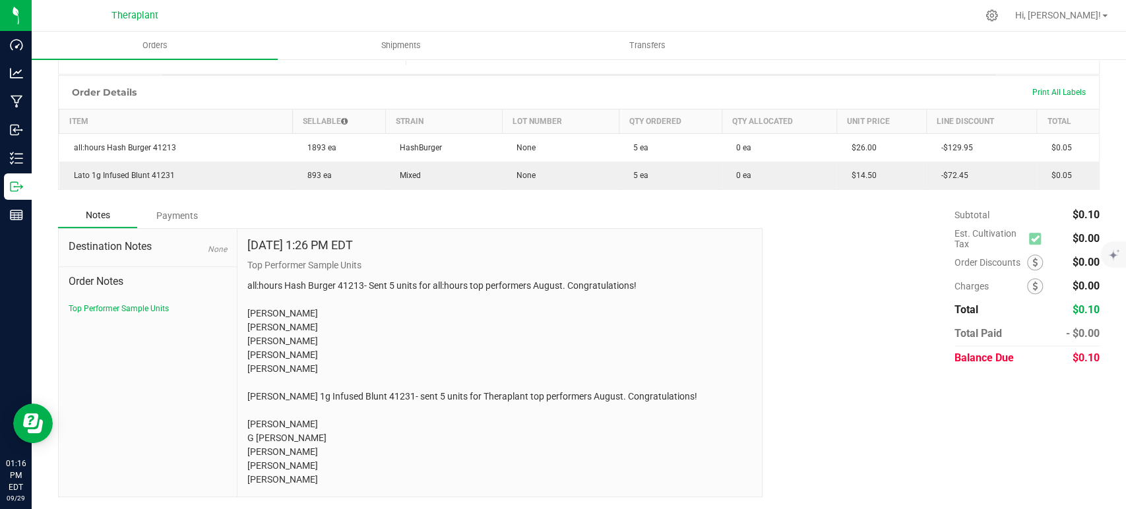
click at [296, 373] on p "all:hours Hash Burger 41213- Sent 5 units for all:hours top performers August. …" at bounding box center [499, 383] width 505 height 208
drag, startPoint x: 267, startPoint y: 369, endPoint x: 241, endPoint y: 369, distance: 25.7
click at [241, 369] on div "Sep 26, 2025 1:26 PM EDT Top Performer Sample Units all:hours Hash Burger 41213…" at bounding box center [499, 363] width 524 height 268
click at [248, 368] on p "all:hours Hash Burger 41213- Sent 5 units for all:hours top performers August. …" at bounding box center [499, 383] width 505 height 208
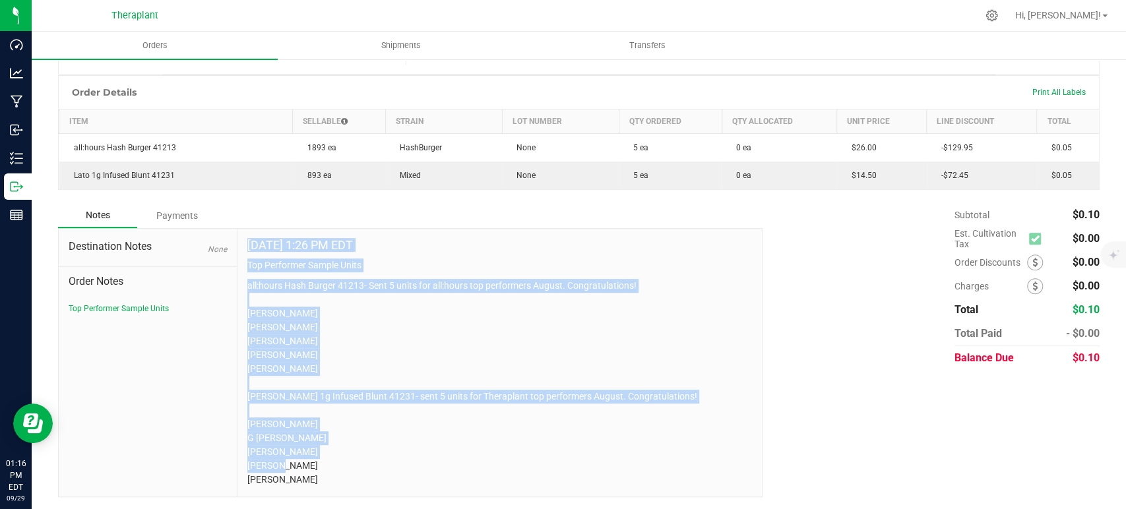
drag, startPoint x: 268, startPoint y: 474, endPoint x: 234, endPoint y: 472, distance: 34.4
click at [234, 472] on div "Destination Notes None Order Notes Top Performer Sample Units Sep 26, 2025 1:26…" at bounding box center [410, 362] width 704 height 269
click at [280, 466] on p "all:hours Hash Burger 41213- Sent 5 units for all:hours top performers August. …" at bounding box center [499, 383] width 505 height 208
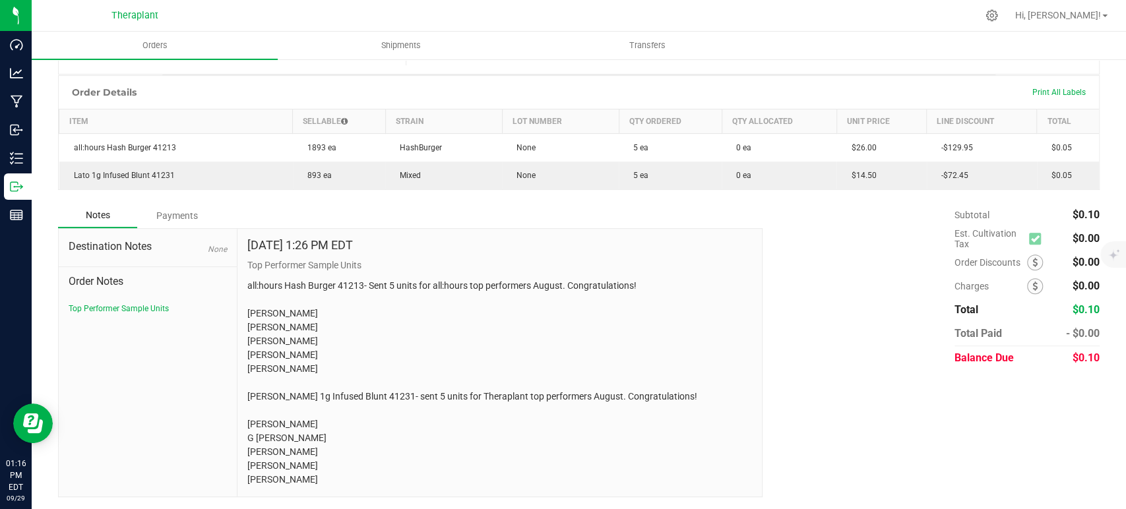
scroll to position [0, 0]
click at [437, 338] on p "all:hours Hash Burger 41213- Sent 5 units for all:hours top performers August. …" at bounding box center [499, 383] width 505 height 208
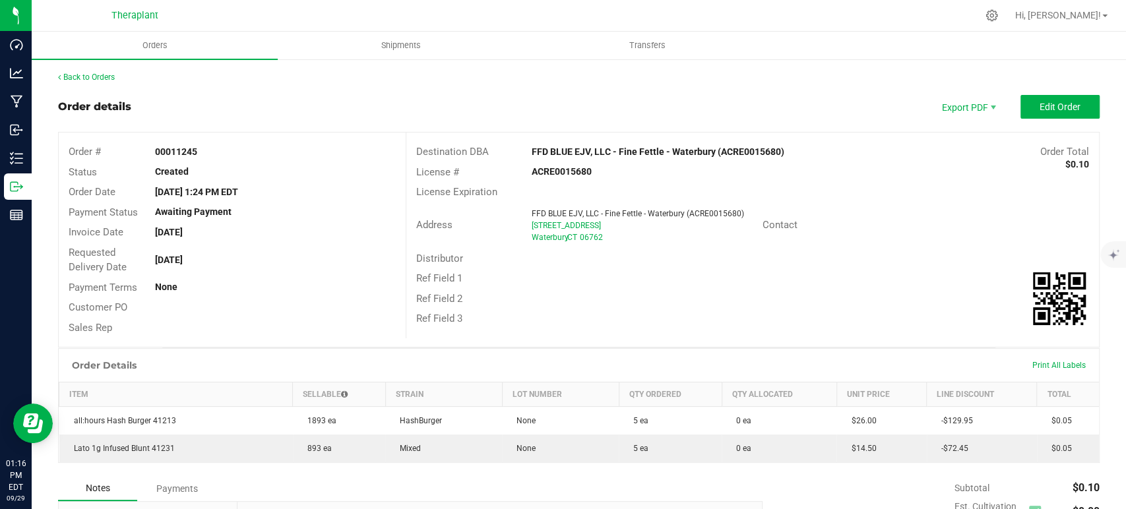
scroll to position [273, 0]
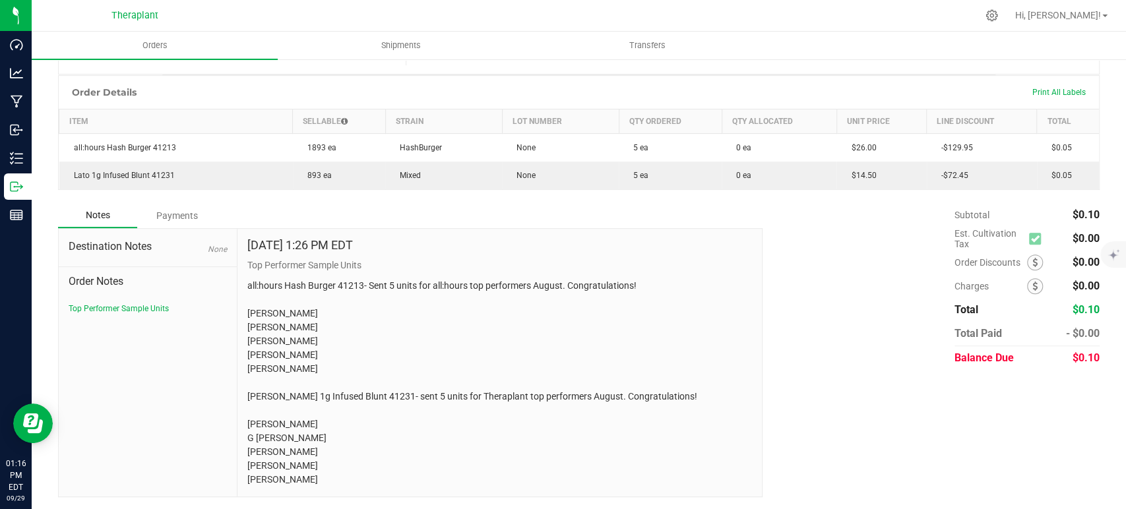
click at [320, 381] on p "all:hours Hash Burger 41213- Sent 5 units for all:hours top performers August. …" at bounding box center [499, 383] width 505 height 208
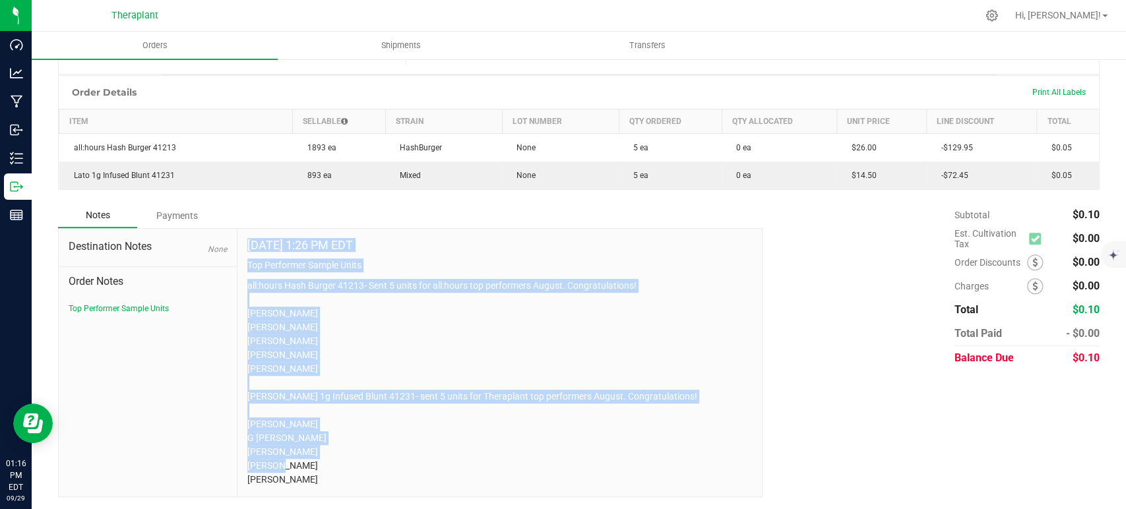
drag, startPoint x: 265, startPoint y: 475, endPoint x: 233, endPoint y: 475, distance: 32.3
click at [233, 475] on div "Destination Notes None Order Notes Top Performer Sample Units Sep 26, 2025 1:26…" at bounding box center [410, 362] width 704 height 269
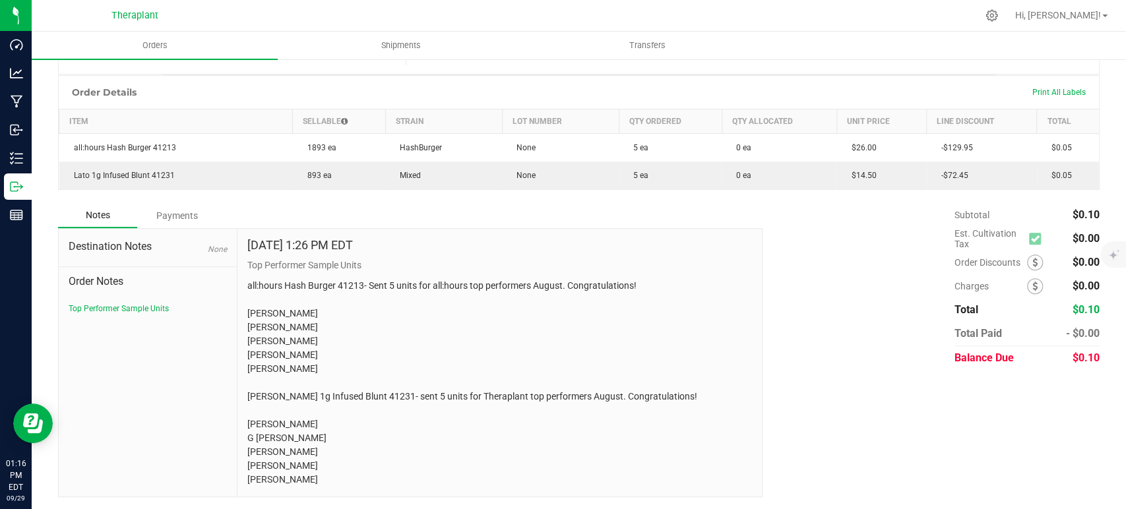
click at [278, 472] on p "all:hours Hash Burger 41213- Sent 5 units for all:hours top performers August. …" at bounding box center [499, 383] width 505 height 208
drag, startPoint x: 266, startPoint y: 478, endPoint x: 247, endPoint y: 479, distance: 19.2
click at [247, 479] on p "all:hours Hash Burger 41213- Sent 5 units for all:hours top performers August. …" at bounding box center [499, 383] width 505 height 208
click at [253, 477] on p "all:hours Hash Burger 41213- Sent 5 units for all:hours top performers August. …" at bounding box center [499, 383] width 505 height 208
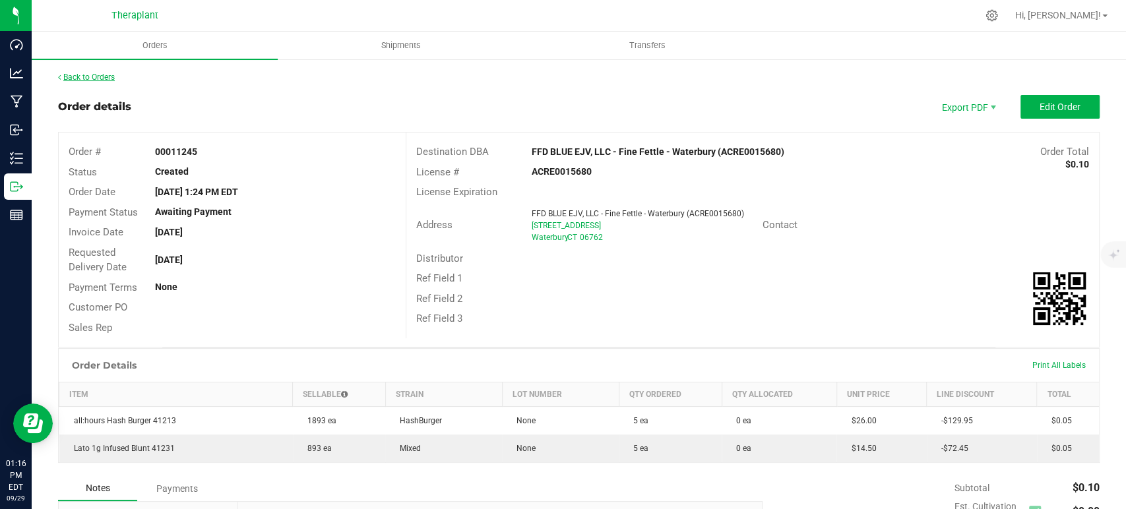
click at [105, 77] on link "Back to Orders" at bounding box center [86, 77] width 57 height 9
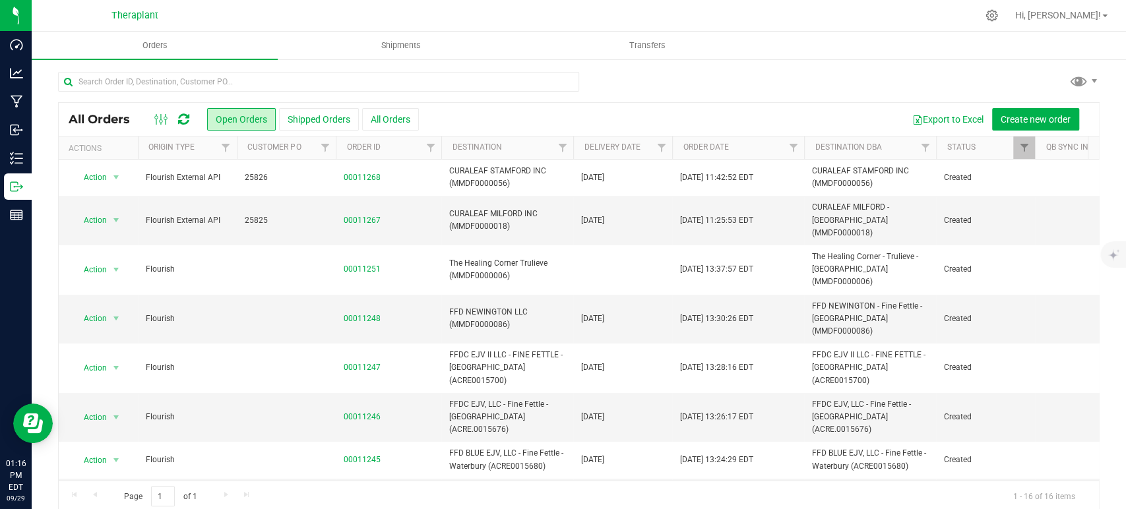
click at [185, 125] on icon at bounding box center [183, 119] width 11 height 13
click at [183, 117] on icon at bounding box center [183, 119] width 11 height 13
click at [175, 118] on div at bounding box center [172, 119] width 44 height 16
click at [183, 119] on icon at bounding box center [183, 119] width 11 height 13
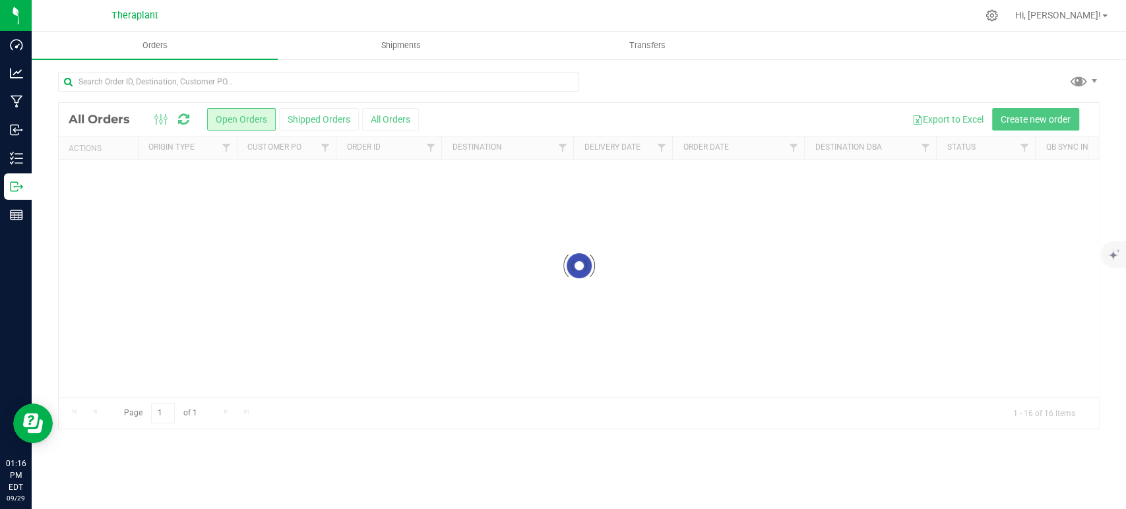
click at [183, 119] on div at bounding box center [579, 266] width 1040 height 326
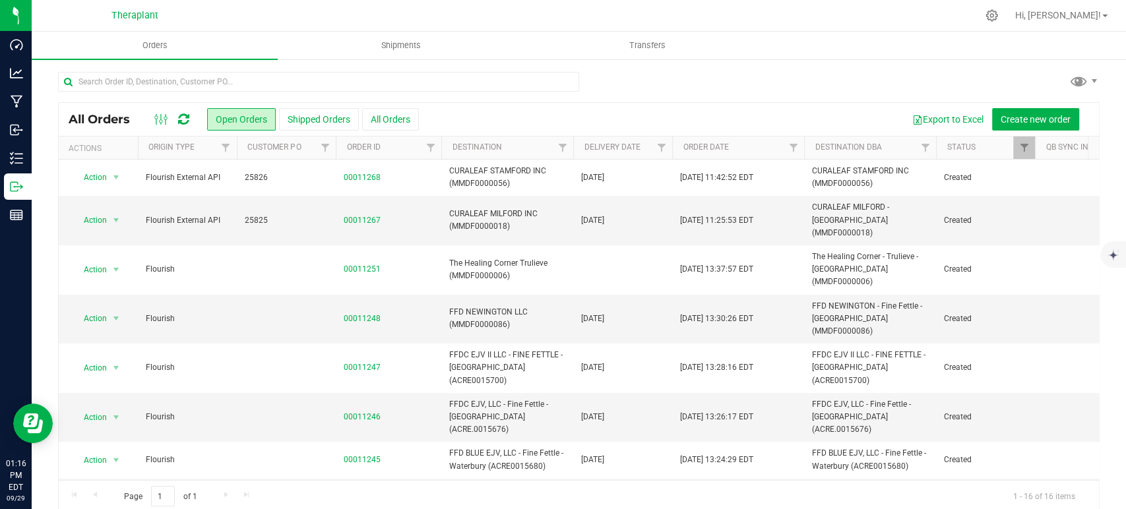
click at [182, 115] on icon at bounding box center [183, 119] width 11 height 13
click at [183, 120] on icon at bounding box center [183, 119] width 11 height 13
click at [185, 119] on icon at bounding box center [183, 119] width 11 height 13
click at [184, 118] on icon at bounding box center [183, 119] width 11 height 13
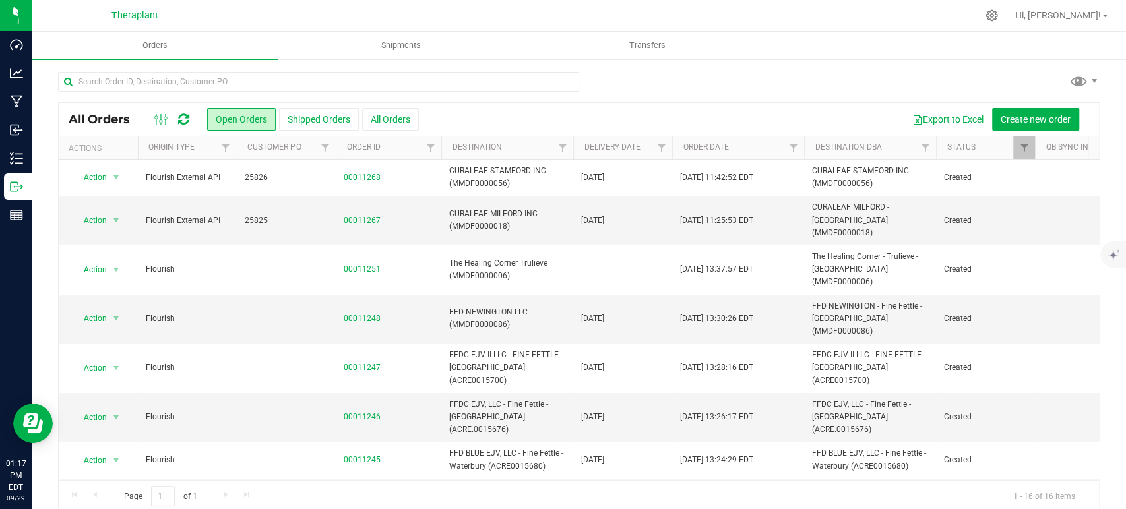
click at [184, 118] on icon at bounding box center [183, 119] width 11 height 13
click at [183, 118] on icon at bounding box center [183, 119] width 11 height 13
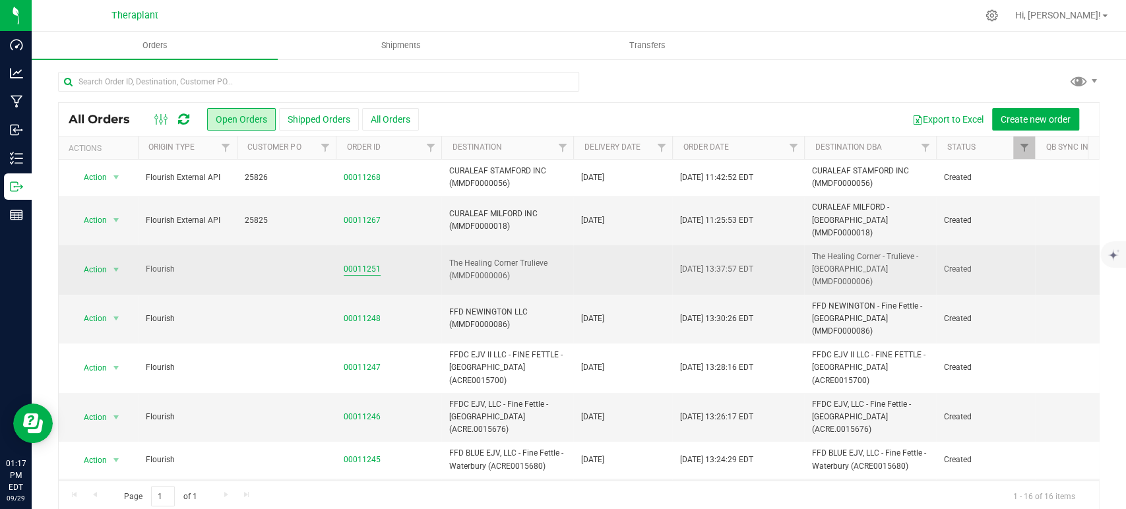
click at [359, 263] on link "00011251" at bounding box center [362, 269] width 37 height 13
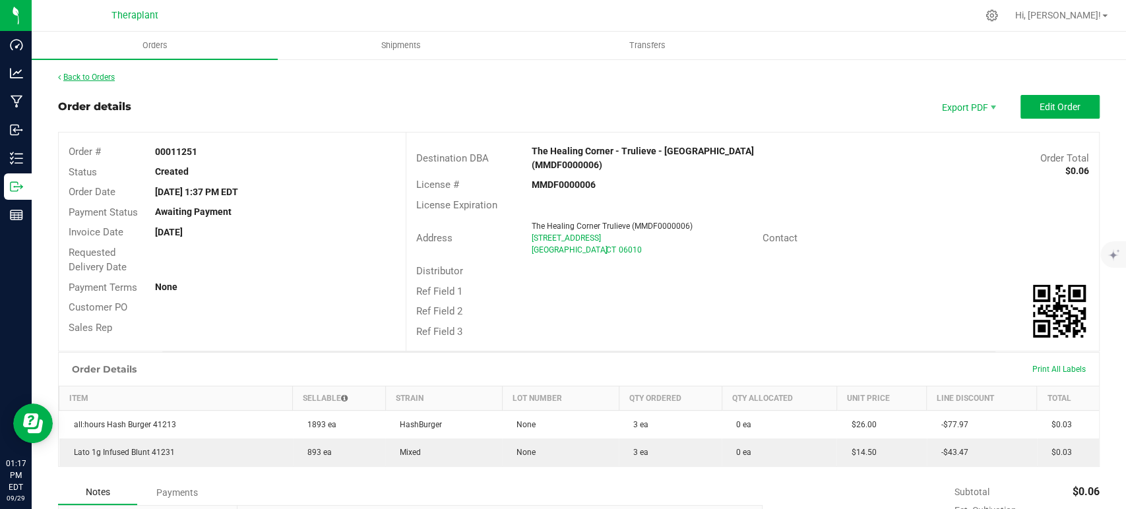
click at [95, 78] on link "Back to Orders" at bounding box center [86, 77] width 57 height 9
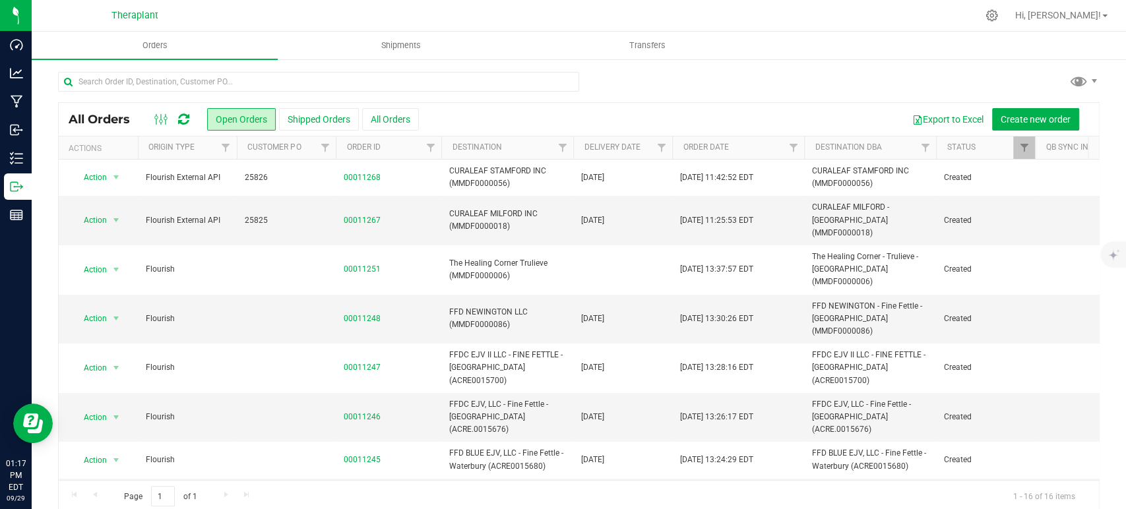
click at [183, 118] on icon at bounding box center [183, 119] width 11 height 13
click at [184, 117] on icon at bounding box center [183, 119] width 11 height 13
click at [183, 117] on icon at bounding box center [183, 119] width 11 height 13
click at [181, 119] on icon at bounding box center [183, 119] width 11 height 13
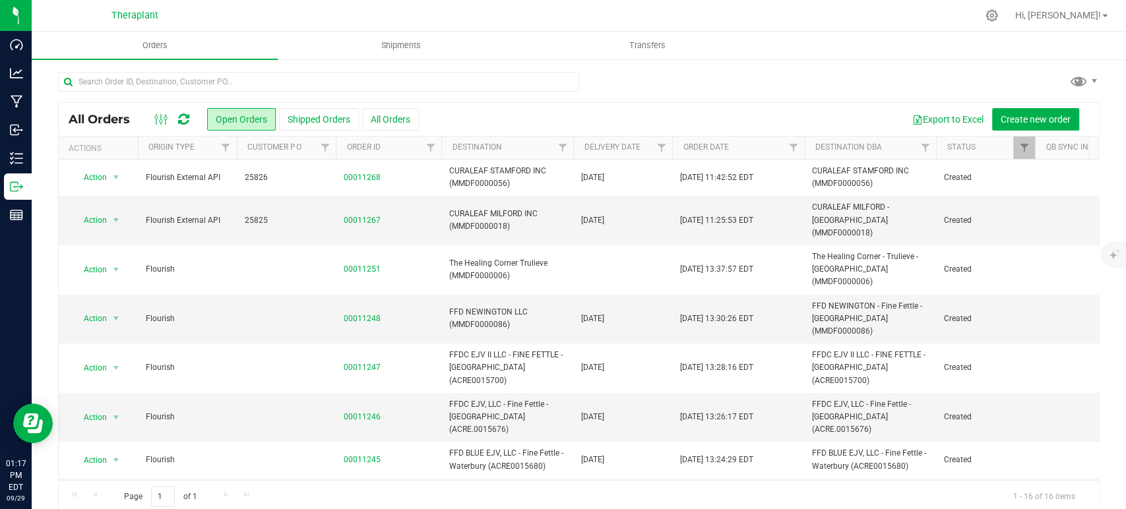
click at [185, 119] on icon at bounding box center [183, 119] width 11 height 13
click at [183, 118] on icon at bounding box center [183, 119] width 11 height 13
click at [184, 117] on icon at bounding box center [183, 119] width 11 height 13
click at [182, 115] on icon at bounding box center [183, 119] width 11 height 13
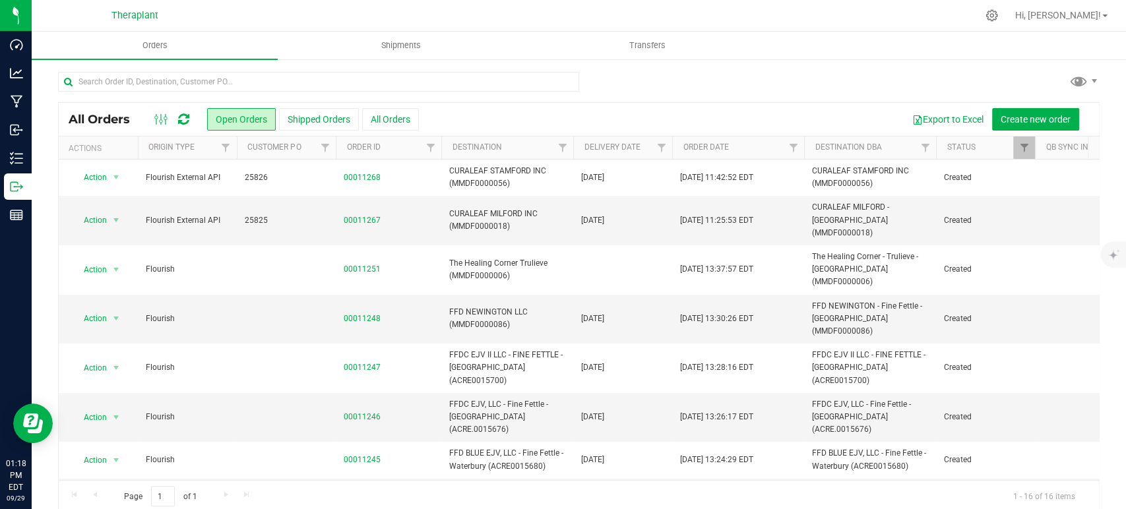
click at [183, 118] on icon at bounding box center [183, 119] width 11 height 13
click at [183, 117] on icon at bounding box center [183, 119] width 11 height 13
click at [184, 115] on icon at bounding box center [183, 119] width 11 height 13
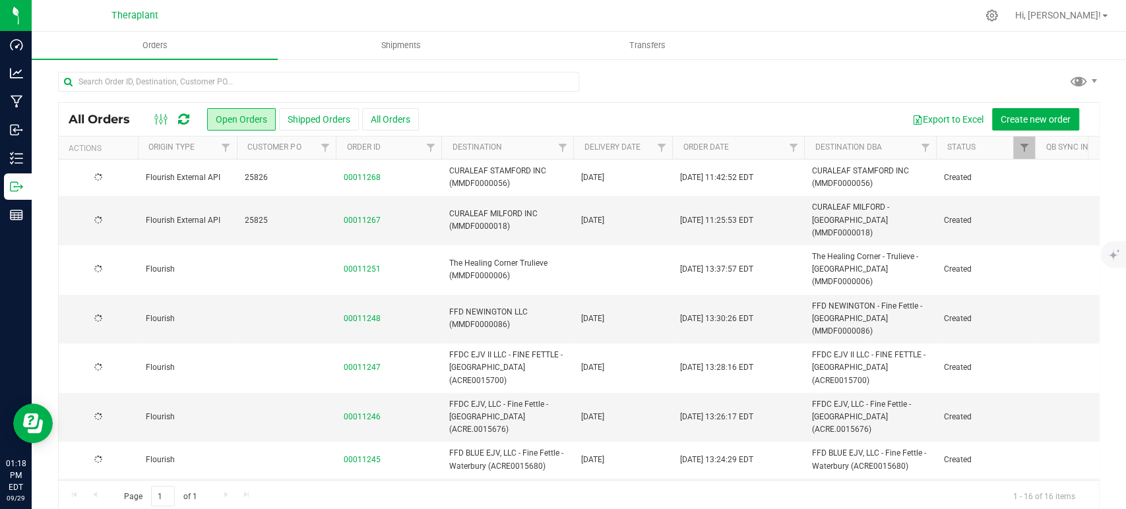
click at [181, 122] on icon at bounding box center [183, 119] width 11 height 13
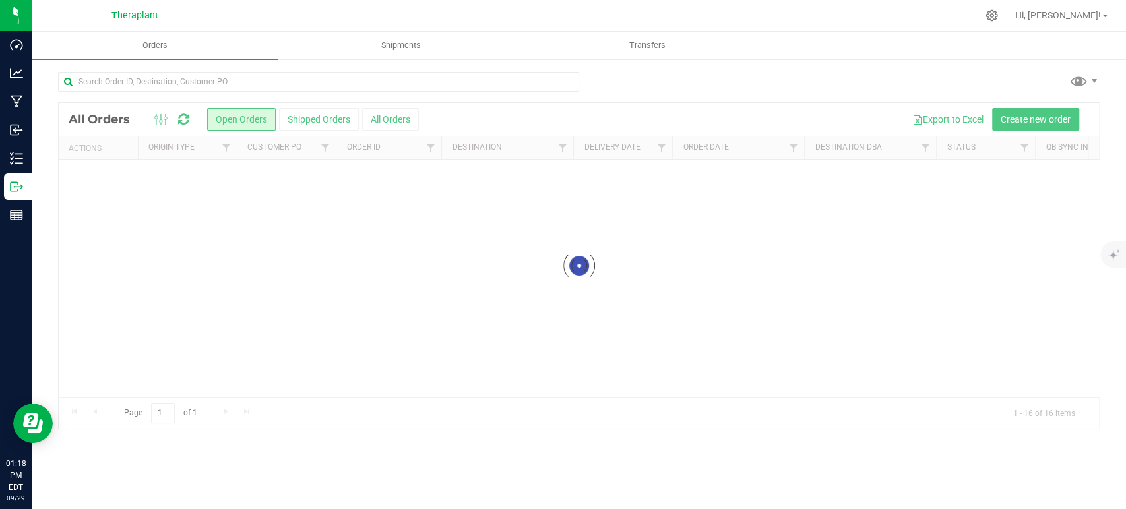
click at [185, 117] on div at bounding box center [579, 266] width 1040 height 326
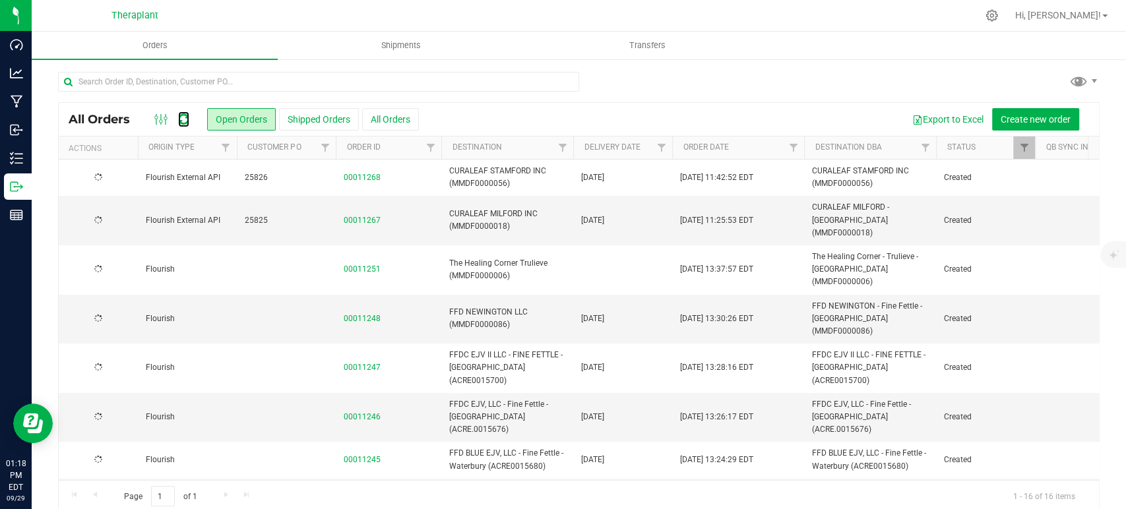
click at [185, 117] on icon at bounding box center [183, 119] width 16 height 17
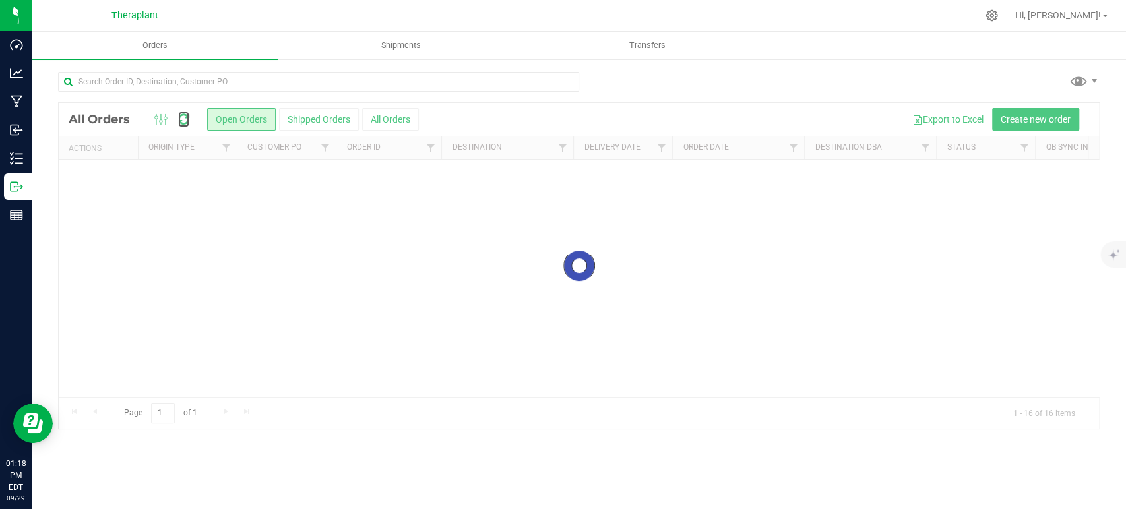
click at [185, 117] on icon at bounding box center [183, 119] width 11 height 13
click at [185, 117] on div at bounding box center [579, 266] width 1040 height 326
click at [185, 117] on icon at bounding box center [183, 119] width 11 height 13
click at [185, 117] on div at bounding box center [579, 266] width 1040 height 326
click at [185, 117] on icon at bounding box center [183, 119] width 11 height 13
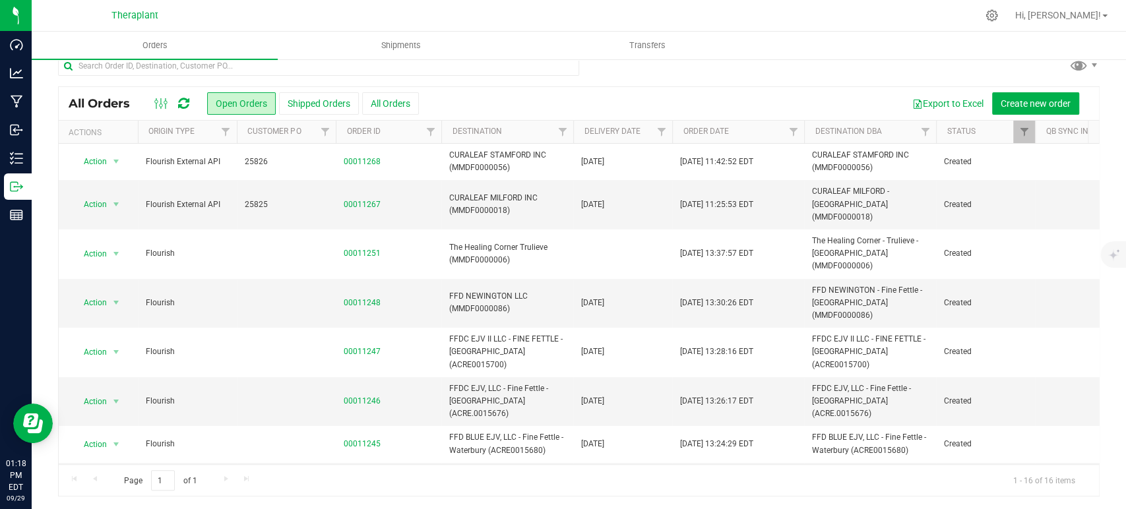
click at [184, 103] on icon at bounding box center [183, 103] width 11 height 13
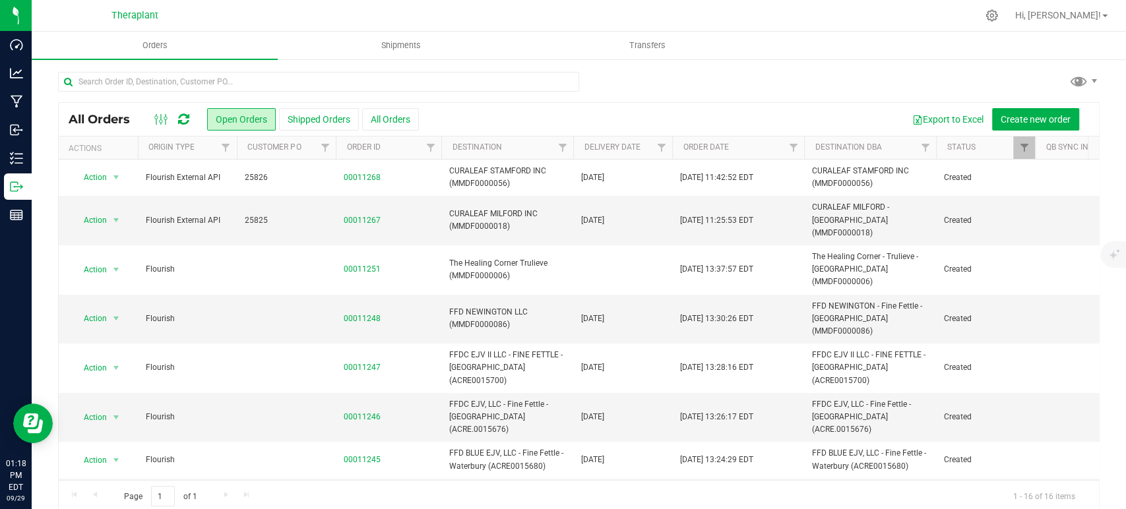
click at [183, 116] on icon at bounding box center [183, 119] width 16 height 16
click at [183, 116] on icon at bounding box center [183, 119] width 11 height 13
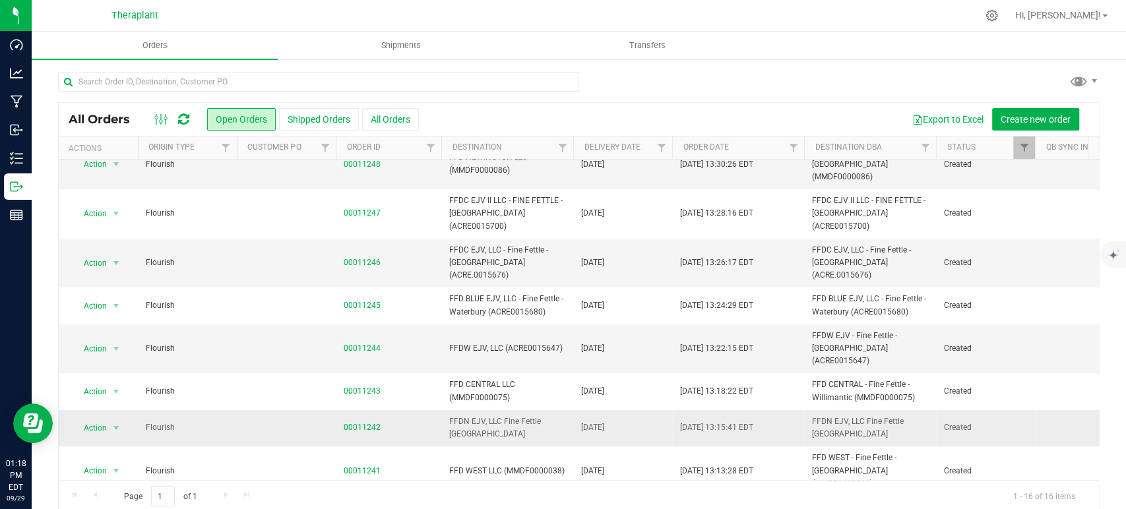
scroll to position [311, 0]
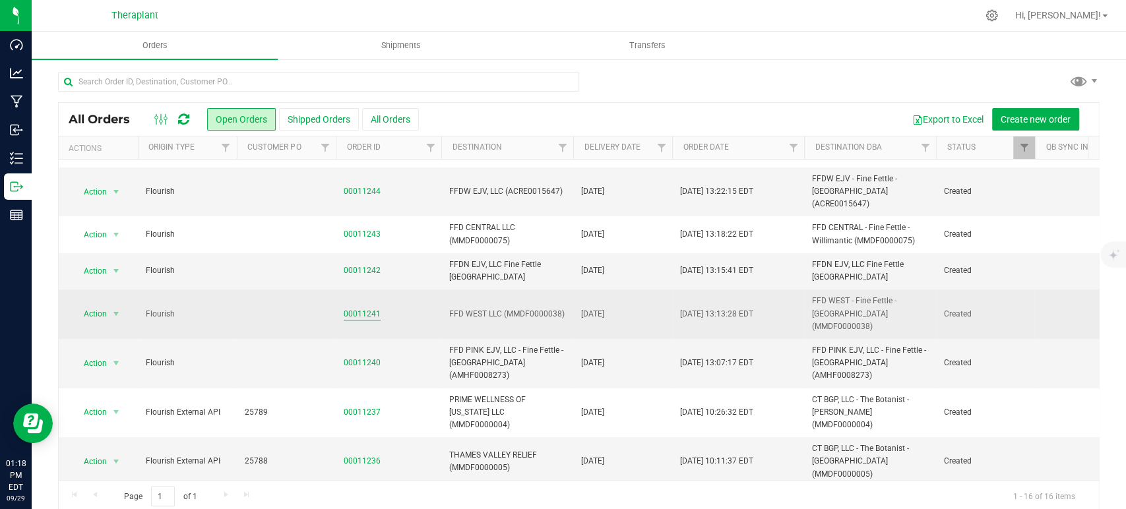
click at [366, 308] on link "00011241" at bounding box center [362, 314] width 37 height 13
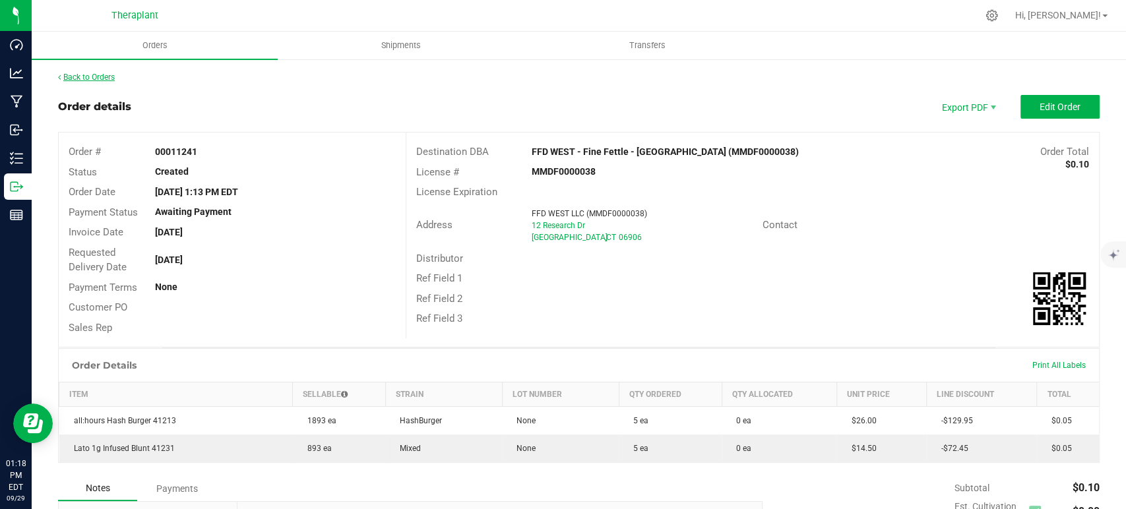
click at [92, 78] on link "Back to Orders" at bounding box center [86, 77] width 57 height 9
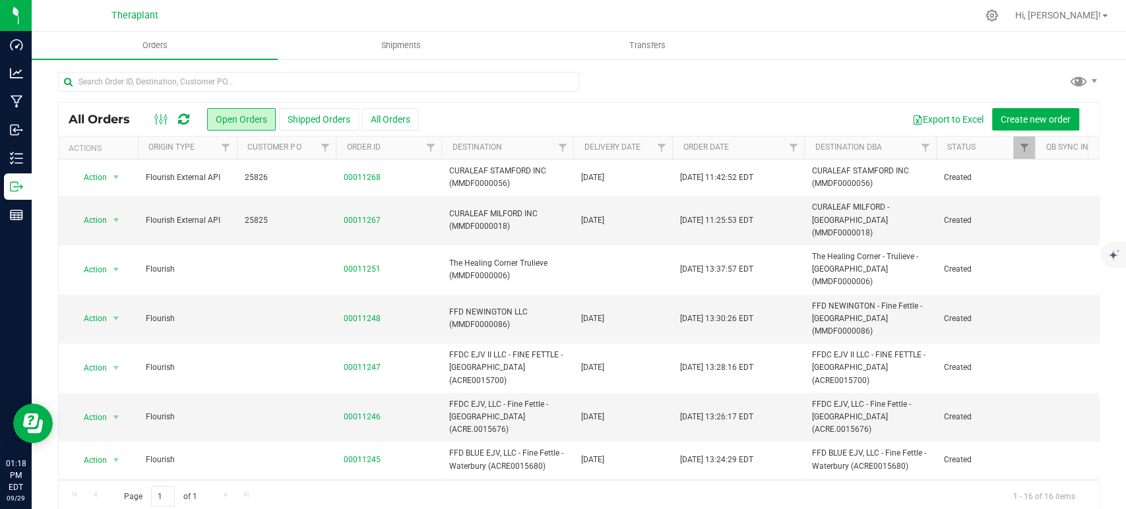
click at [185, 116] on icon at bounding box center [183, 119] width 11 height 13
click at [182, 117] on icon at bounding box center [183, 119] width 11 height 13
click at [182, 117] on icon at bounding box center [183, 119] width 13 height 15
click at [183, 117] on icon at bounding box center [183, 119] width 11 height 13
click at [184, 118] on icon at bounding box center [183, 119] width 11 height 13
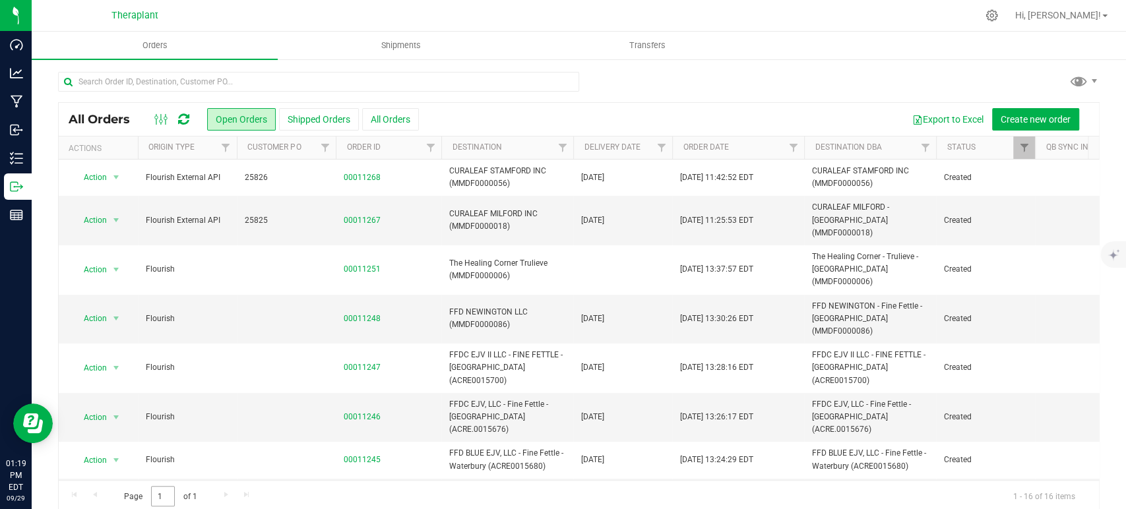
scroll to position [293, 0]
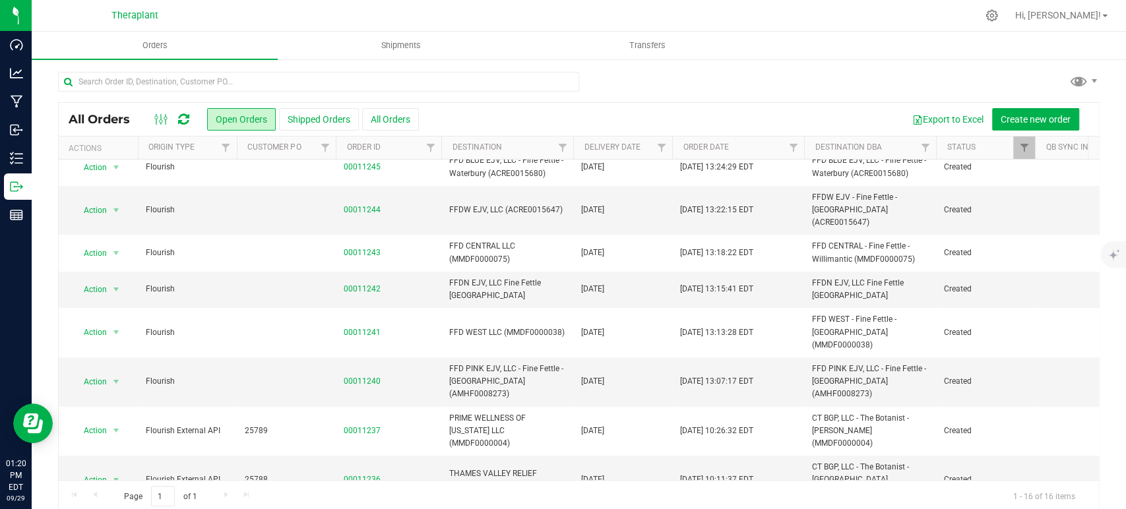
click at [884, 83] on div at bounding box center [579, 87] width 1042 height 30
click at [186, 119] on icon at bounding box center [183, 119] width 11 height 13
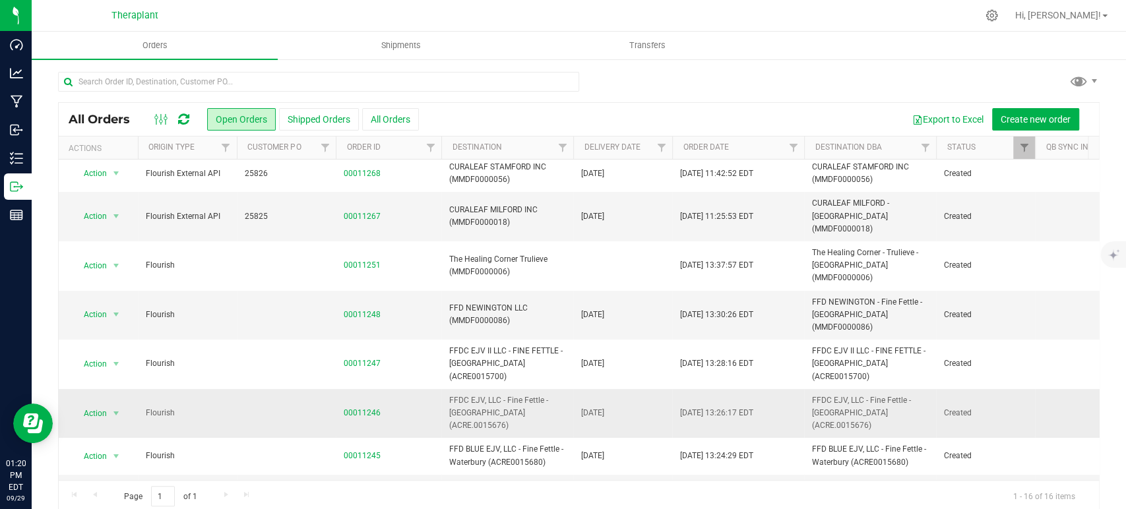
scroll to position [0, 0]
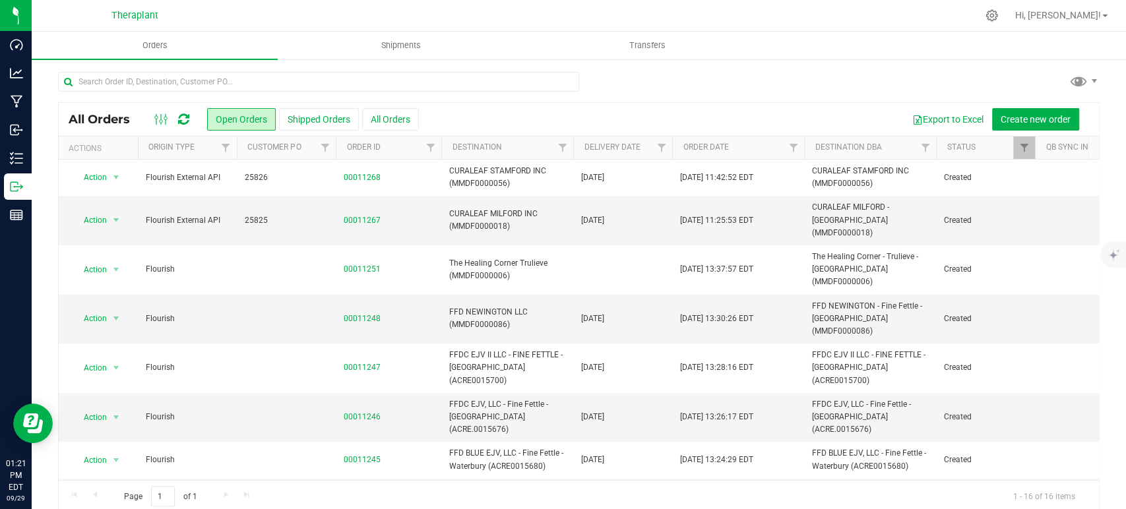
click at [181, 119] on icon at bounding box center [183, 119] width 11 height 13
click at [183, 119] on icon at bounding box center [183, 119] width 11 height 13
drag, startPoint x: 901, startPoint y: 75, endPoint x: 832, endPoint y: 93, distance: 71.0
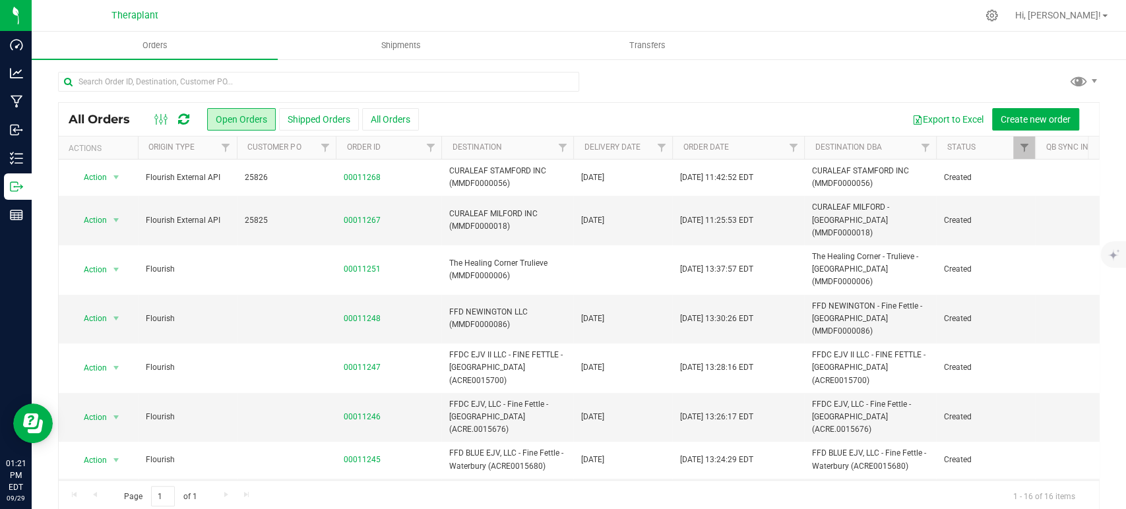
click at [901, 75] on div at bounding box center [579, 87] width 1042 height 30
click at [184, 118] on icon at bounding box center [183, 119] width 11 height 13
click at [803, 91] on div at bounding box center [579, 87] width 1042 height 30
click at [453, 82] on input "text" at bounding box center [318, 82] width 521 height 20
click at [187, 125] on icon at bounding box center [183, 119] width 11 height 13
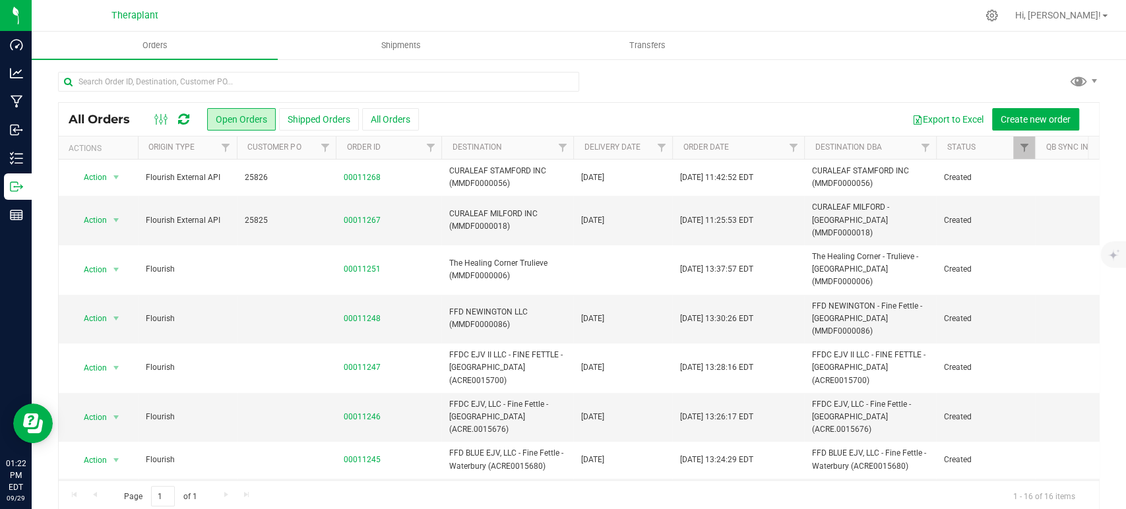
click at [181, 119] on icon at bounding box center [183, 119] width 11 height 13
click at [184, 119] on icon at bounding box center [183, 119] width 11 height 13
click at [183, 119] on icon at bounding box center [183, 119] width 11 height 13
click at [184, 119] on icon at bounding box center [183, 119] width 11 height 13
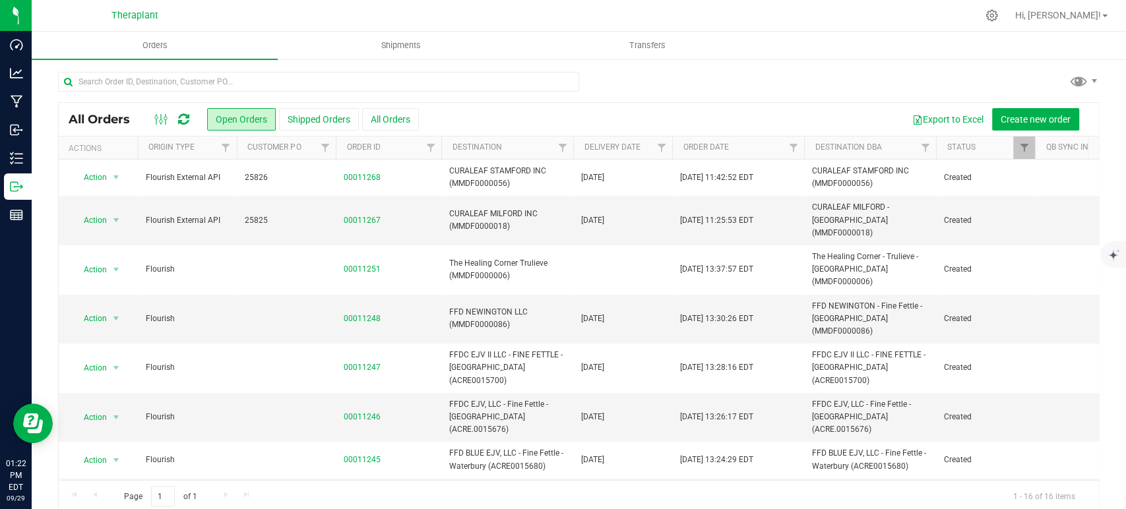
click at [184, 119] on icon at bounding box center [183, 119] width 11 height 13
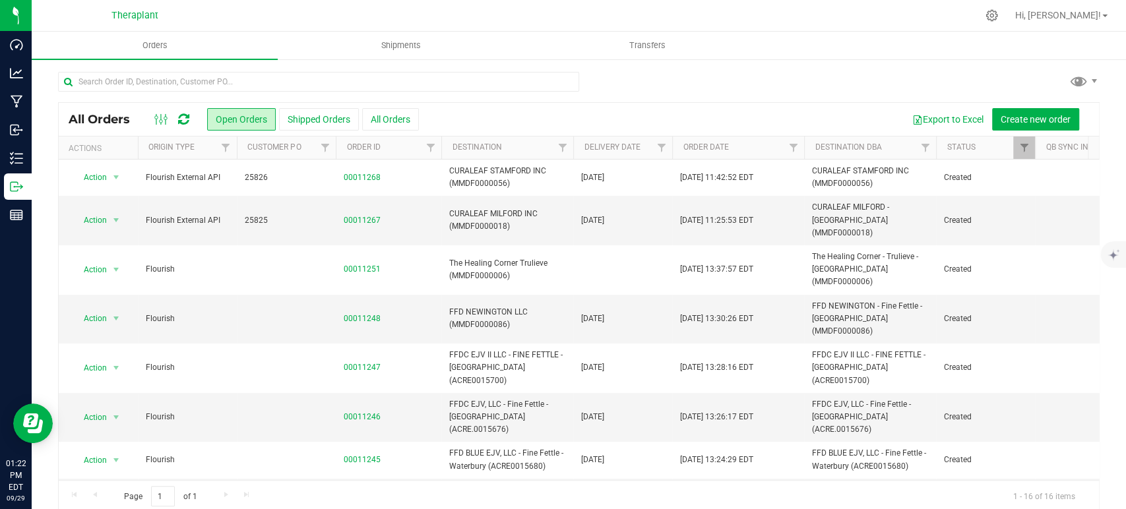
click at [184, 119] on icon at bounding box center [183, 119] width 11 height 13
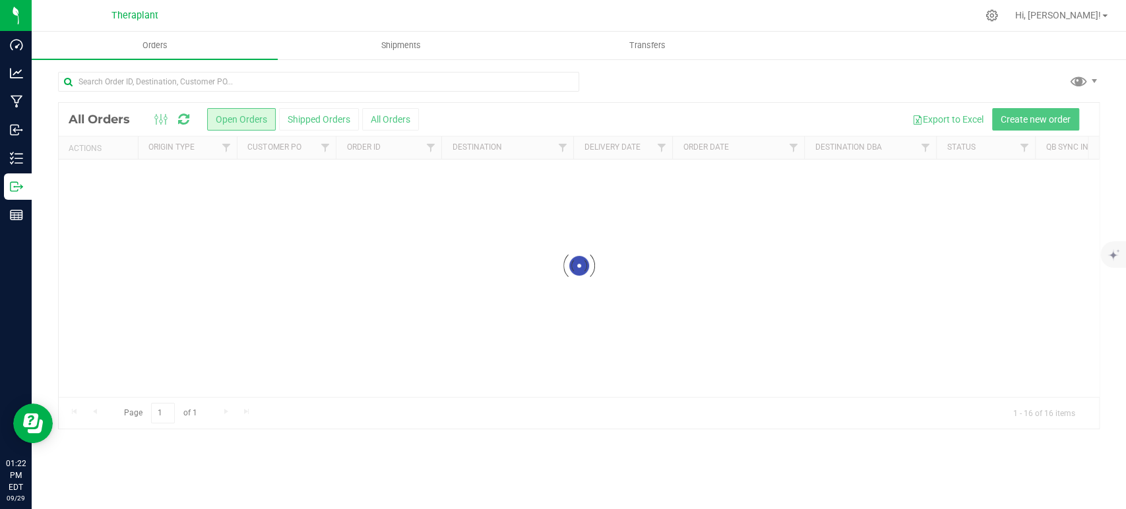
click at [184, 119] on div at bounding box center [579, 266] width 1040 height 326
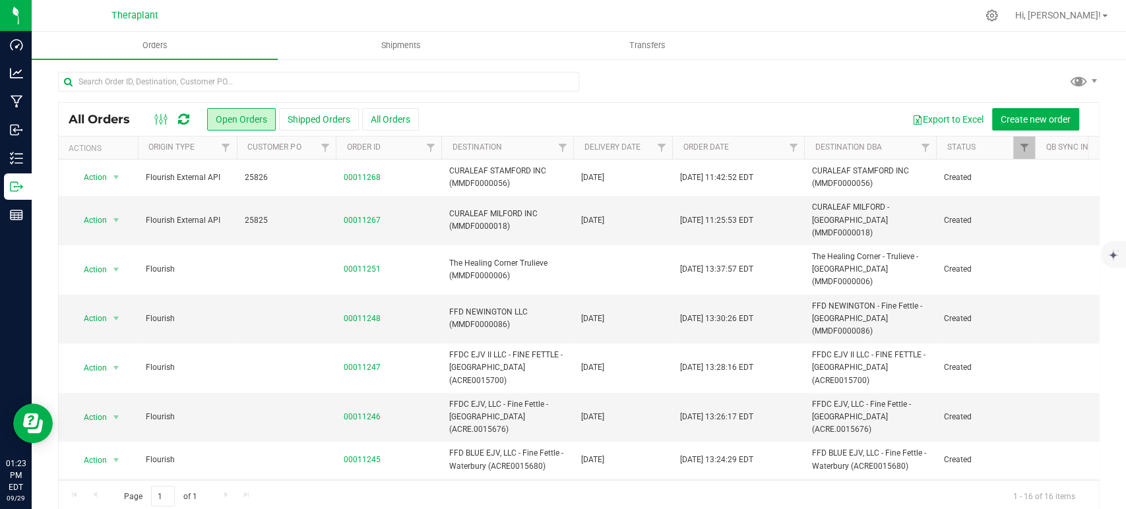
click at [183, 121] on icon at bounding box center [183, 119] width 13 height 15
click at [185, 117] on icon at bounding box center [183, 119] width 11 height 13
click at [183, 118] on icon at bounding box center [183, 119] width 11 height 13
click at [183, 117] on icon at bounding box center [183, 119] width 11 height 13
click at [183, 119] on icon at bounding box center [183, 119] width 11 height 13
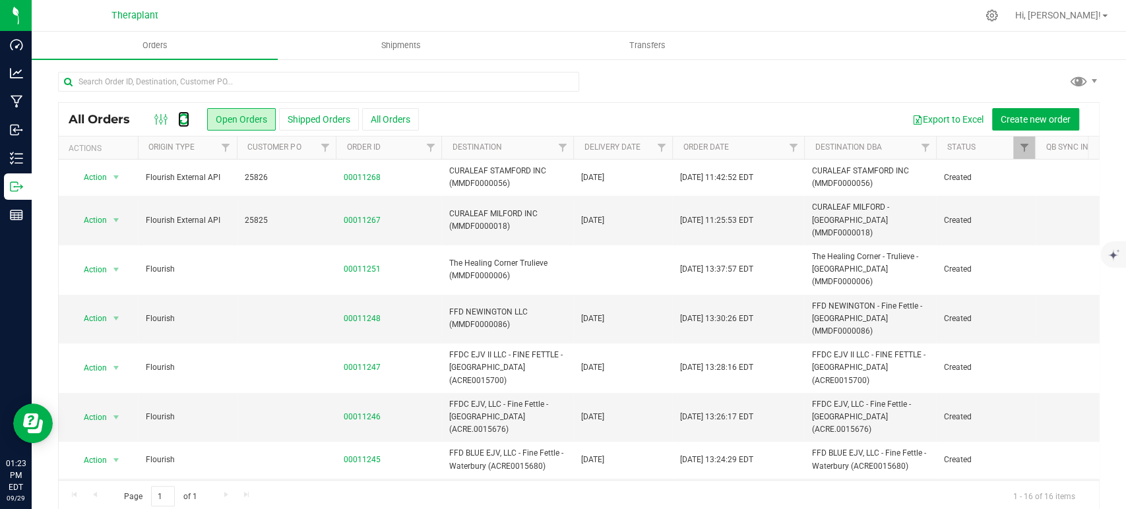
click at [183, 119] on icon at bounding box center [183, 119] width 11 height 13
click at [184, 117] on icon at bounding box center [183, 119] width 11 height 13
click at [183, 117] on icon at bounding box center [183, 119] width 11 height 13
click at [183, 117] on icon at bounding box center [183, 119] width 17 height 17
click at [183, 117] on icon at bounding box center [183, 119] width 11 height 13
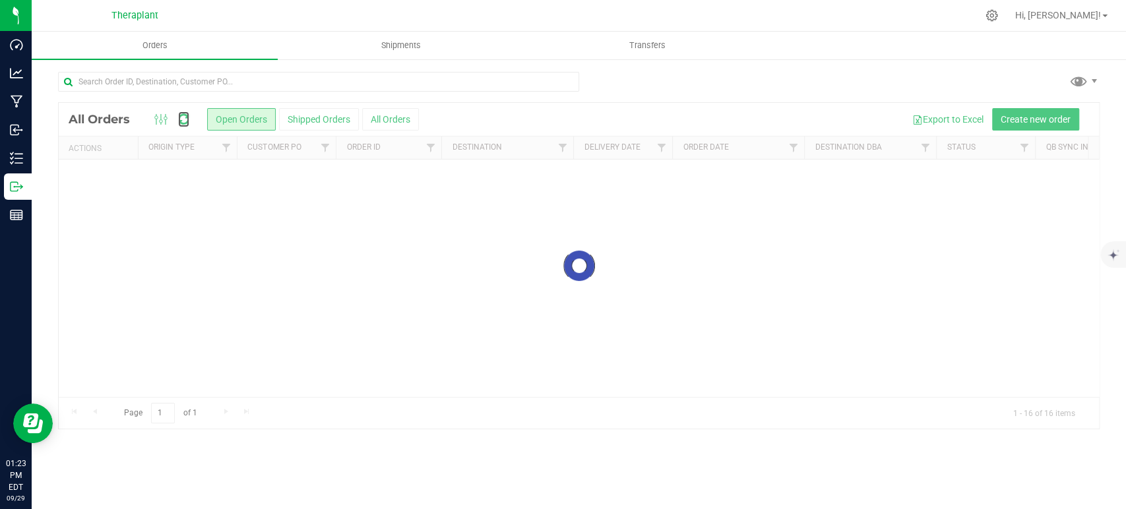
click at [183, 117] on icon at bounding box center [183, 119] width 16 height 17
click at [182, 117] on icon at bounding box center [183, 119] width 15 height 13
click at [182, 117] on div at bounding box center [579, 266] width 1040 height 326
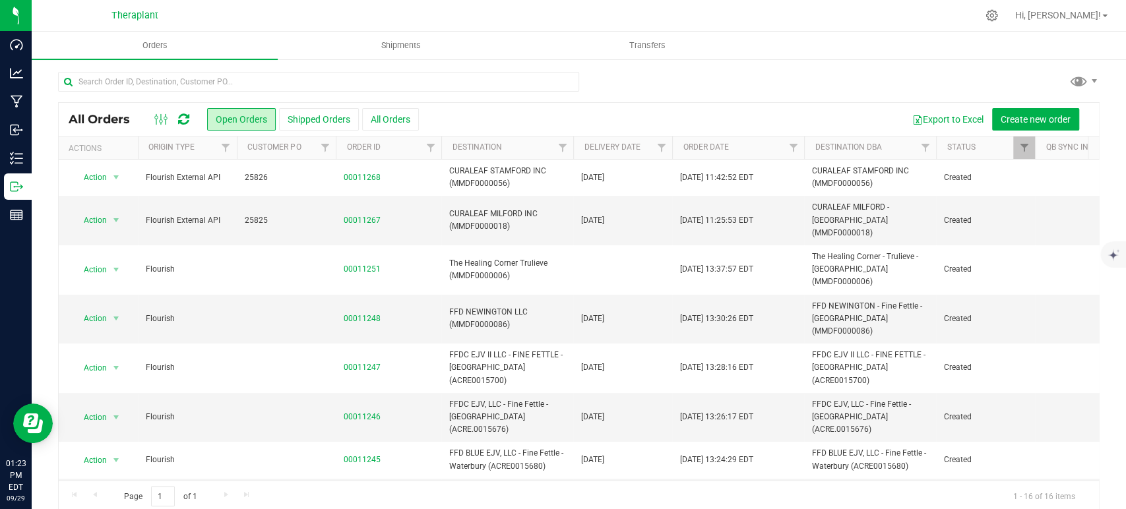
click at [183, 118] on icon at bounding box center [183, 119] width 17 height 17
click at [184, 118] on icon at bounding box center [183, 119] width 11 height 13
click at [185, 118] on icon at bounding box center [183, 119] width 11 height 13
click at [177, 119] on div at bounding box center [172, 119] width 44 height 16
click at [181, 116] on icon at bounding box center [183, 119] width 11 height 13
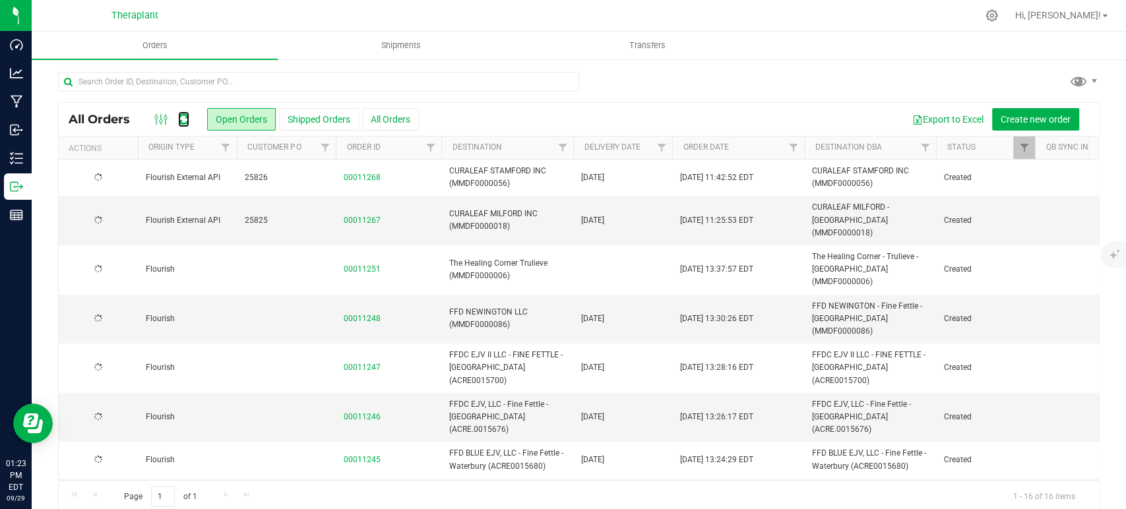
click at [181, 116] on icon at bounding box center [183, 119] width 11 height 13
click at [184, 120] on icon at bounding box center [183, 119] width 11 height 13
click at [184, 119] on icon at bounding box center [183, 119] width 11 height 13
click at [183, 116] on icon at bounding box center [183, 119] width 11 height 13
click at [179, 113] on icon at bounding box center [183, 119] width 11 height 13
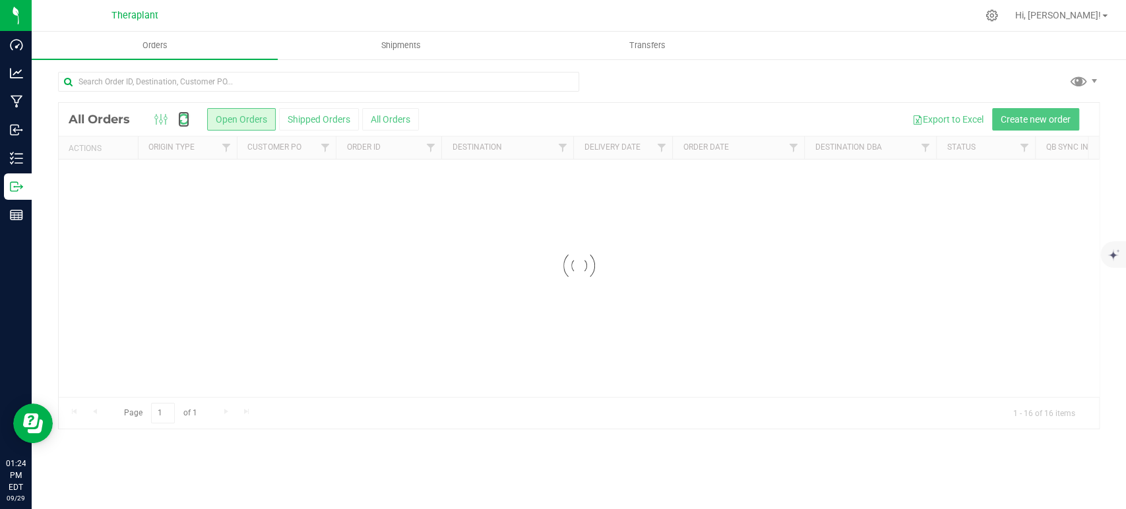
click at [179, 113] on icon at bounding box center [183, 119] width 11 height 13
click at [179, 113] on div at bounding box center [579, 266] width 1040 height 326
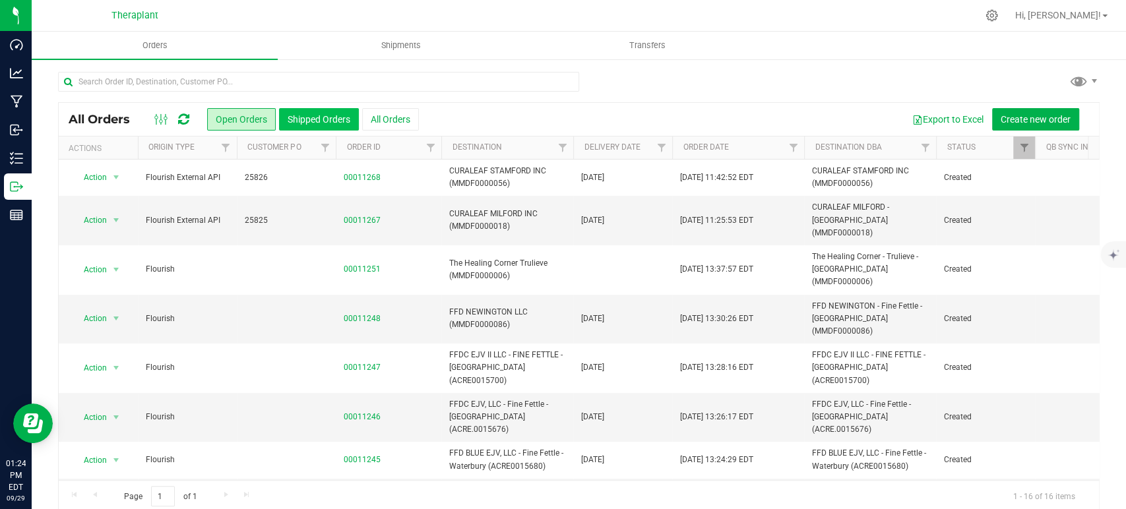
click at [316, 123] on button "Shipped Orders" at bounding box center [319, 119] width 80 height 22
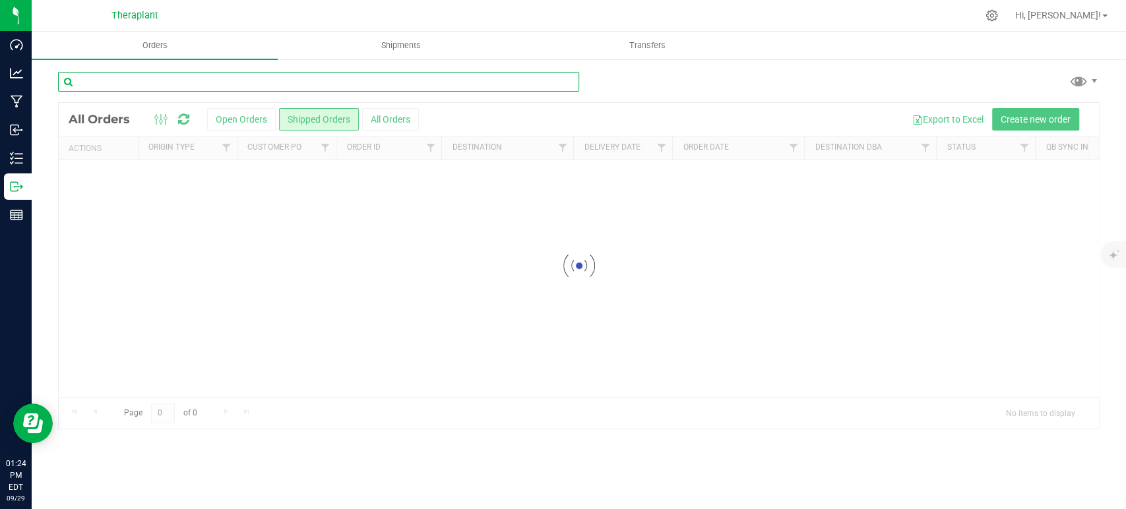
click at [237, 83] on input "text" at bounding box center [318, 82] width 521 height 20
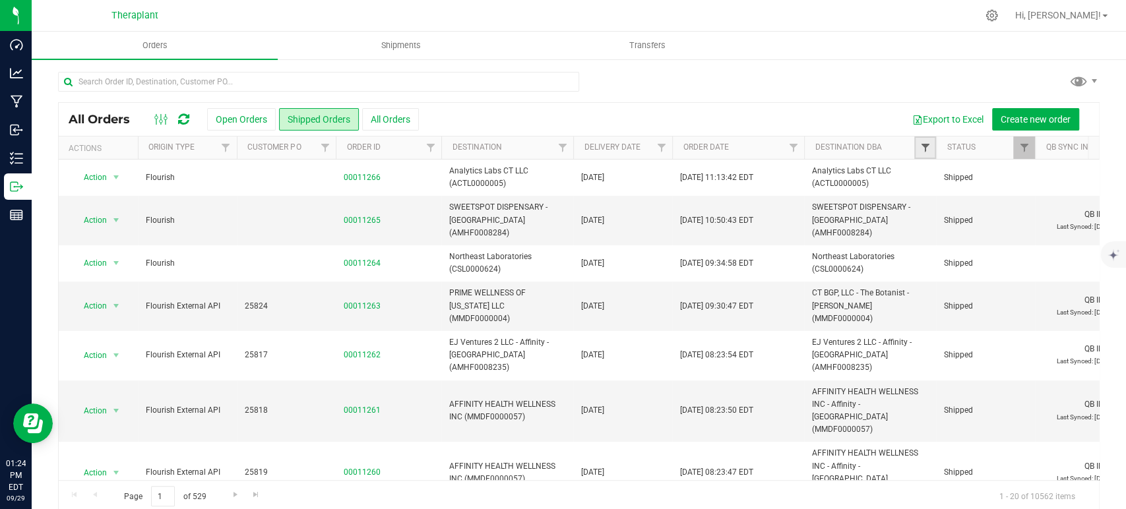
click at [923, 150] on span "Filter" at bounding box center [925, 147] width 11 height 11
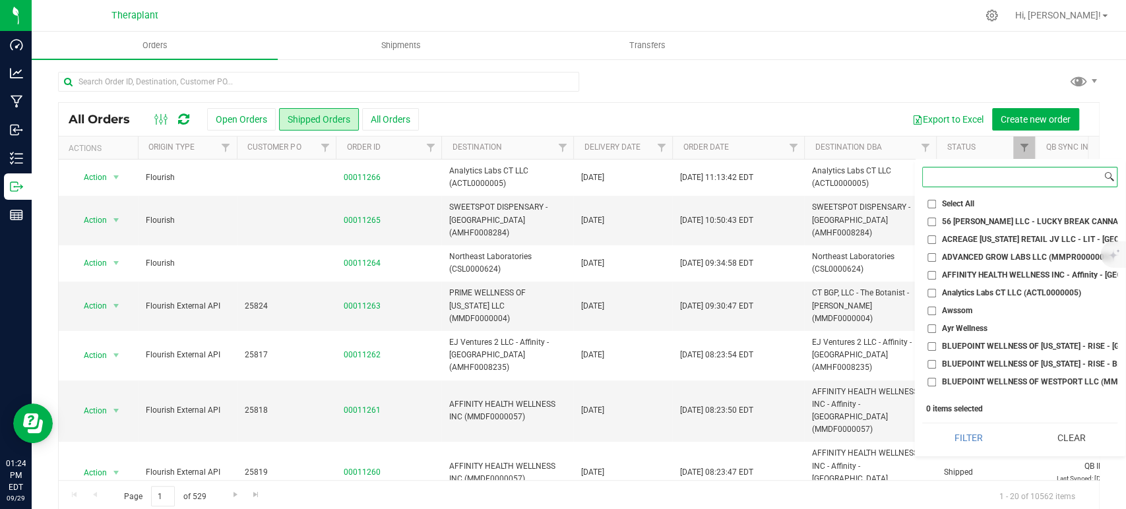
click at [946, 180] on input at bounding box center [1012, 177] width 179 height 19
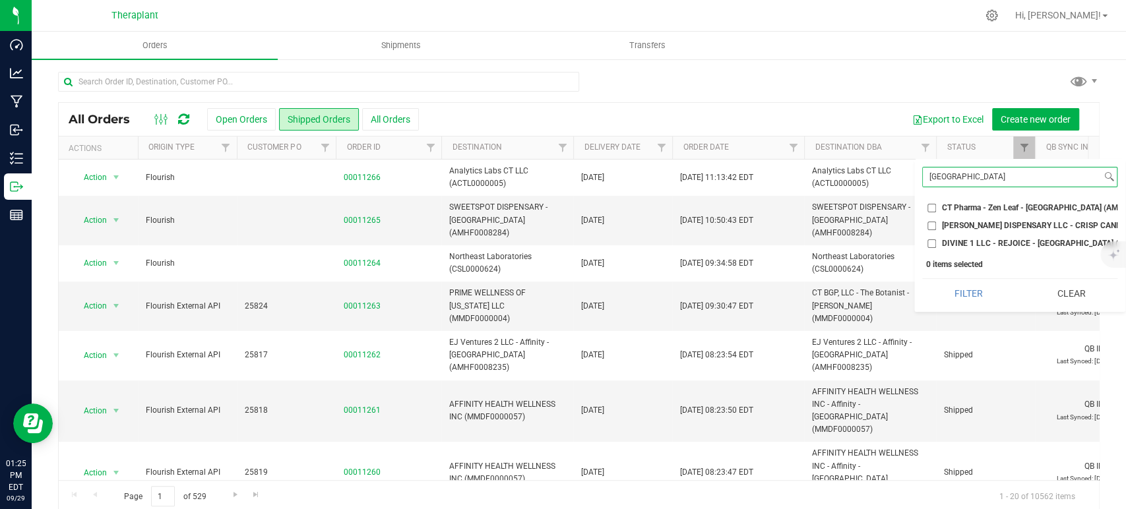
type input "norwich"
click at [931, 243] on input "DIVINE 1 LLC - REJOICE - [GEOGRAPHIC_DATA] (AMHF0003319)" at bounding box center [931, 243] width 9 height 9
checkbox input "true"
click at [961, 308] on button "Filter" at bounding box center [968, 293] width 93 height 29
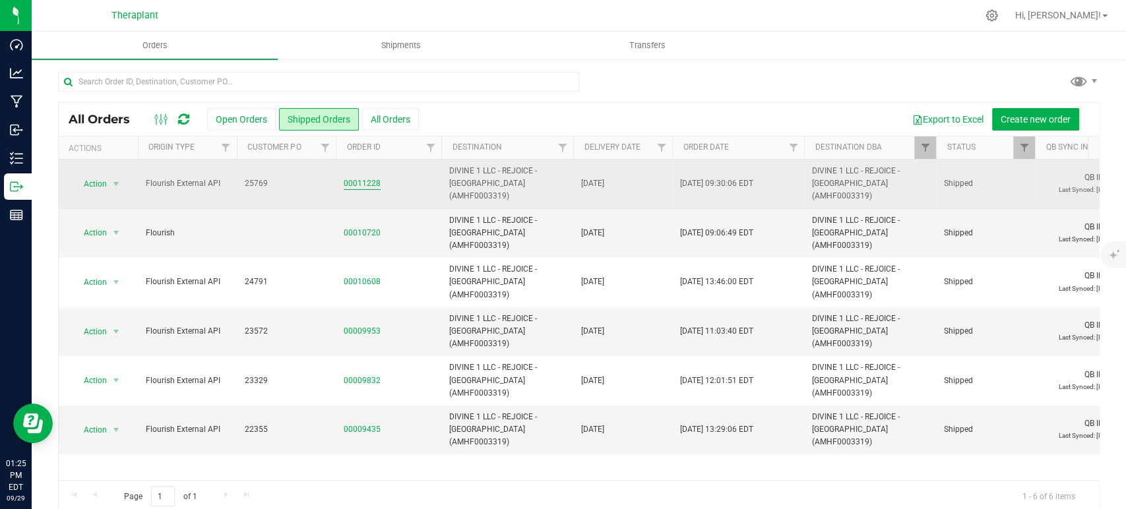
click at [350, 177] on link "00011228" at bounding box center [362, 183] width 37 height 13
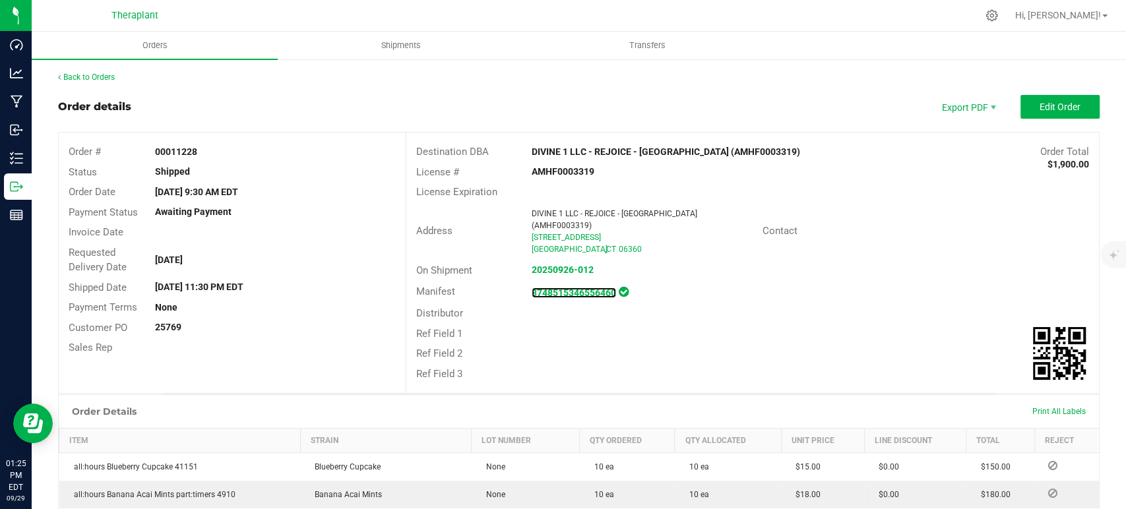
click at [578, 288] on strong "3748515346556460" at bounding box center [574, 293] width 84 height 11
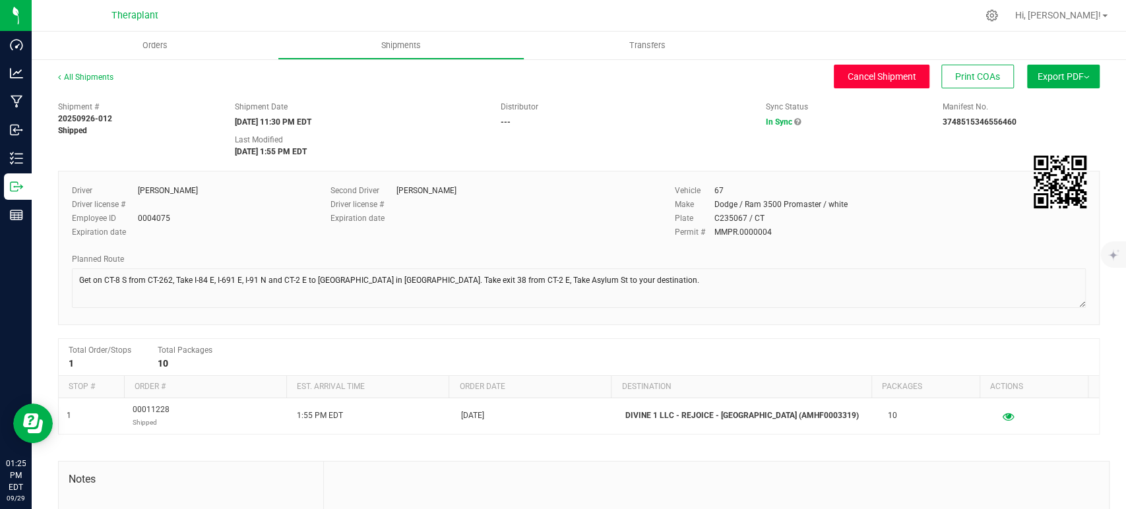
click at [855, 80] on span "Cancel Shipment" at bounding box center [882, 76] width 69 height 11
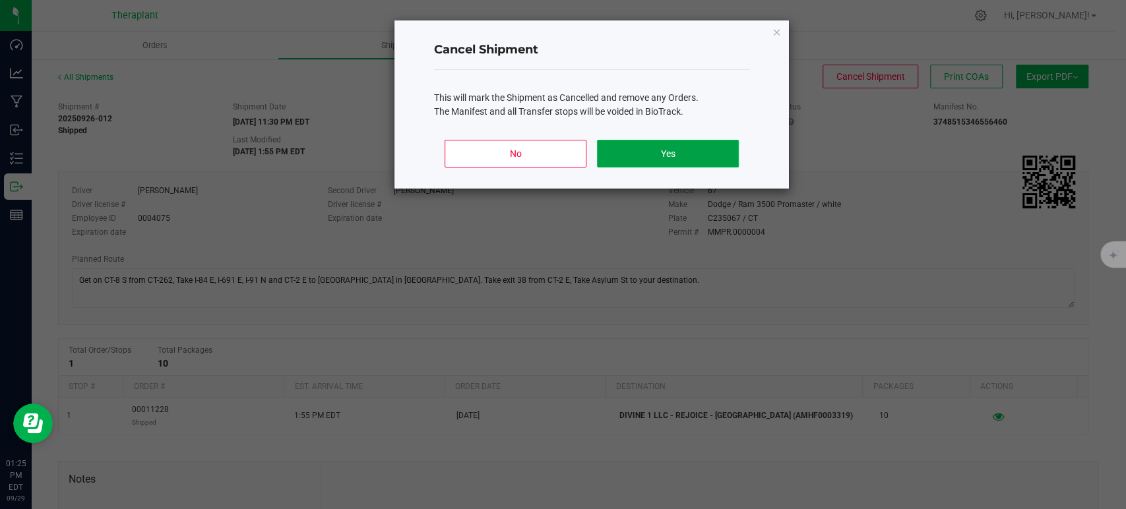
click at [678, 148] on button "Yes" at bounding box center [668, 154] width 142 height 28
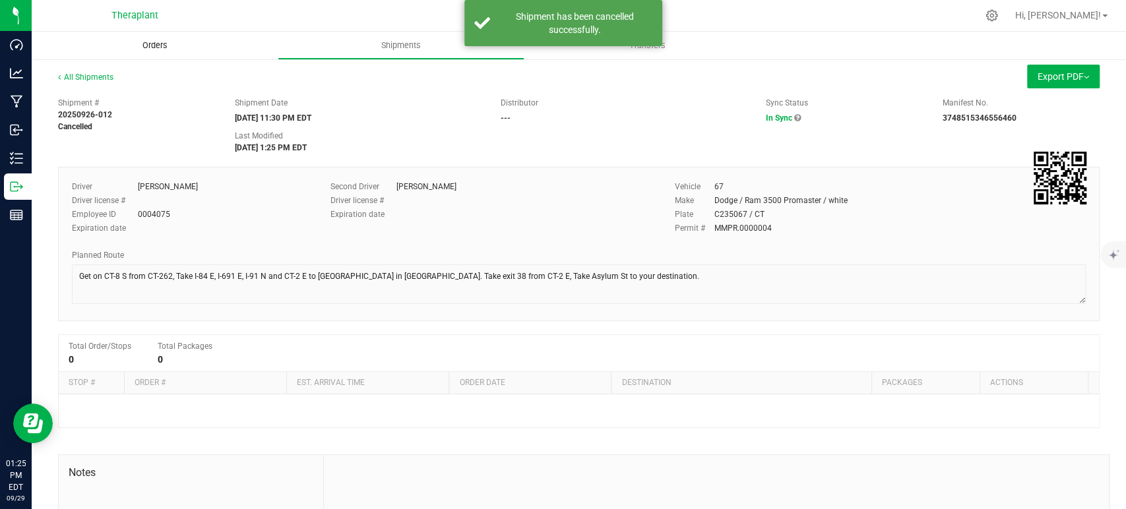
click at [134, 54] on uib-tab-heading "Orders" at bounding box center [155, 46] width 246 height 28
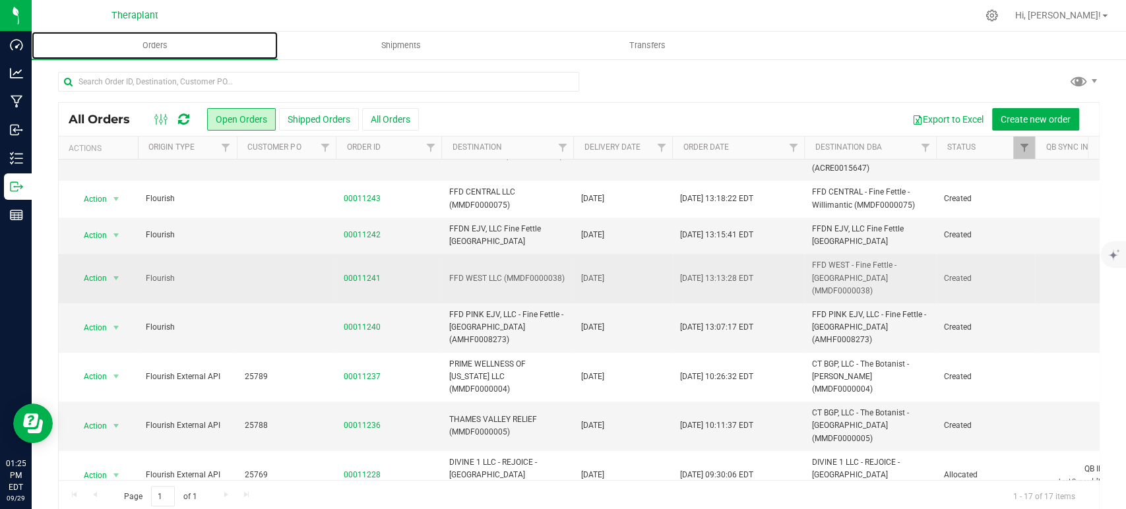
scroll to position [348, 0]
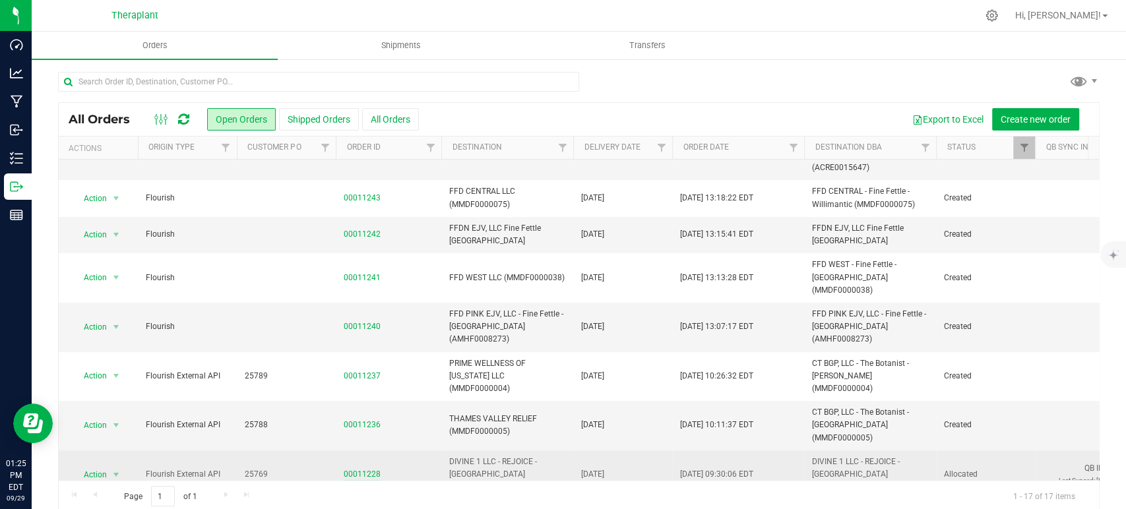
click at [367, 468] on link "00011228" at bounding box center [362, 474] width 37 height 13
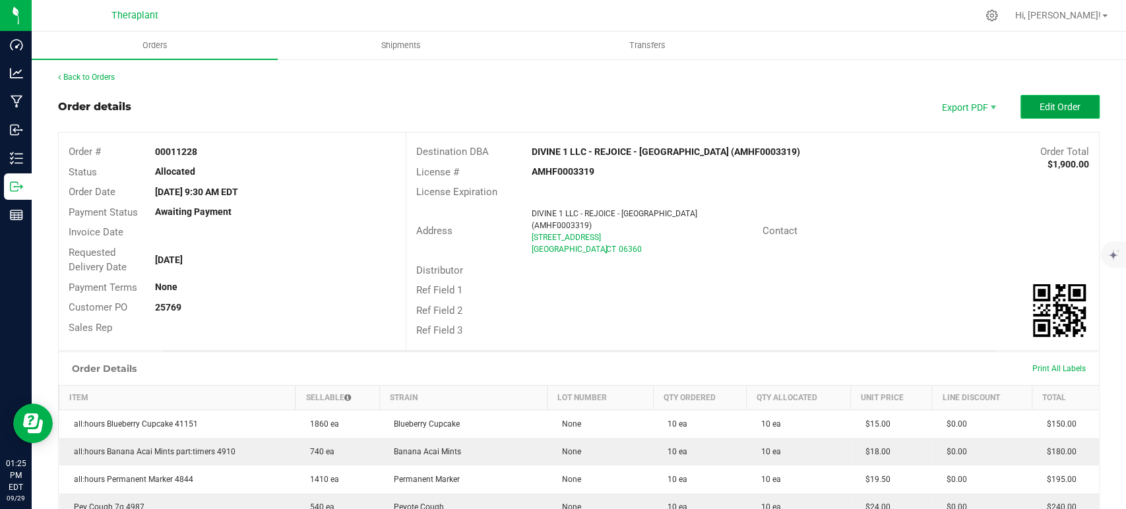
click at [1049, 102] on span "Edit Order" at bounding box center [1060, 107] width 41 height 11
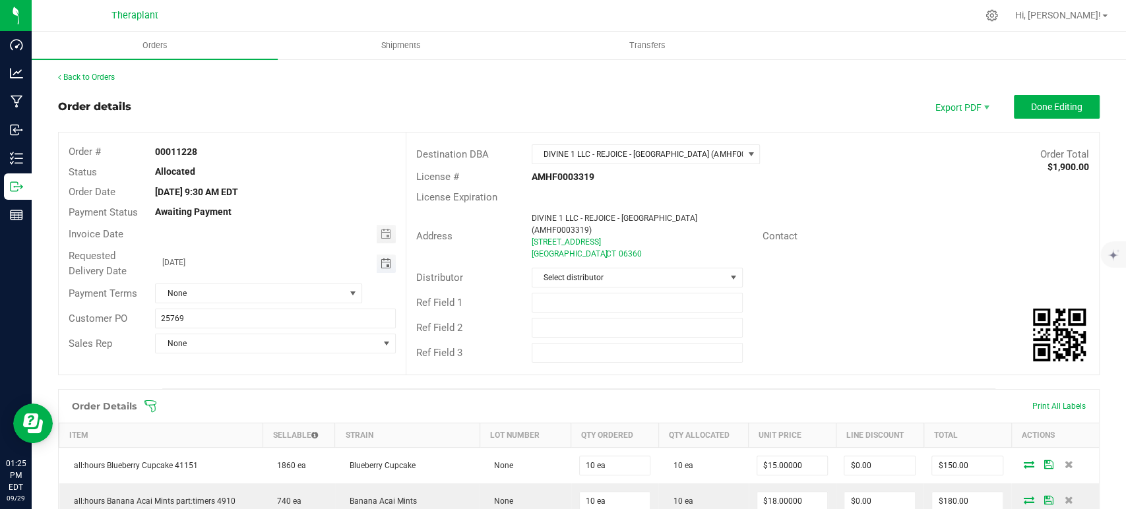
click at [380, 259] on span "Toggle calendar" at bounding box center [385, 264] width 11 height 11
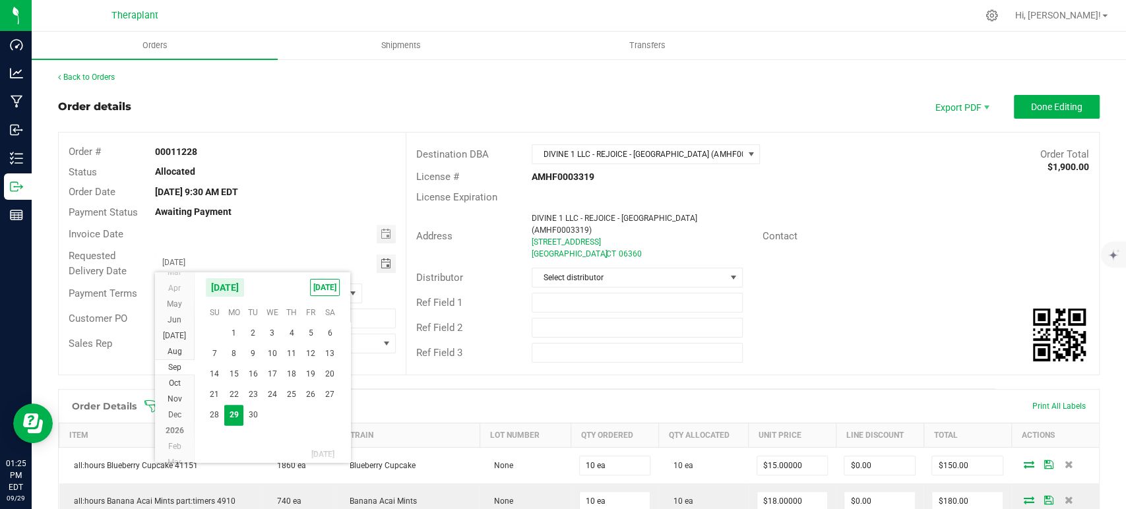
click at [310, 216] on div "Awaiting Payment" at bounding box center [275, 212] width 260 height 14
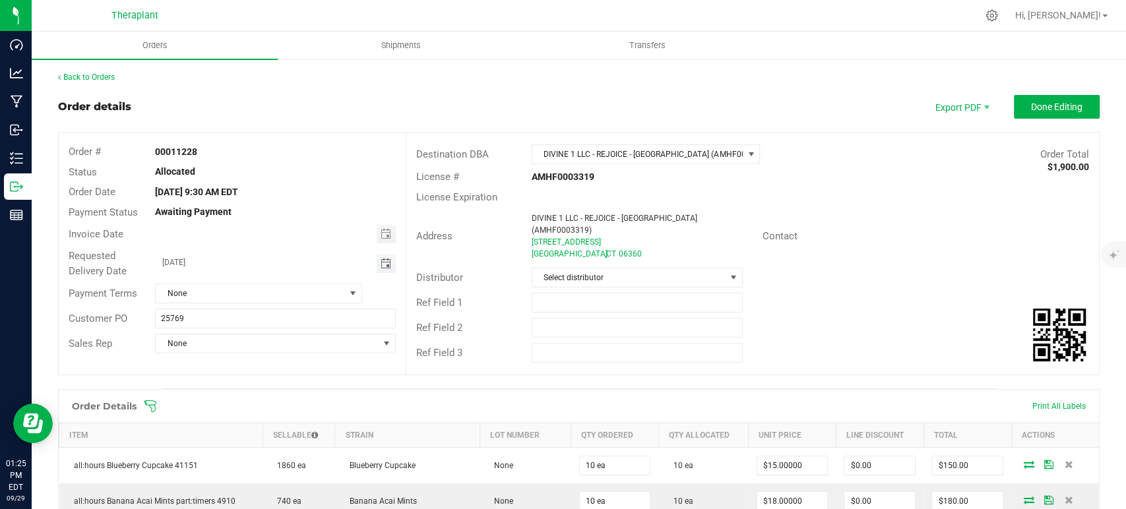
click at [380, 260] on span "Toggle calendar" at bounding box center [385, 264] width 11 height 11
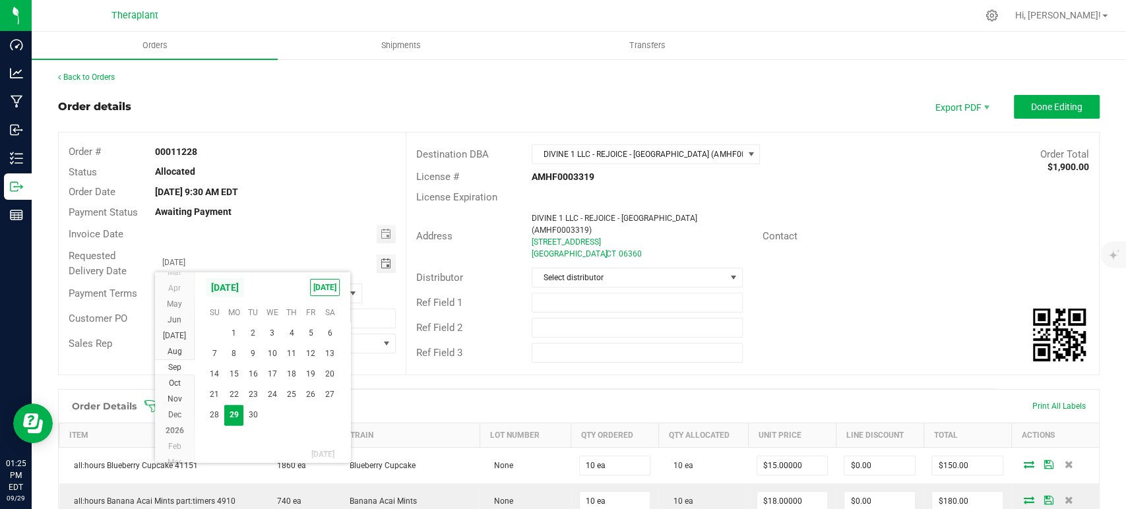
click at [245, 292] on span "September 2025" at bounding box center [225, 288] width 40 height 20
click at [326, 345] on span "Oct" at bounding box center [326, 343] width 27 height 27
click at [269, 330] on span "1" at bounding box center [272, 333] width 19 height 20
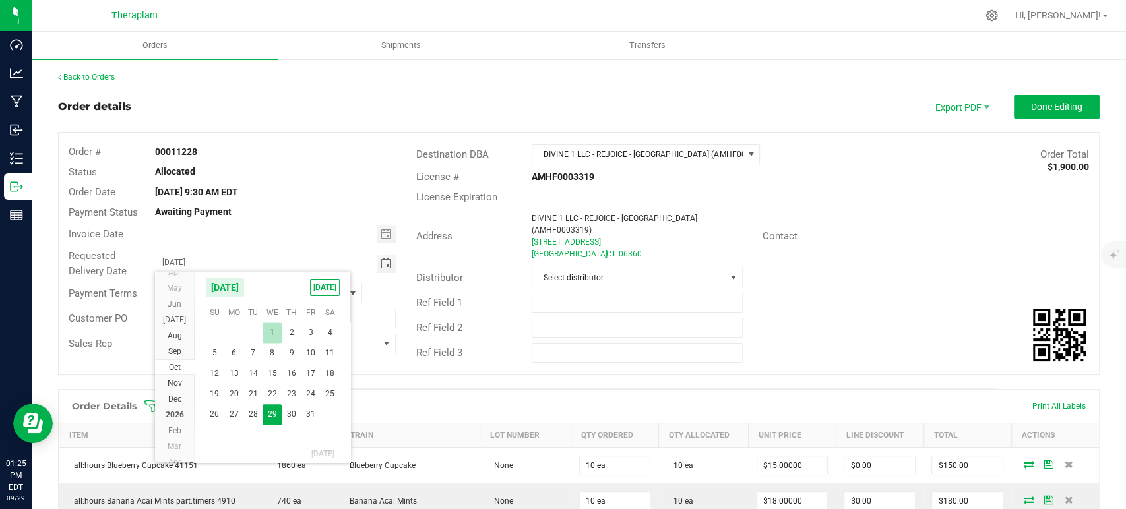
type input "10/01/2025"
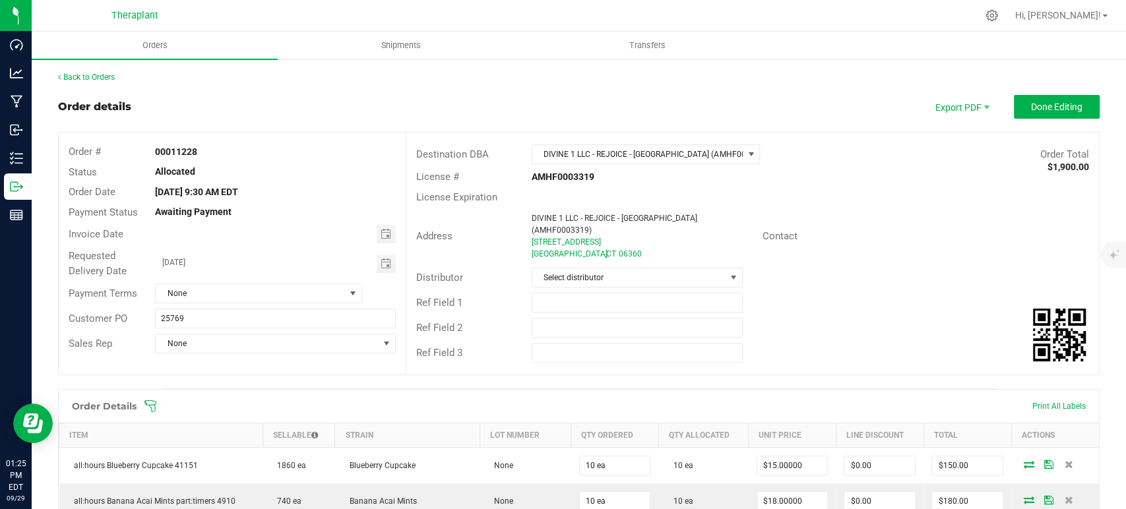
click at [306, 152] on div "00011228" at bounding box center [275, 152] width 260 height 14
click at [1047, 103] on span "Done Editing" at bounding box center [1056, 107] width 51 height 11
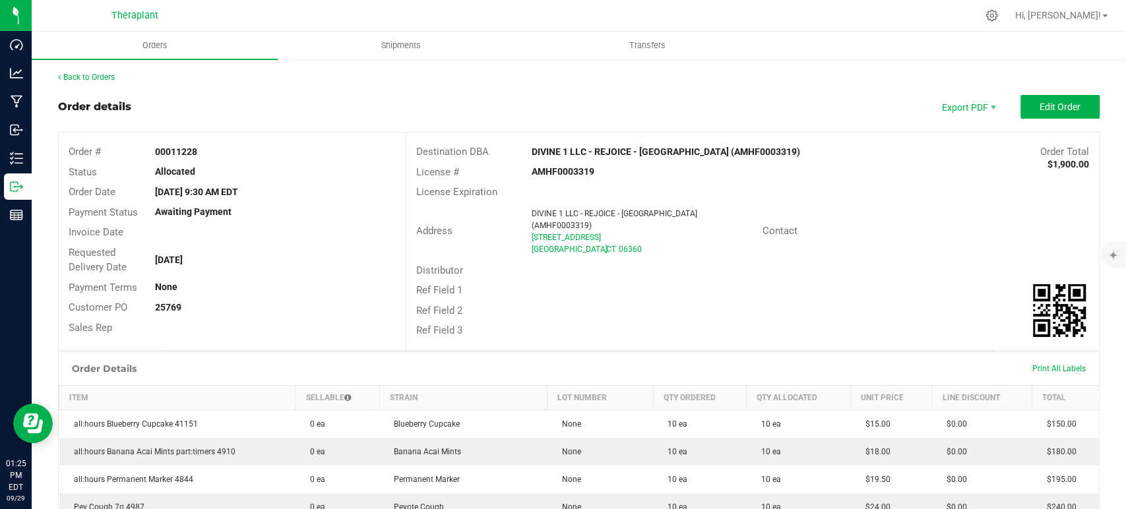
click at [609, 90] on div "Back to Orders Order details Export PDF Edit Order Order # 00011228 Status Allo…" at bounding box center [579, 487] width 1042 height 833
click at [115, 82] on link "Back to Orders" at bounding box center [86, 77] width 57 height 9
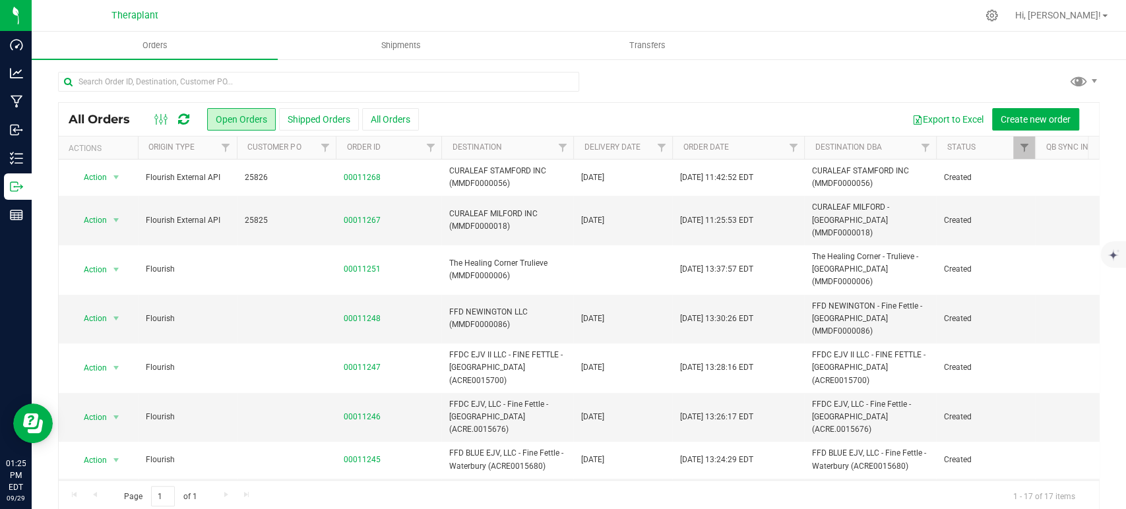
click at [184, 115] on icon at bounding box center [183, 119] width 11 height 13
click at [184, 117] on icon at bounding box center [183, 119] width 11 height 13
click at [185, 114] on icon at bounding box center [183, 119] width 11 height 13
click at [184, 119] on icon at bounding box center [183, 119] width 11 height 13
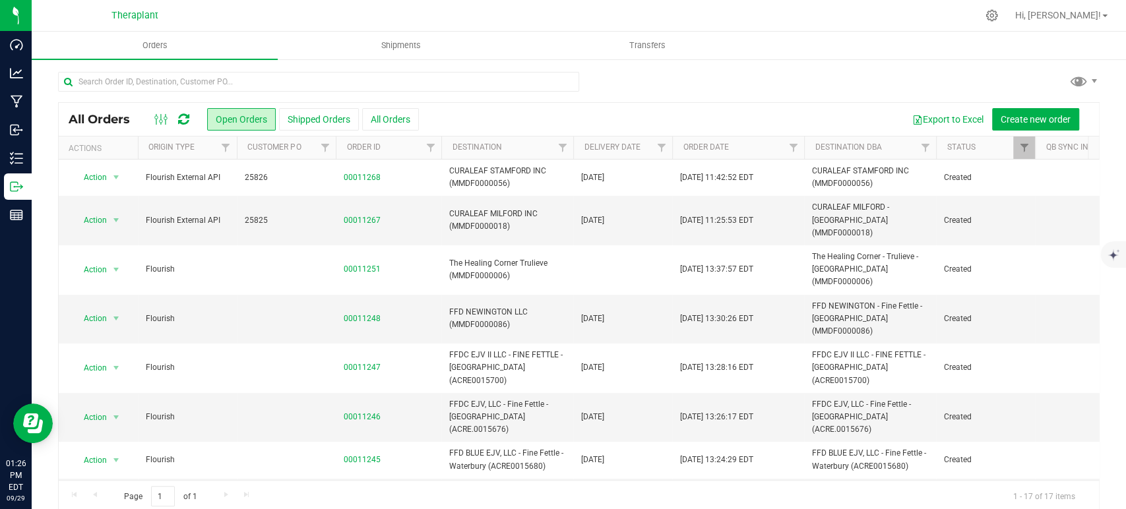
click at [179, 119] on icon at bounding box center [183, 119] width 11 height 13
click at [184, 118] on icon at bounding box center [183, 119] width 11 height 13
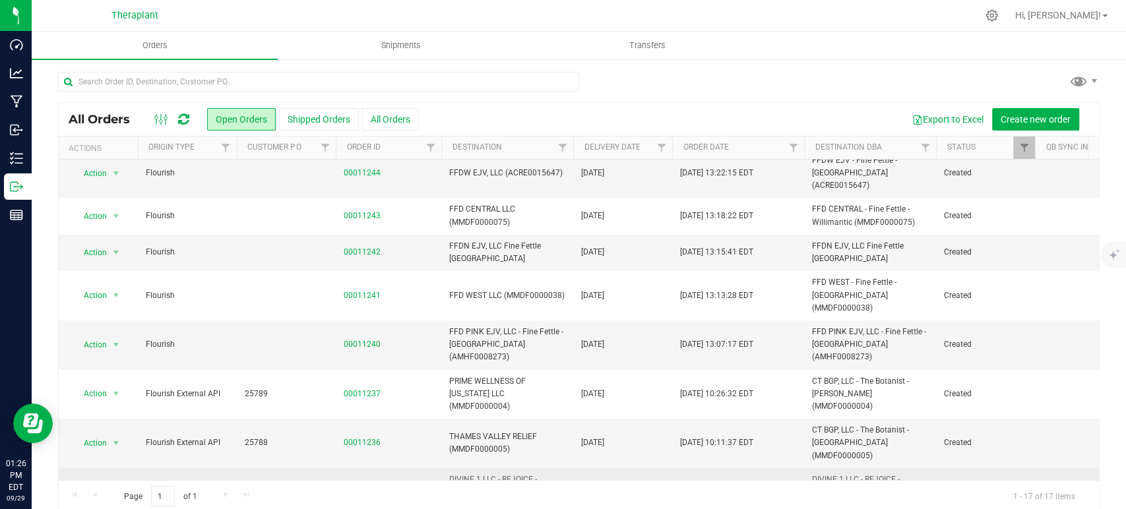
scroll to position [348, 0]
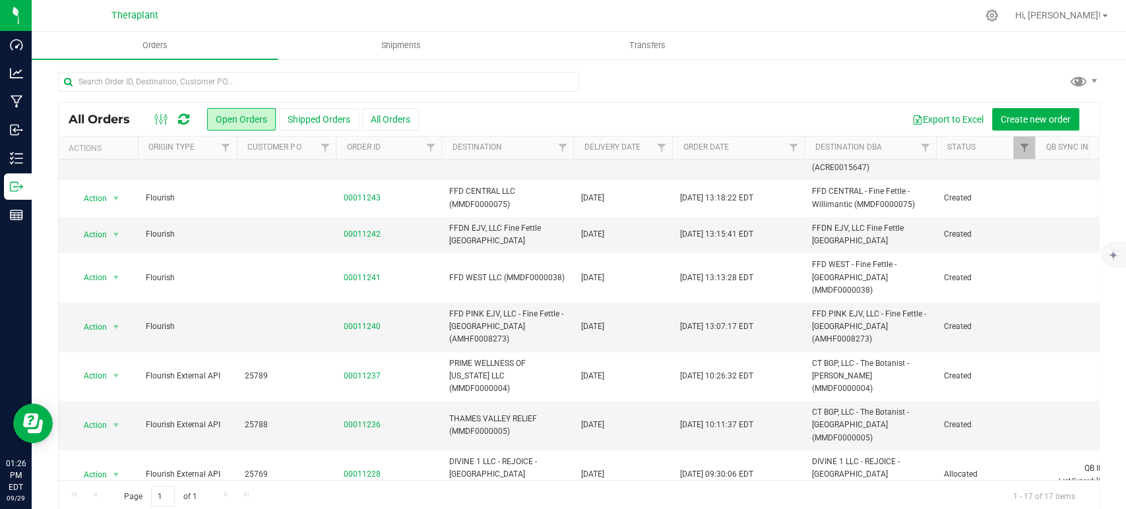
click at [842, 72] on div at bounding box center [579, 87] width 1042 height 30
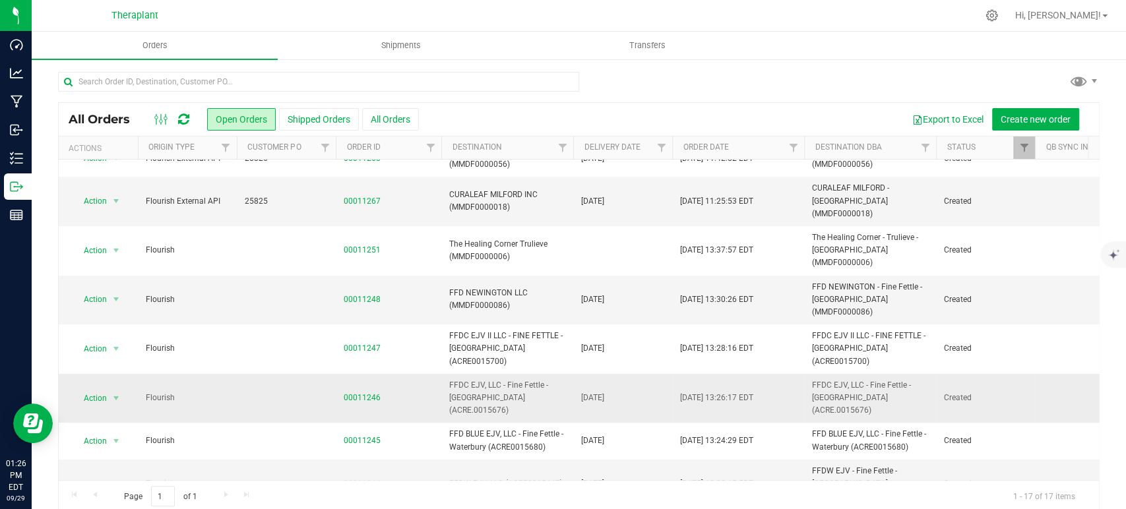
scroll to position [0, 0]
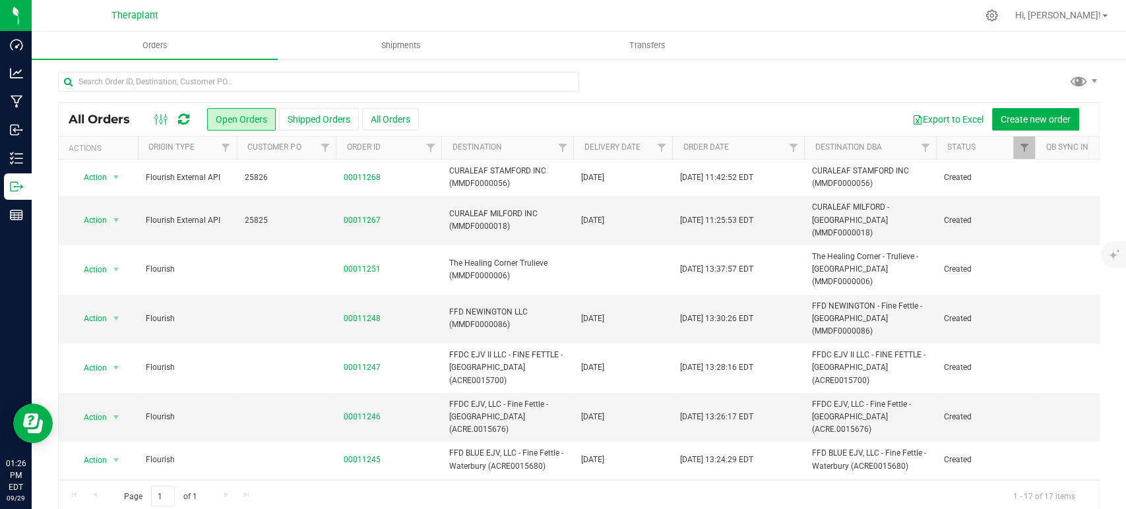
click at [183, 116] on icon at bounding box center [183, 119] width 11 height 13
click at [185, 118] on icon at bounding box center [183, 119] width 11 height 13
click at [179, 115] on icon at bounding box center [183, 119] width 11 height 13
click at [184, 115] on icon at bounding box center [183, 119] width 11 height 13
click at [184, 119] on icon at bounding box center [183, 119] width 11 height 13
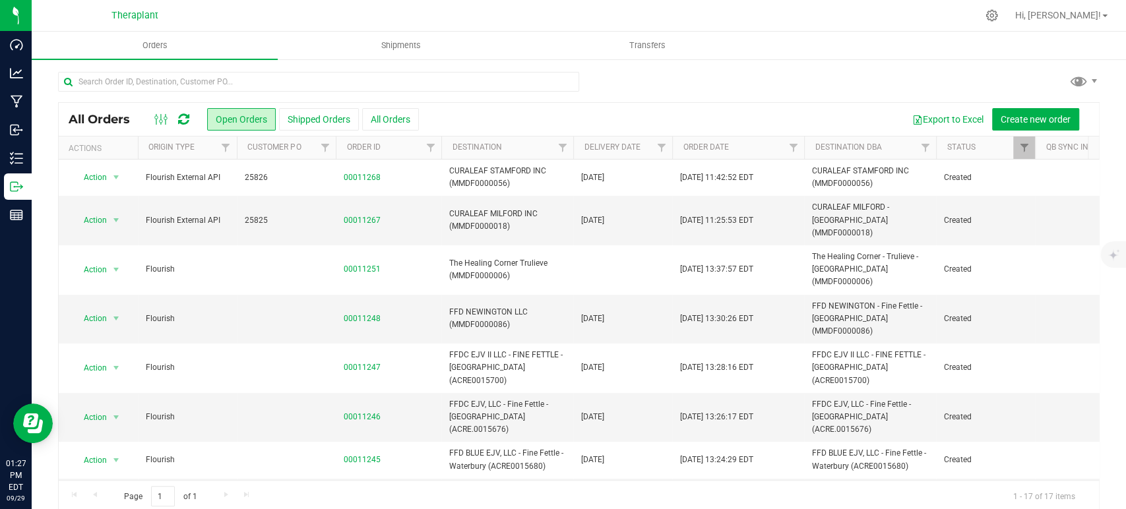
click at [184, 119] on icon at bounding box center [183, 119] width 11 height 13
click at [180, 118] on icon at bounding box center [183, 119] width 11 height 13
click at [183, 117] on icon at bounding box center [183, 119] width 11 height 13
click at [181, 117] on icon at bounding box center [183, 119] width 11 height 13
click at [183, 119] on icon at bounding box center [183, 119] width 11 height 13
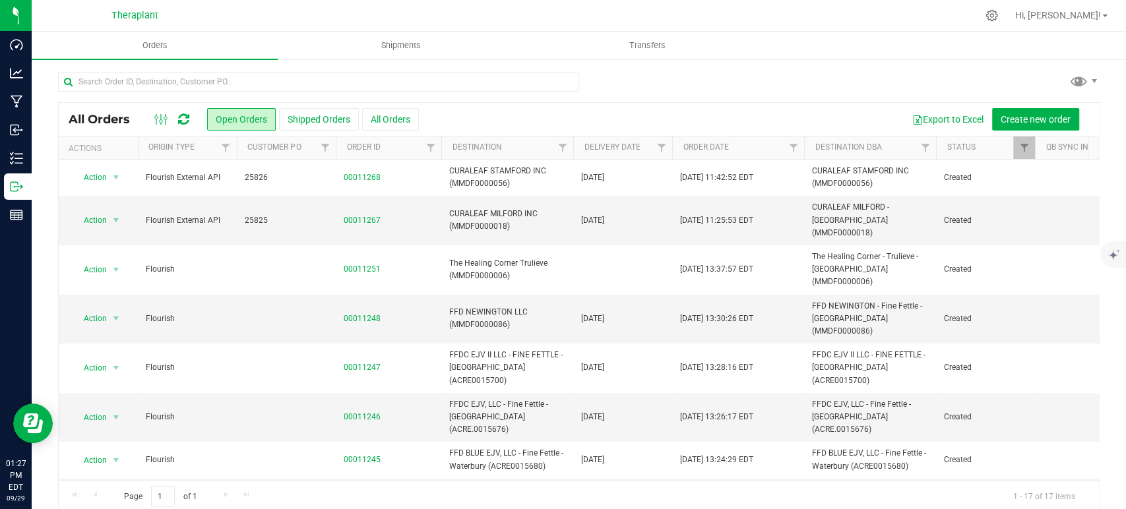
click at [189, 118] on icon at bounding box center [183, 119] width 11 height 13
click at [183, 117] on icon at bounding box center [183, 119] width 11 height 13
click at [929, 67] on div "All Orders Open Orders Shipped Orders All Orders Export to Excel Create new ord…" at bounding box center [579, 292] width 1094 height 468
click at [184, 119] on icon at bounding box center [183, 119] width 11 height 13
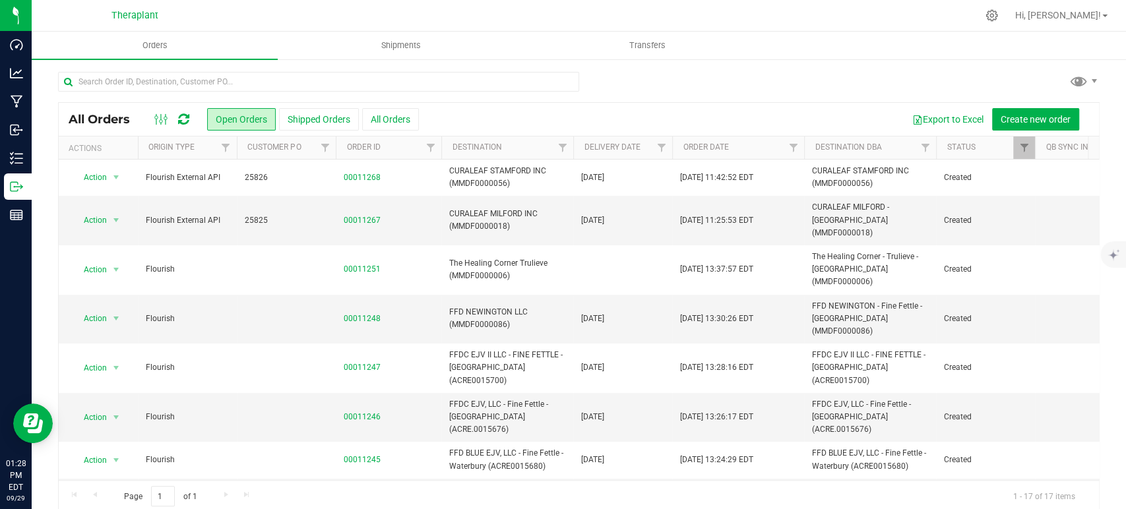
click at [842, 82] on div at bounding box center [579, 87] width 1042 height 30
click at [180, 113] on icon at bounding box center [183, 119] width 11 height 13
click at [185, 120] on icon at bounding box center [183, 119] width 11 height 13
click at [182, 120] on icon at bounding box center [183, 119] width 11 height 13
click at [181, 115] on icon at bounding box center [183, 119] width 11 height 13
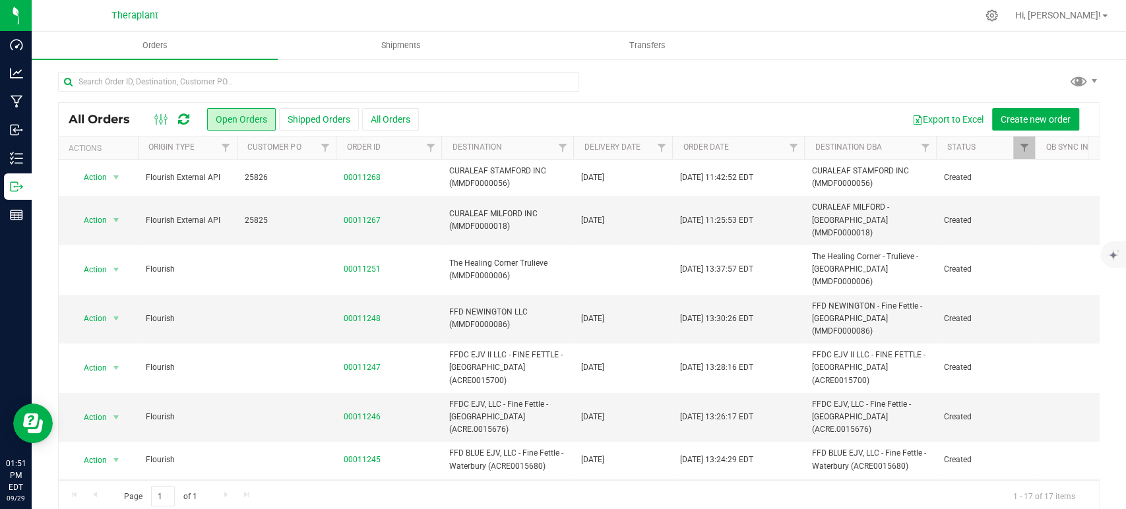
click at [179, 119] on icon at bounding box center [183, 119] width 11 height 13
click at [190, 118] on div at bounding box center [172, 119] width 44 height 16
click at [189, 120] on icon at bounding box center [183, 119] width 11 height 13
click at [257, 124] on button "Open Orders" at bounding box center [241, 119] width 69 height 22
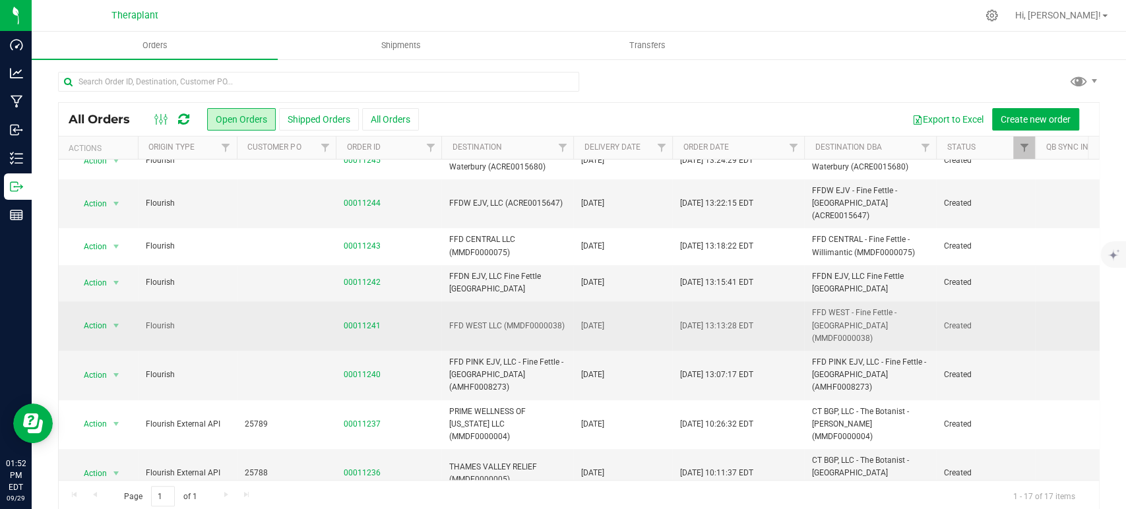
scroll to position [274, 0]
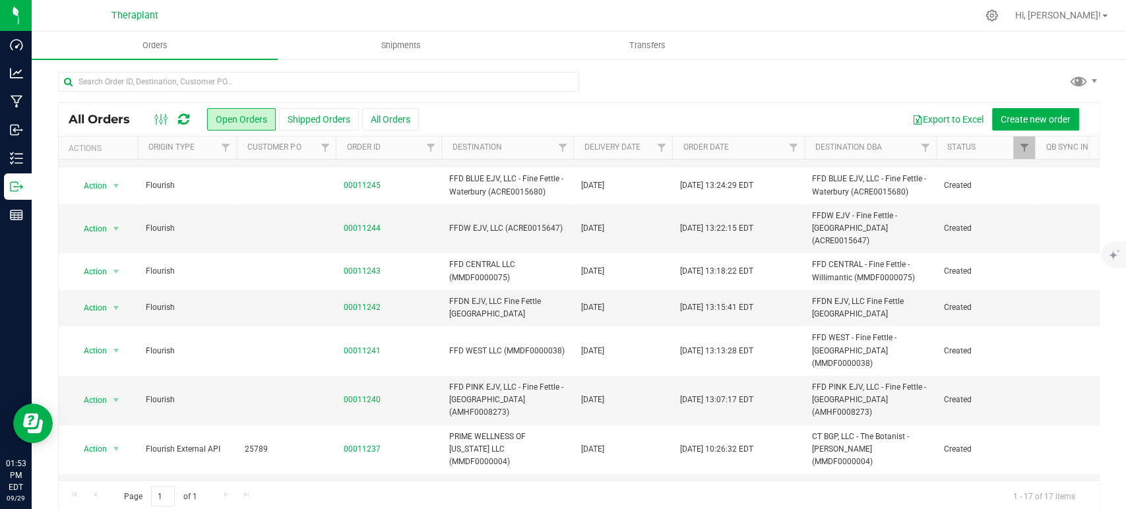
click at [796, 78] on div at bounding box center [579, 87] width 1042 height 30
click at [185, 123] on icon at bounding box center [183, 119] width 11 height 13
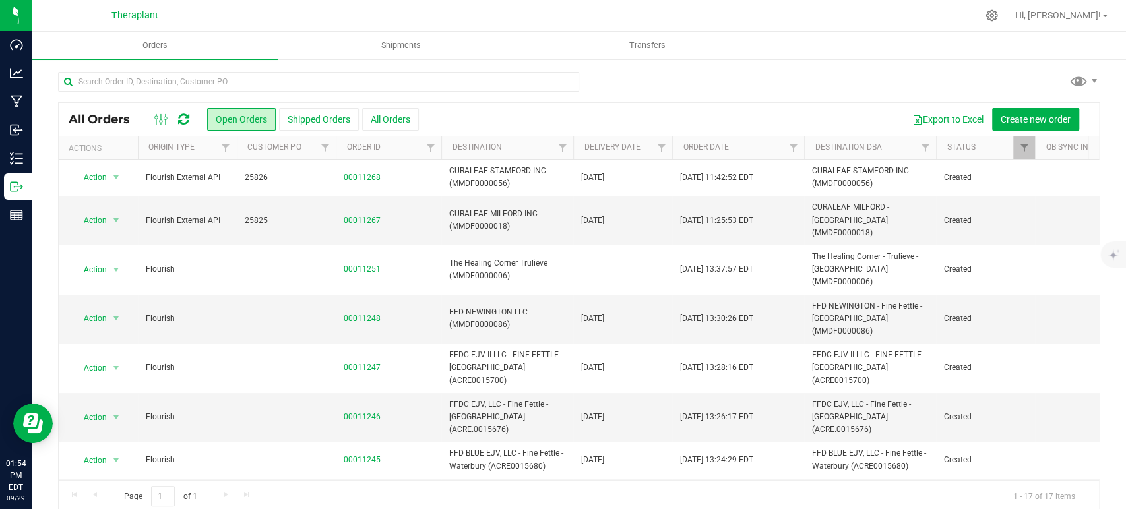
click at [184, 117] on icon at bounding box center [183, 119] width 11 height 13
click at [183, 119] on icon at bounding box center [183, 119] width 11 height 13
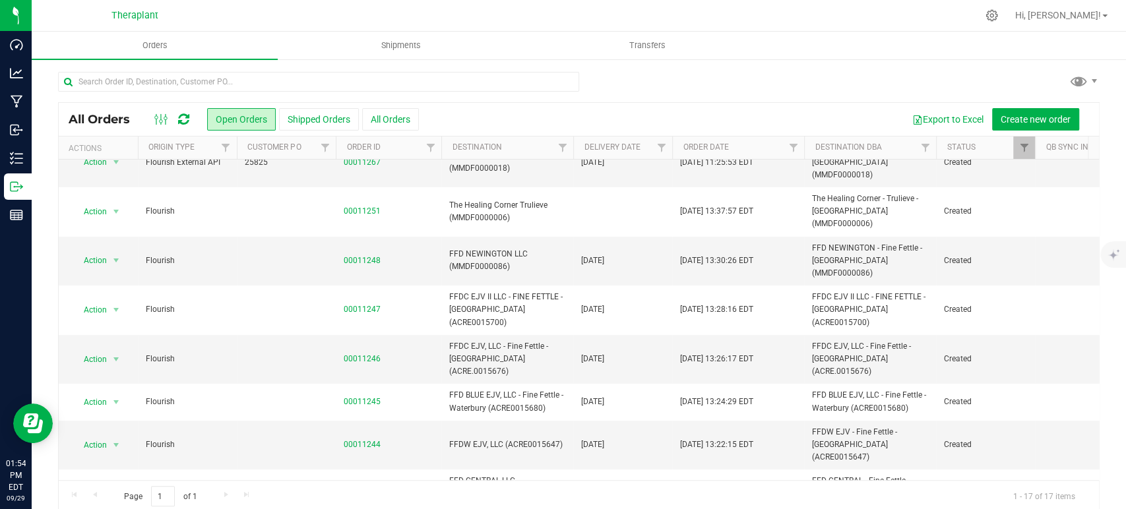
scroll to position [0, 0]
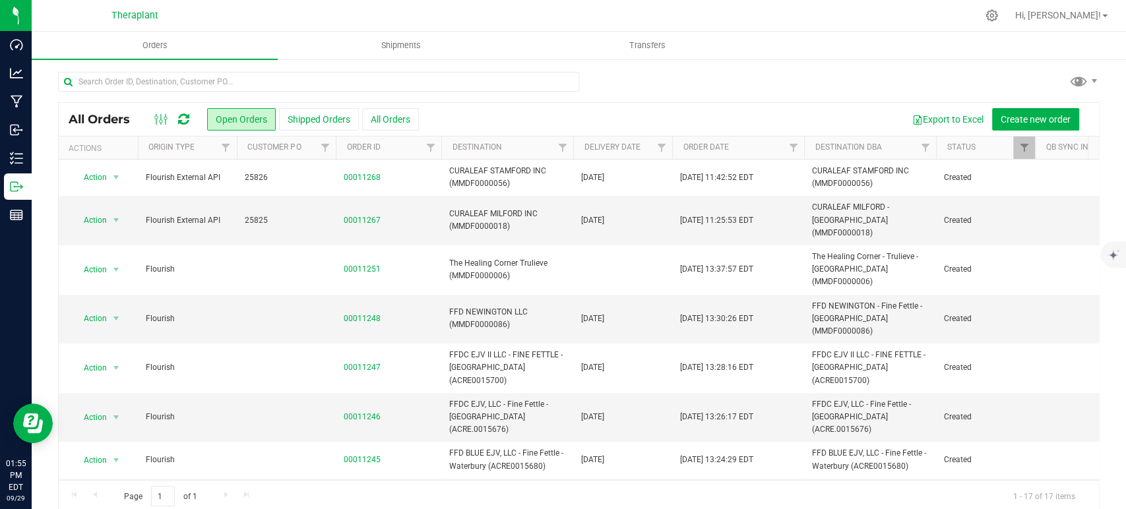
click at [182, 117] on icon at bounding box center [183, 119] width 11 height 13
click at [183, 119] on icon at bounding box center [183, 119] width 11 height 13
click at [186, 121] on icon at bounding box center [183, 119] width 11 height 13
click at [315, 125] on button "Shipped Orders" at bounding box center [319, 119] width 80 height 22
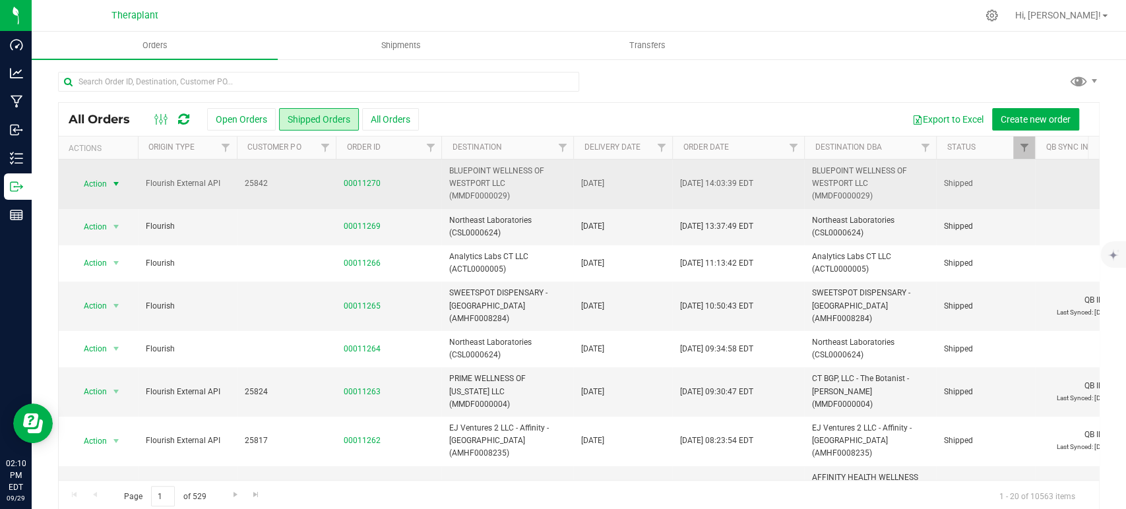
click at [91, 180] on span "Action" at bounding box center [90, 184] width 36 height 18
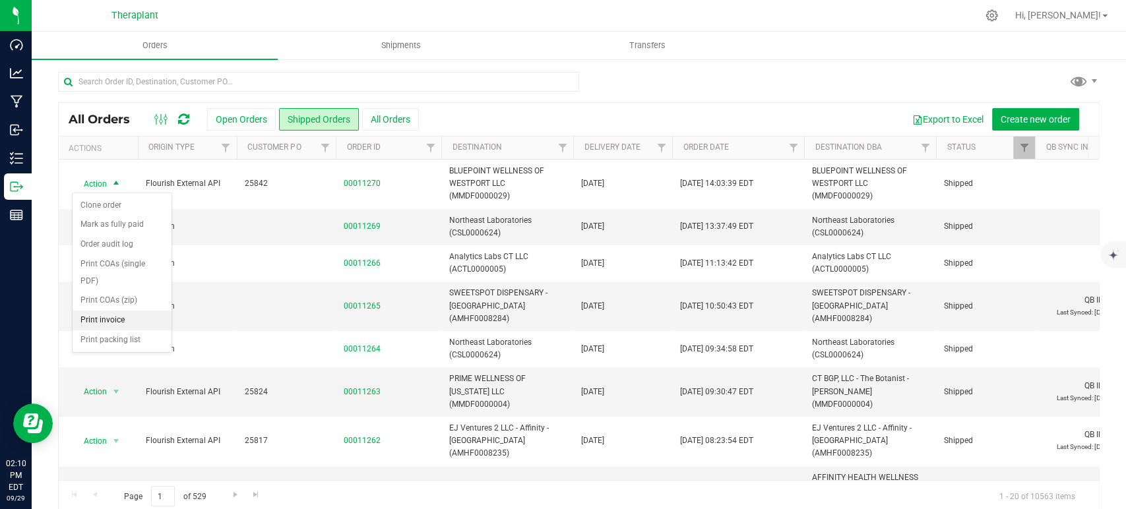
click at [148, 311] on li "Print invoice" at bounding box center [122, 321] width 99 height 20
click at [182, 115] on icon at bounding box center [183, 119] width 11 height 13
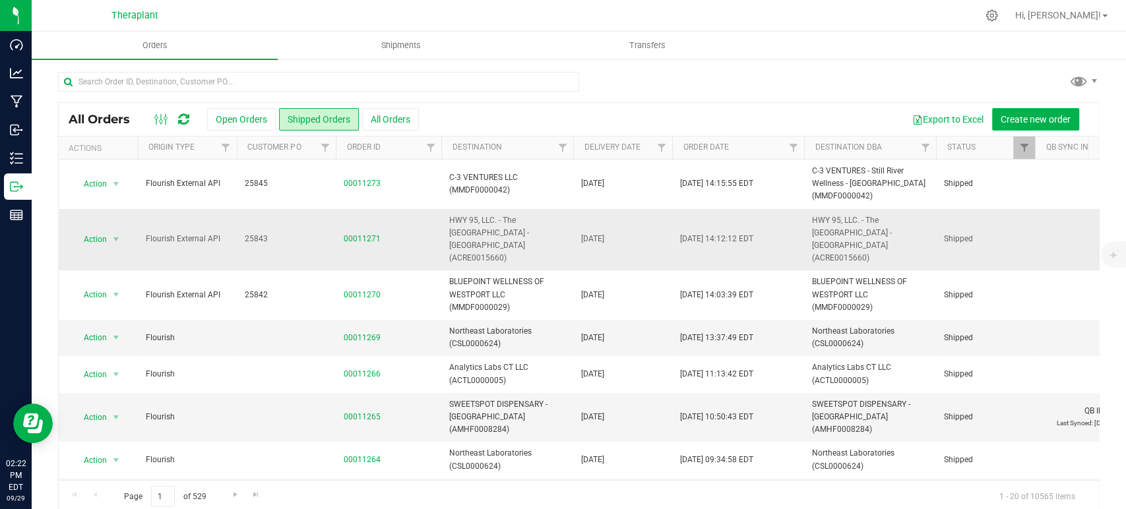
click at [101, 231] on span "Action" at bounding box center [90, 239] width 36 height 18
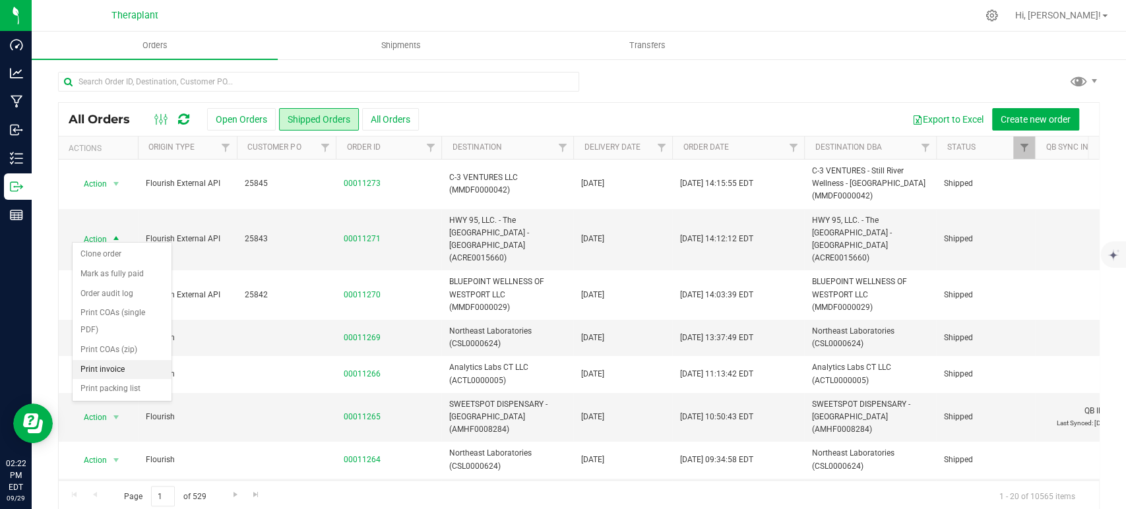
click at [121, 360] on li "Print invoice" at bounding box center [122, 370] width 99 height 20
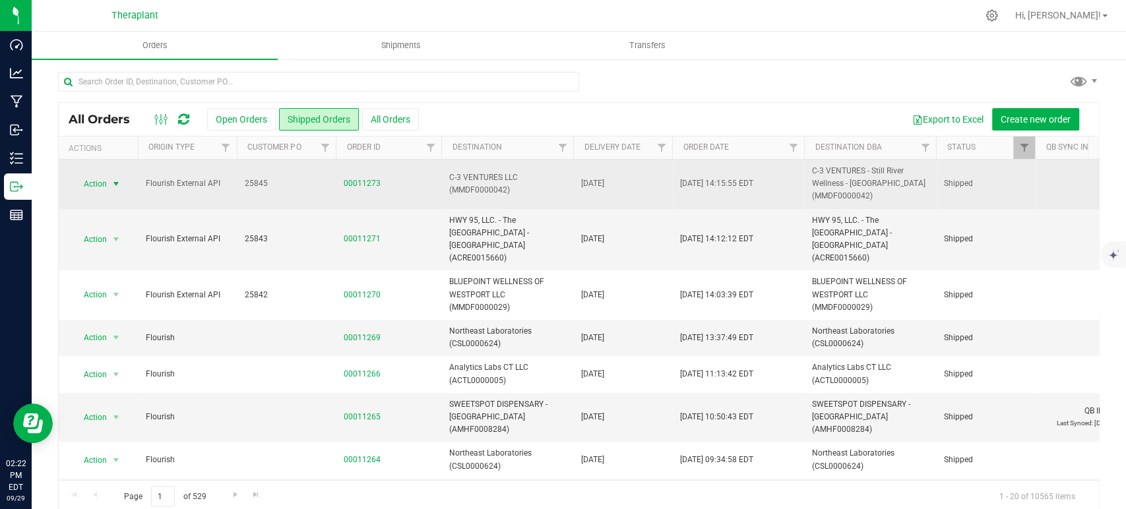
click at [101, 187] on span "Action" at bounding box center [90, 184] width 36 height 18
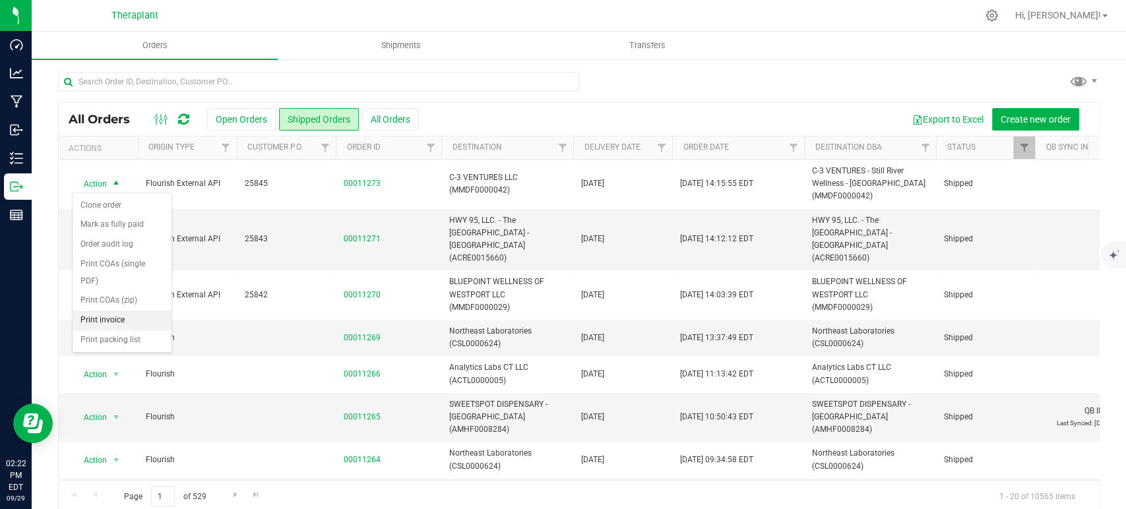
click at [102, 311] on li "Print invoice" at bounding box center [122, 321] width 99 height 20
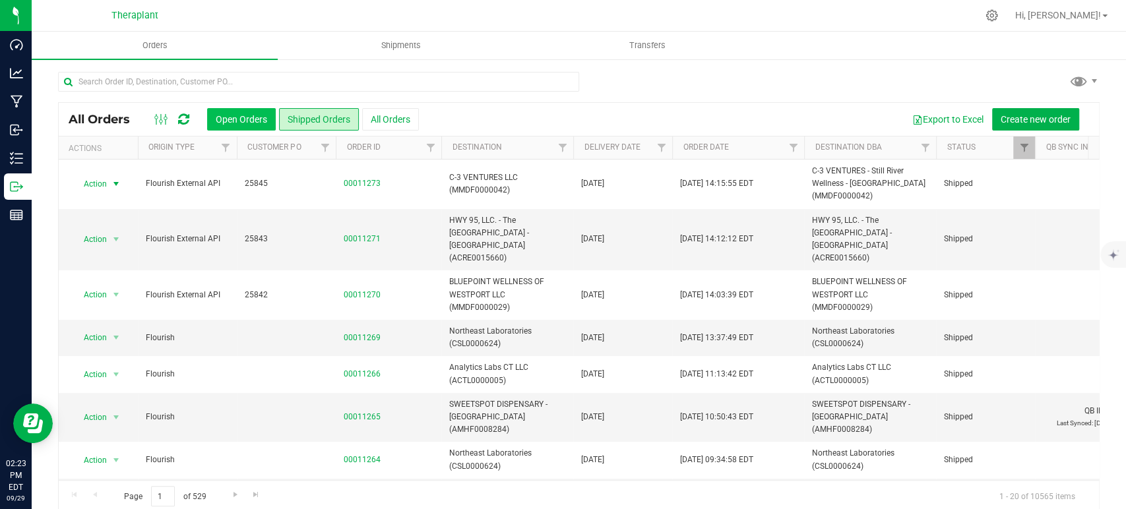
click at [258, 113] on button "Open Orders" at bounding box center [241, 119] width 69 height 22
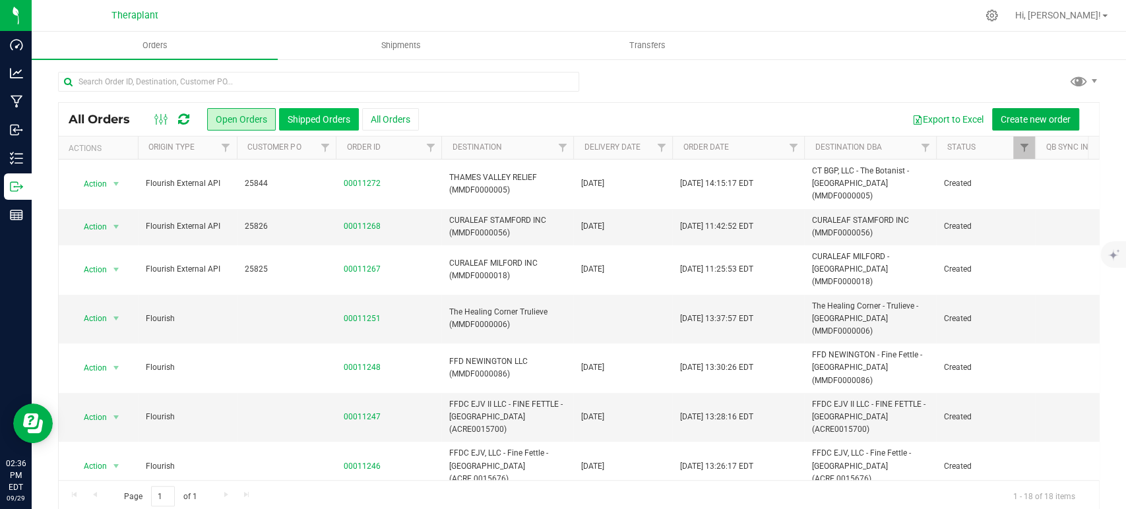
click at [313, 114] on button "Shipped Orders" at bounding box center [319, 119] width 80 height 22
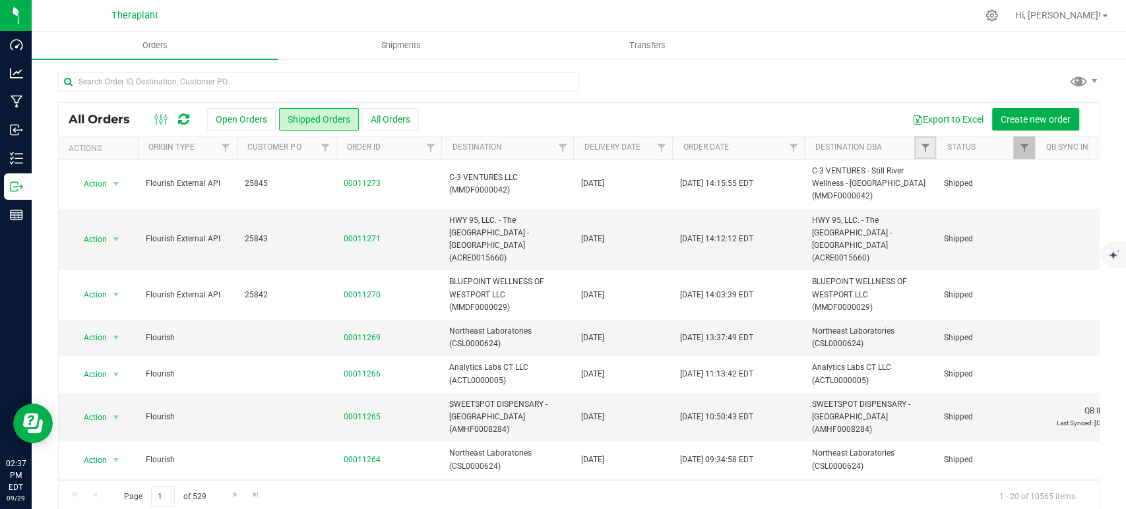
click at [918, 145] on link "Filter" at bounding box center [925, 148] width 22 height 22
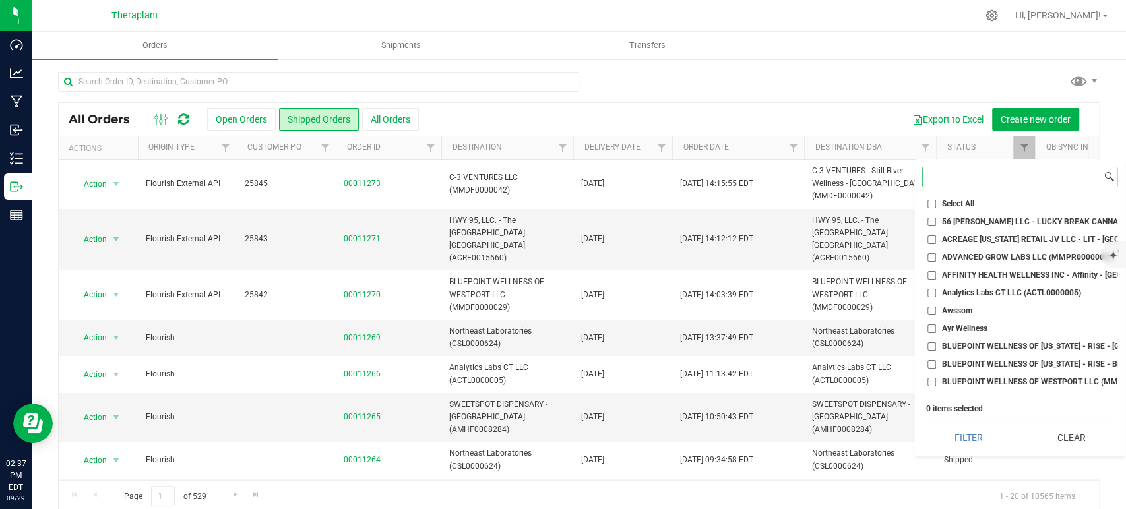
click at [950, 182] on input at bounding box center [1012, 177] width 179 height 19
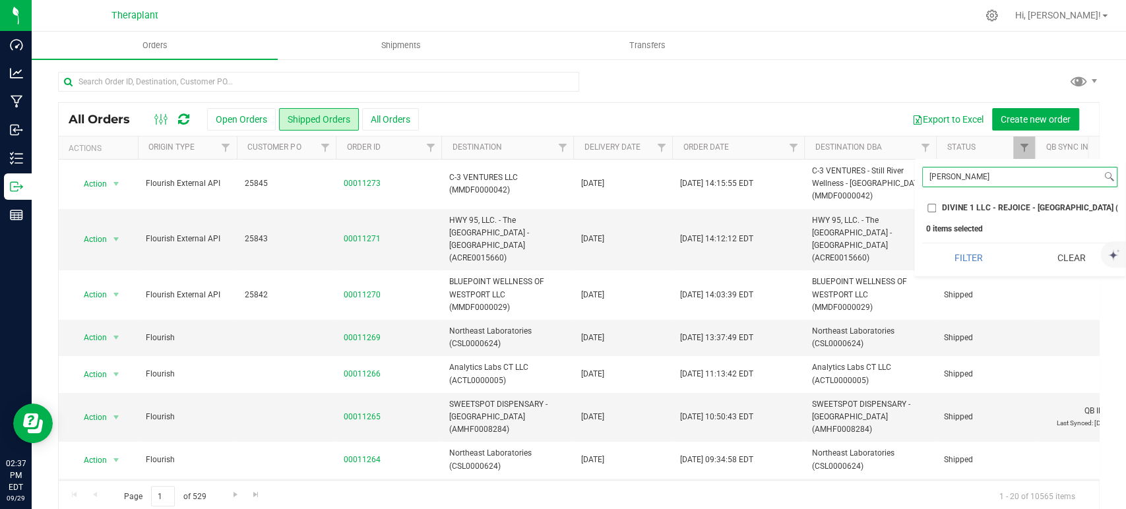
type input "seymour"
click at [954, 201] on li "DIVINE 1 LLC - REJOICE - Seymour (ACRE.0008896)" at bounding box center [1019, 208] width 195 height 14
click at [935, 210] on input "DIVINE 1 LLC - REJOICE - Seymour (ACRE.0008896)" at bounding box center [931, 208] width 9 height 9
checkbox input "true"
click at [973, 266] on button "Filter" at bounding box center [968, 257] width 93 height 29
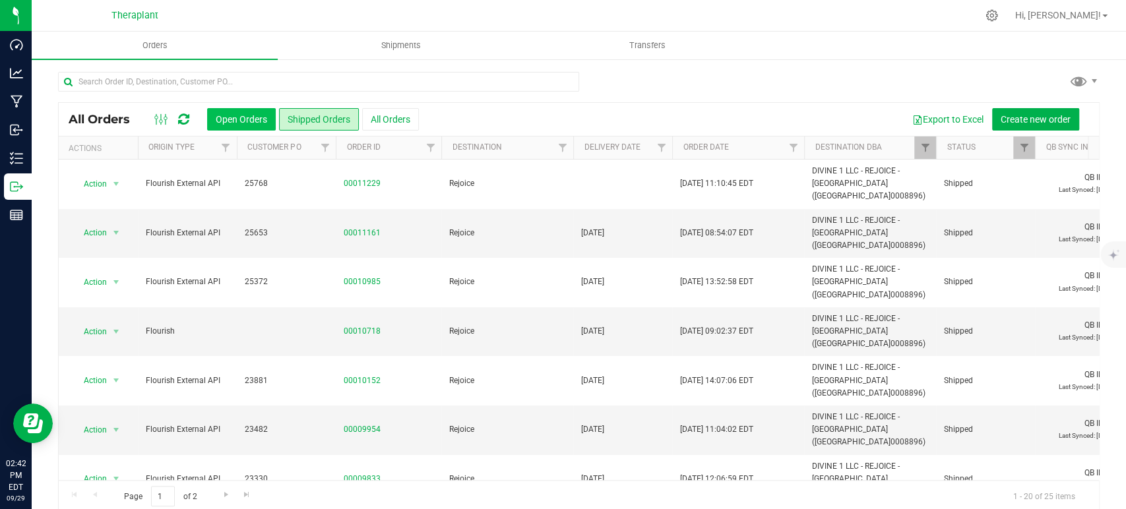
click at [258, 126] on button "Open Orders" at bounding box center [241, 119] width 69 height 22
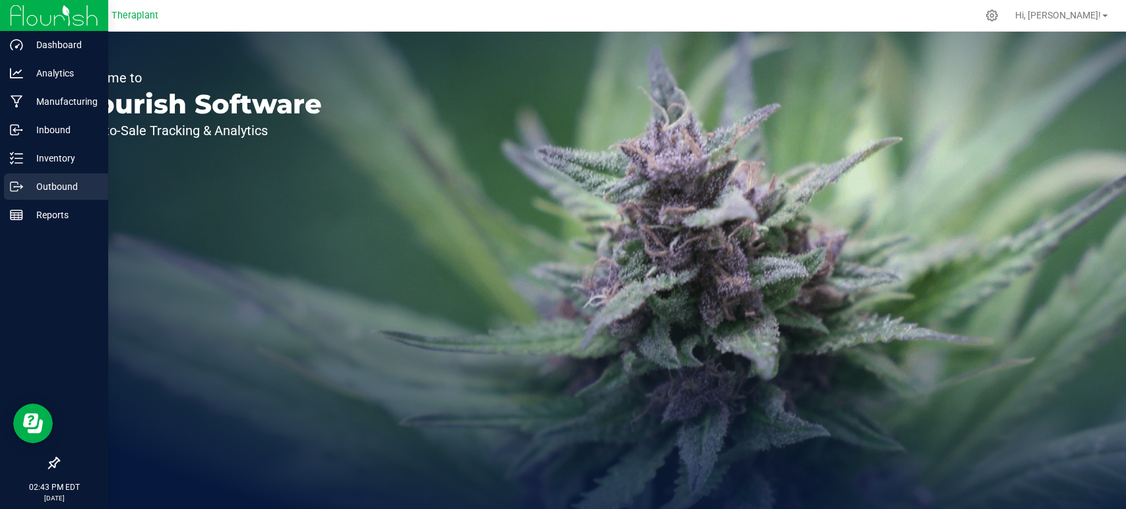
click at [67, 179] on p "Outbound" at bounding box center [62, 187] width 79 height 16
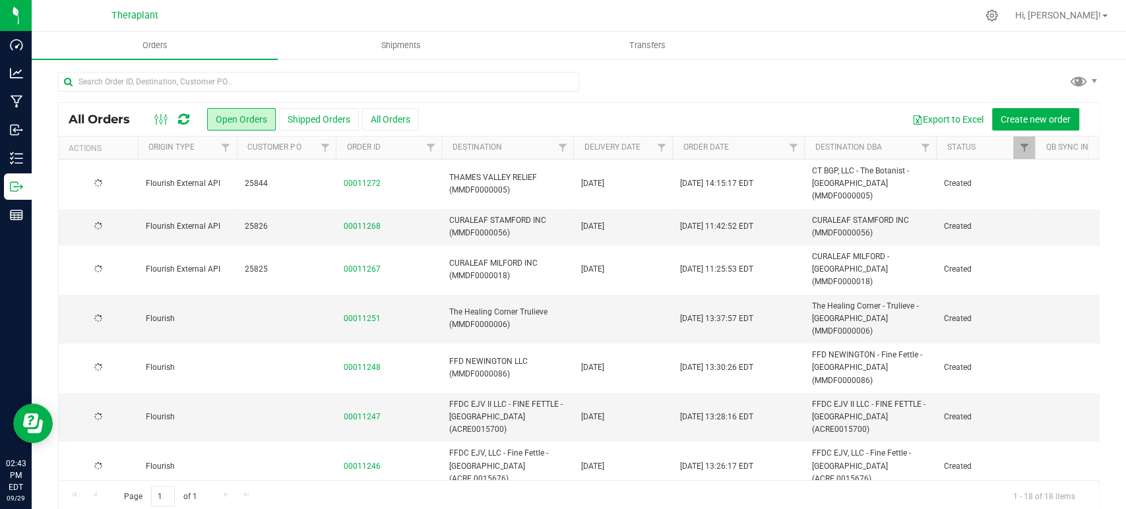
click at [178, 118] on icon at bounding box center [183, 119] width 11 height 13
click at [185, 122] on icon at bounding box center [183, 119] width 11 height 13
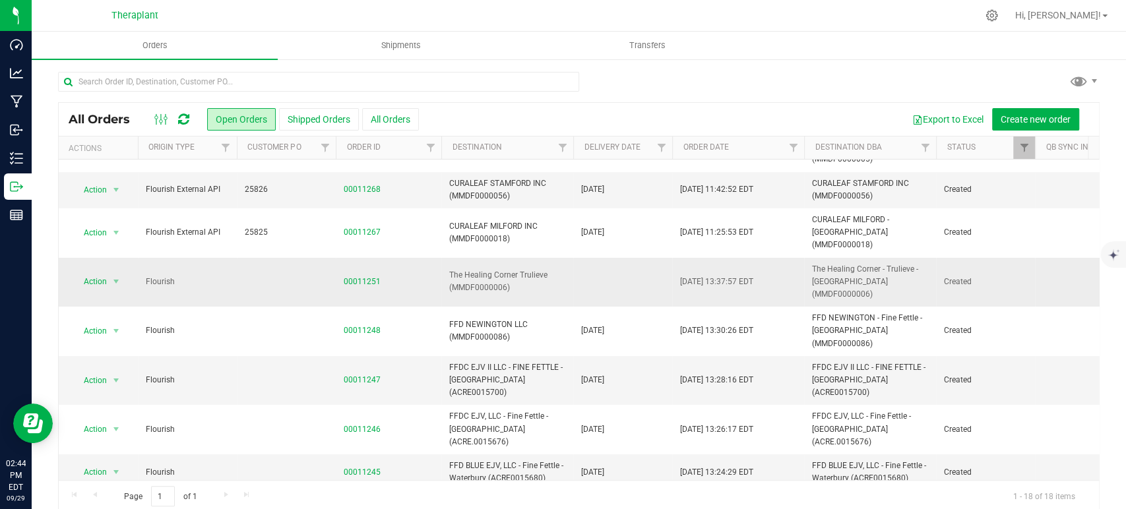
scroll to position [73, 0]
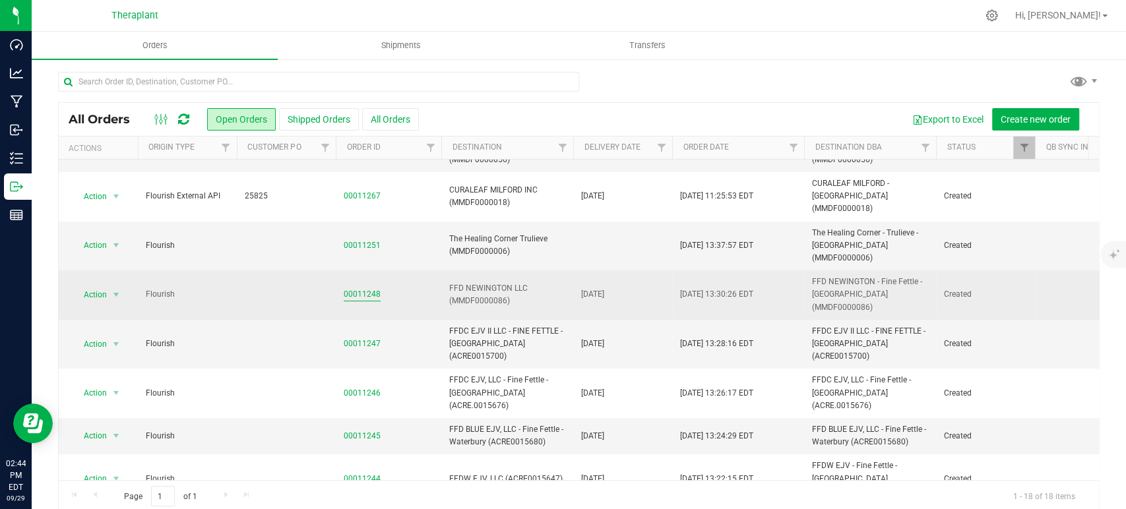
click at [369, 288] on link "00011248" at bounding box center [362, 294] width 37 height 13
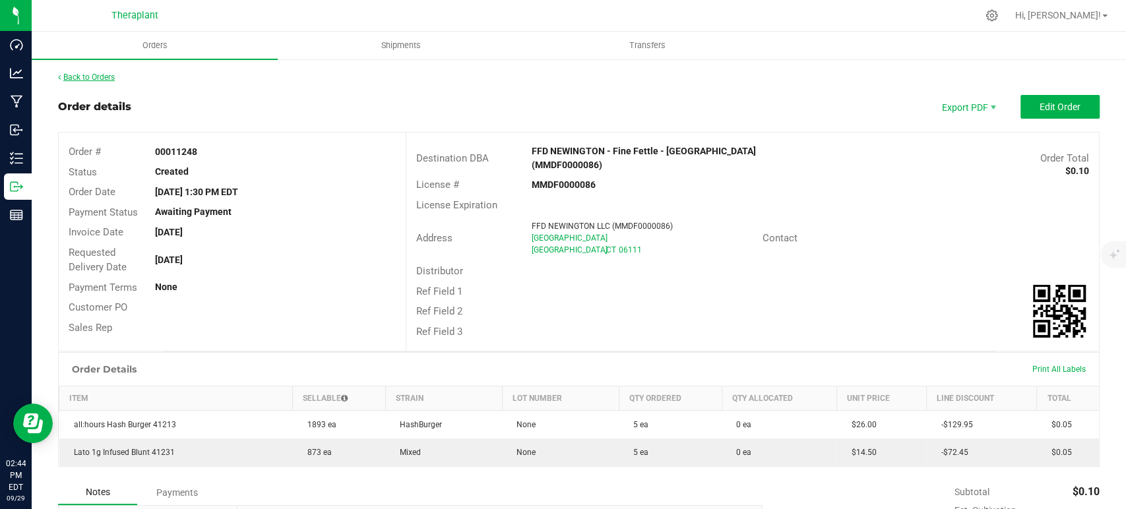
click at [83, 80] on link "Back to Orders" at bounding box center [86, 77] width 57 height 9
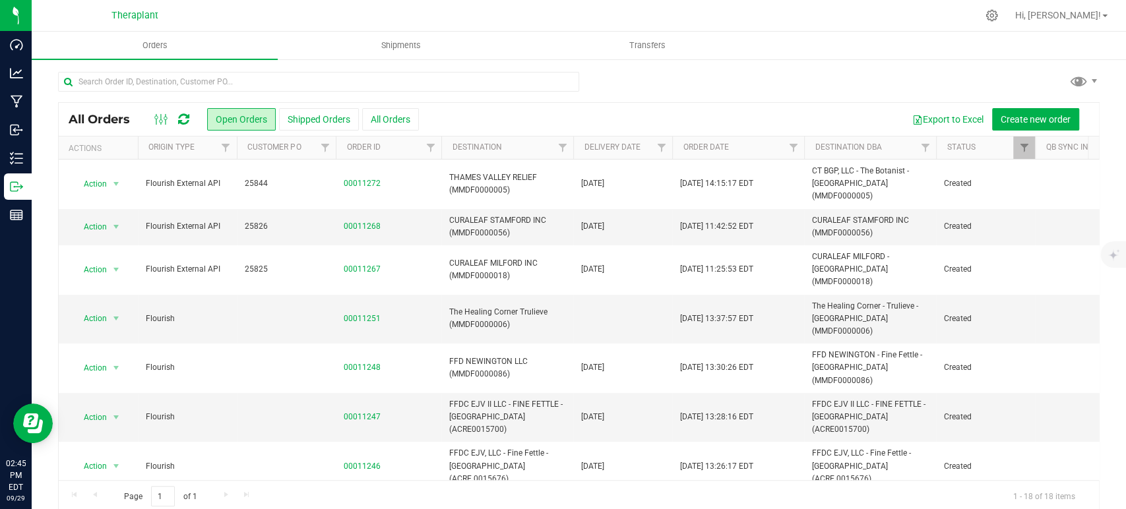
click at [181, 115] on icon at bounding box center [183, 119] width 11 height 13
click at [181, 119] on icon at bounding box center [183, 119] width 11 height 13
click at [186, 116] on icon at bounding box center [183, 119] width 11 height 13
click at [182, 118] on icon at bounding box center [183, 119] width 11 height 13
click at [185, 117] on icon at bounding box center [183, 119] width 11 height 13
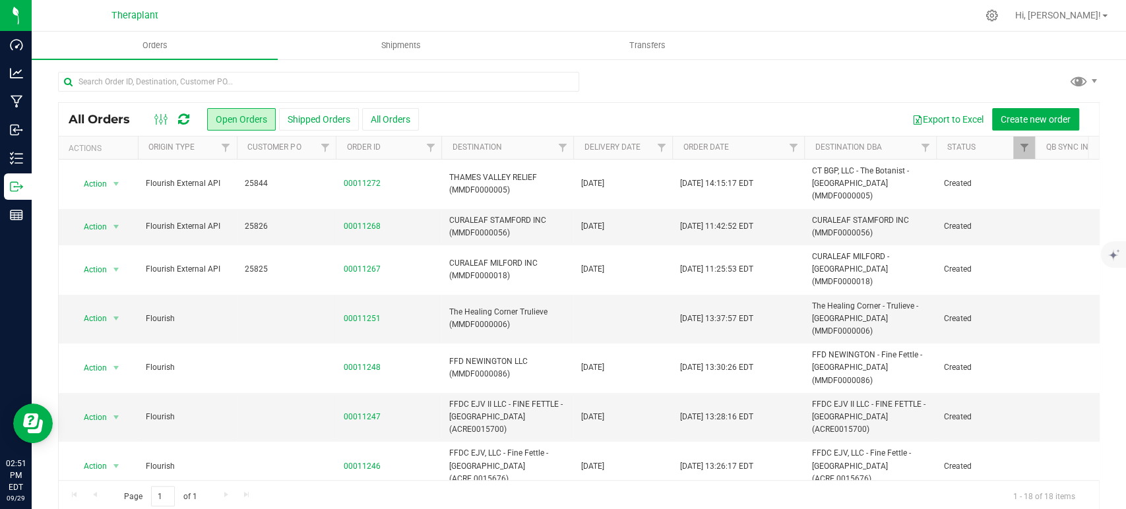
click at [187, 121] on icon at bounding box center [183, 119] width 11 height 13
click at [183, 117] on icon at bounding box center [183, 119] width 11 height 13
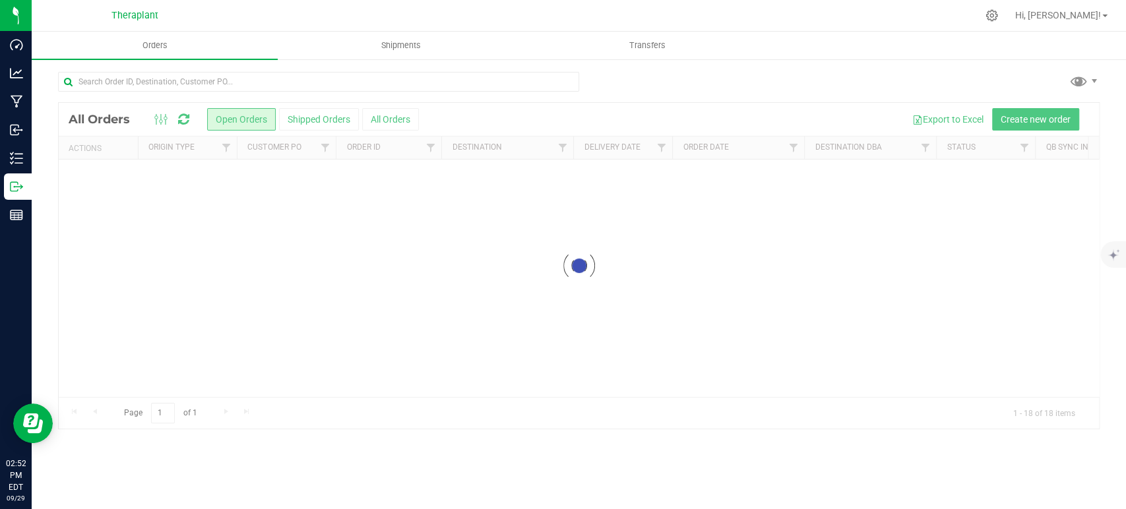
click at [183, 117] on div at bounding box center [579, 266] width 1040 height 326
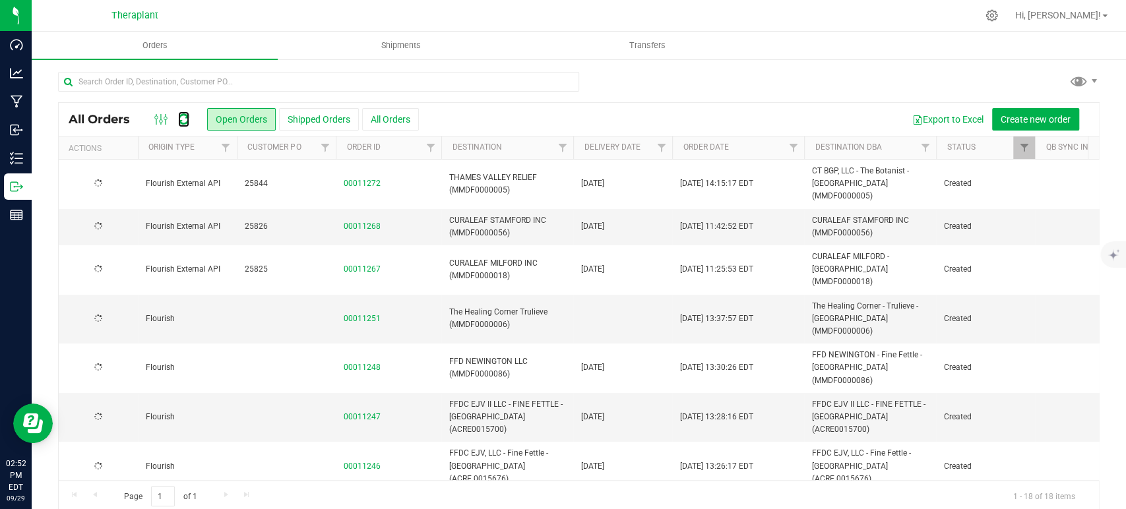
click at [183, 117] on icon at bounding box center [183, 119] width 15 height 16
click at [185, 117] on icon at bounding box center [183, 119] width 11 height 13
click at [351, 313] on link "00011251" at bounding box center [362, 319] width 37 height 13
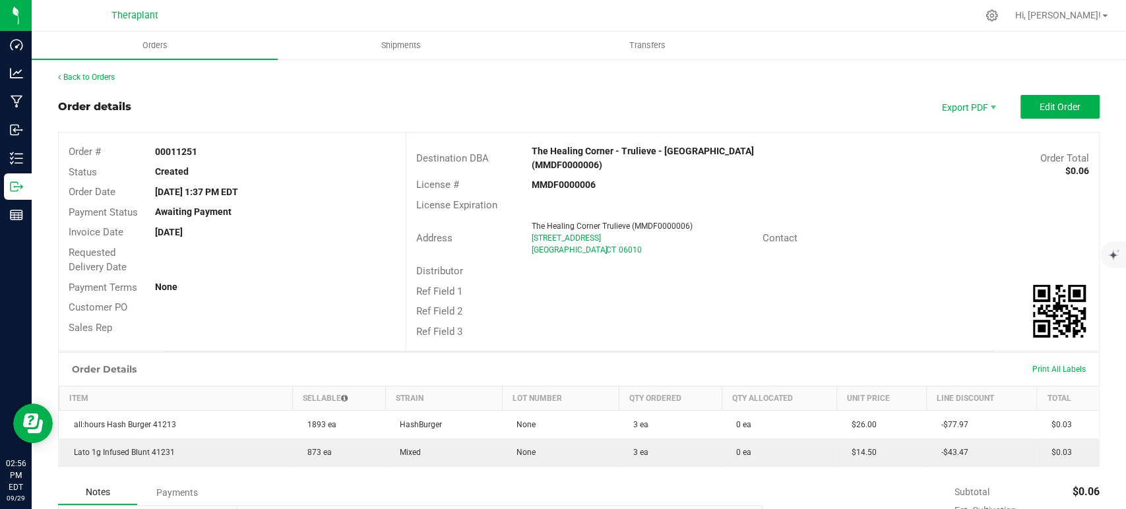
click at [95, 83] on div "Back to Orders Order details Export PDF Edit Order Order # 00011251 Status Crea…" at bounding box center [579, 395] width 1042 height 648
click at [98, 80] on link "Back to Orders" at bounding box center [86, 77] width 57 height 9
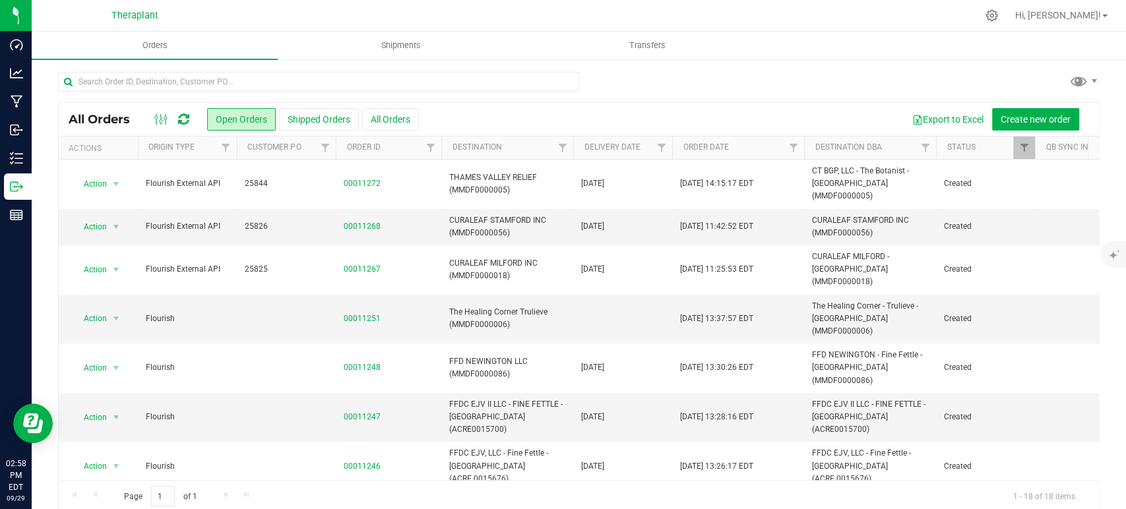
click at [181, 115] on icon at bounding box center [183, 119] width 11 height 13
click at [183, 114] on icon at bounding box center [183, 119] width 11 height 13
click at [184, 117] on icon at bounding box center [183, 119] width 11 height 13
click at [185, 117] on icon at bounding box center [183, 119] width 11 height 13
click at [183, 117] on icon at bounding box center [183, 119] width 11 height 13
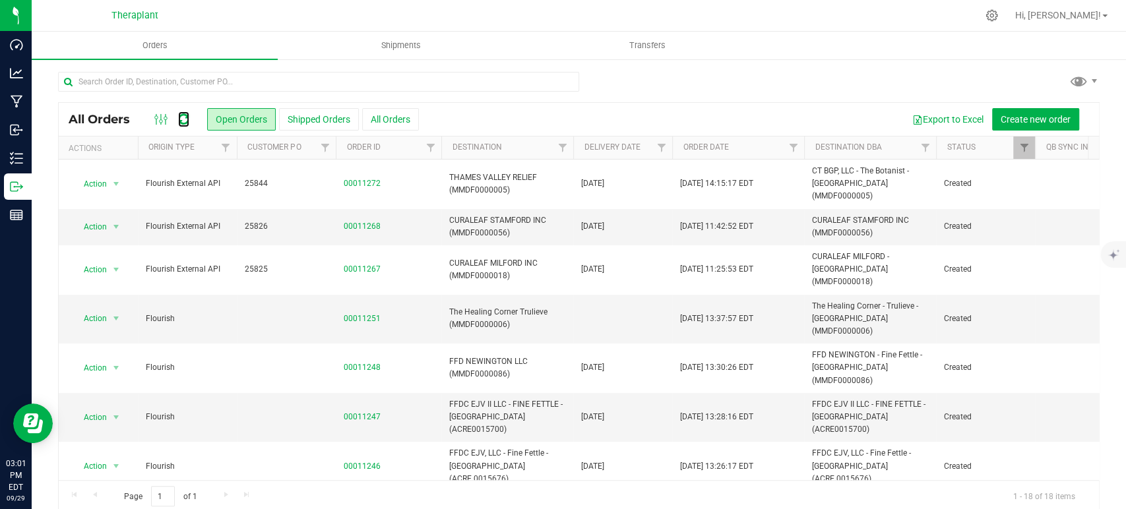
click at [183, 117] on icon at bounding box center [183, 119] width 11 height 13
click at [183, 117] on icon at bounding box center [183, 119] width 16 height 16
click at [185, 115] on icon at bounding box center [183, 119] width 11 height 13
click at [184, 118] on icon at bounding box center [183, 119] width 11 height 13
click at [187, 124] on icon at bounding box center [183, 119] width 11 height 13
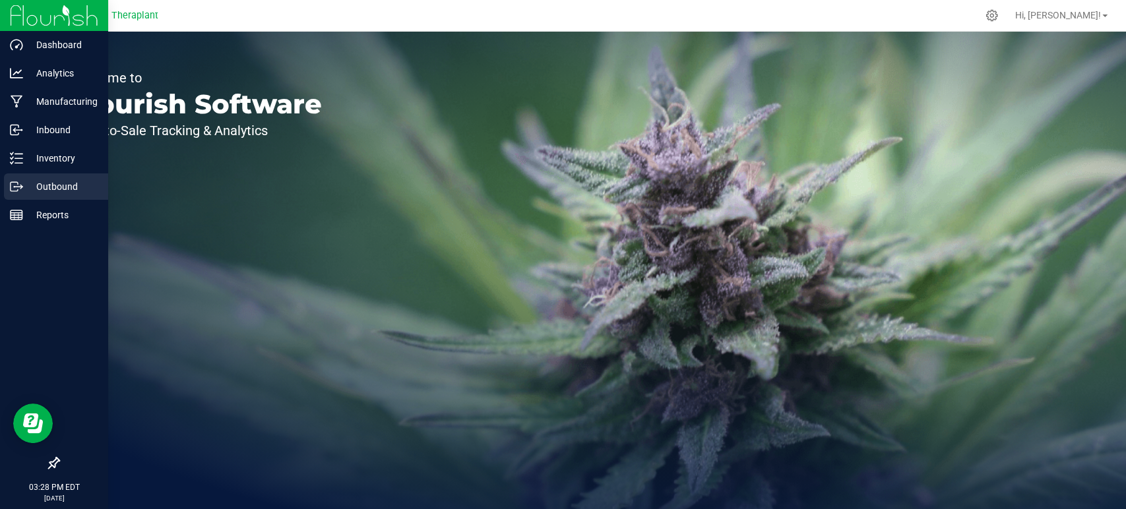
click at [42, 187] on p "Outbound" at bounding box center [62, 187] width 79 height 16
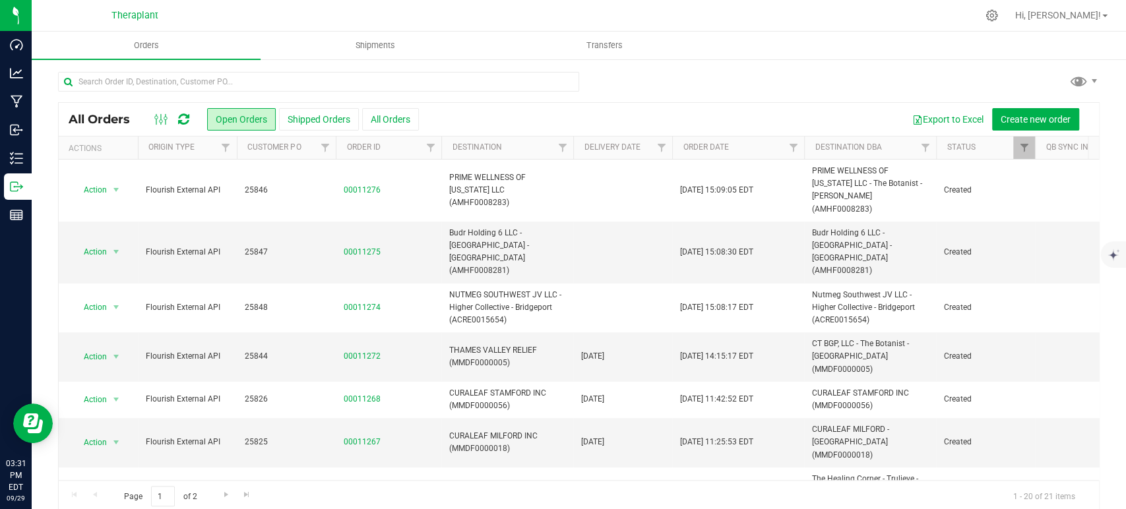
click at [186, 117] on icon at bounding box center [183, 119] width 11 height 13
click at [179, 118] on icon at bounding box center [183, 119] width 11 height 13
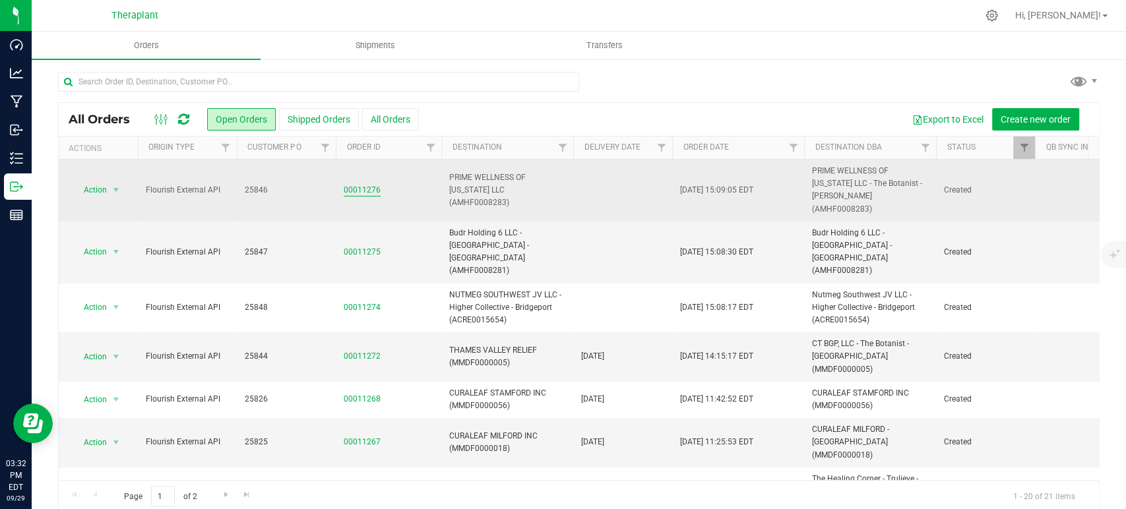
click at [358, 191] on link "00011276" at bounding box center [362, 190] width 37 height 13
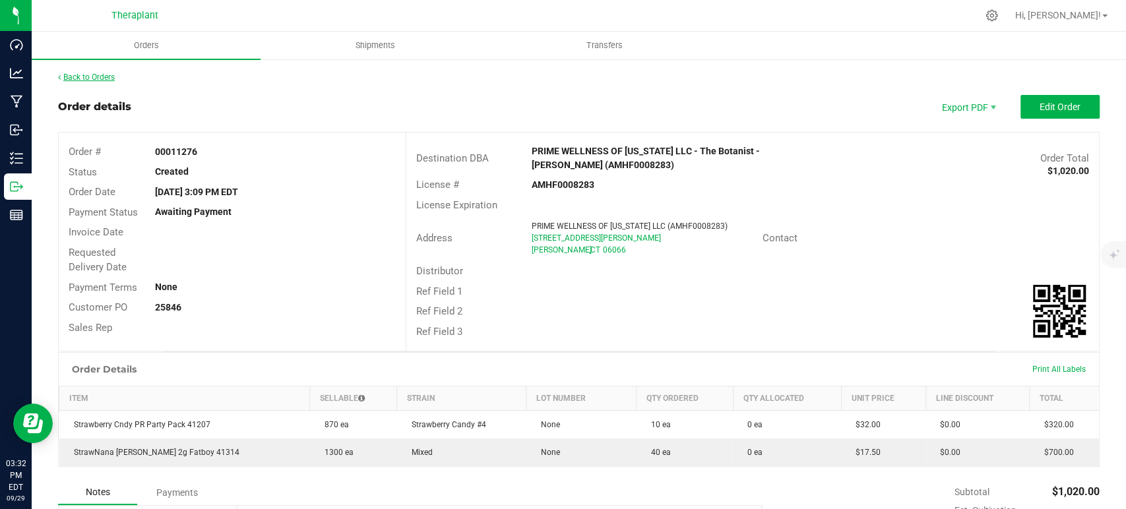
click at [103, 80] on link "Back to Orders" at bounding box center [86, 77] width 57 height 9
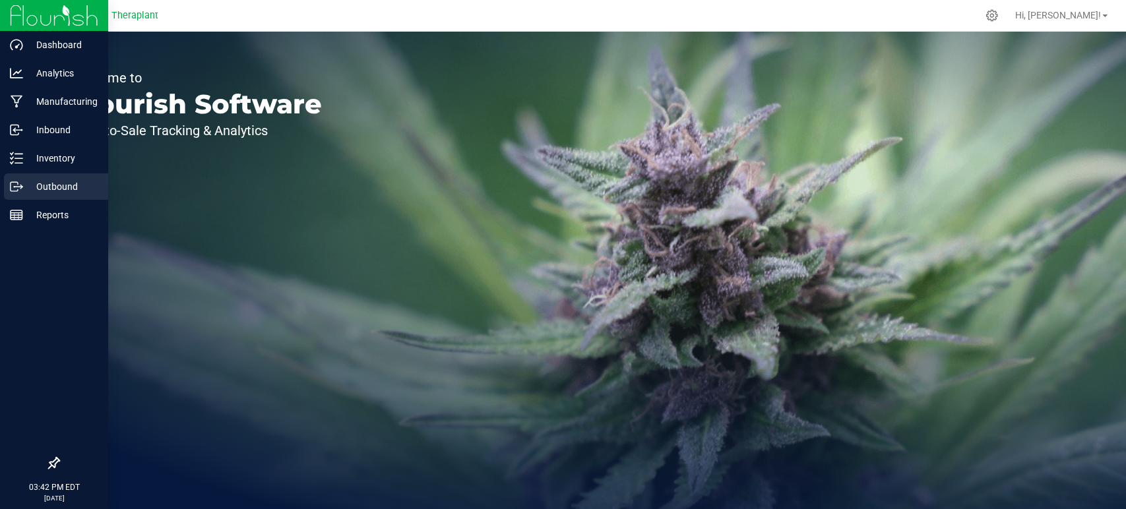
click at [46, 184] on p "Outbound" at bounding box center [62, 187] width 79 height 16
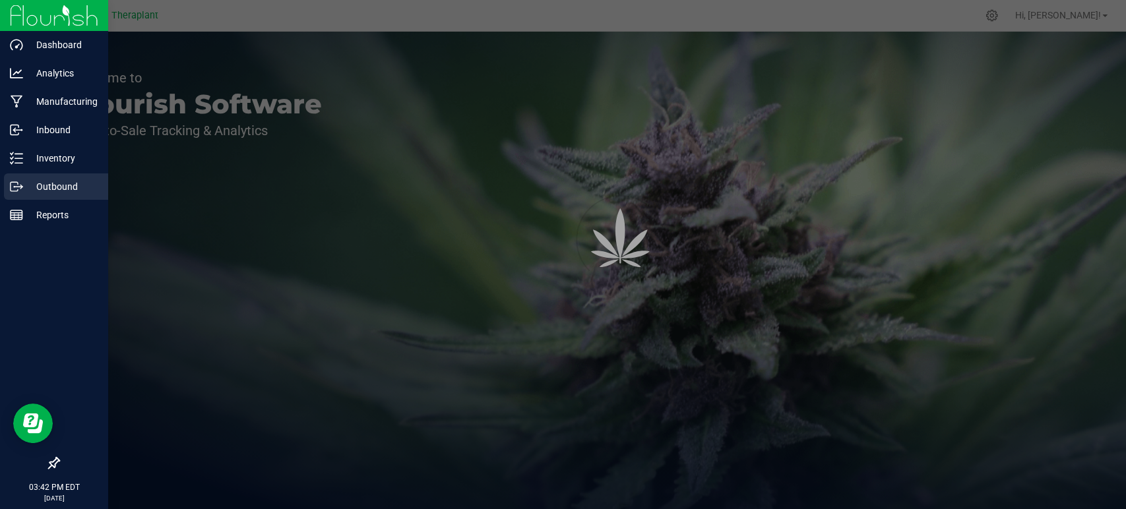
click at [46, 184] on p "Outbound" at bounding box center [62, 187] width 79 height 16
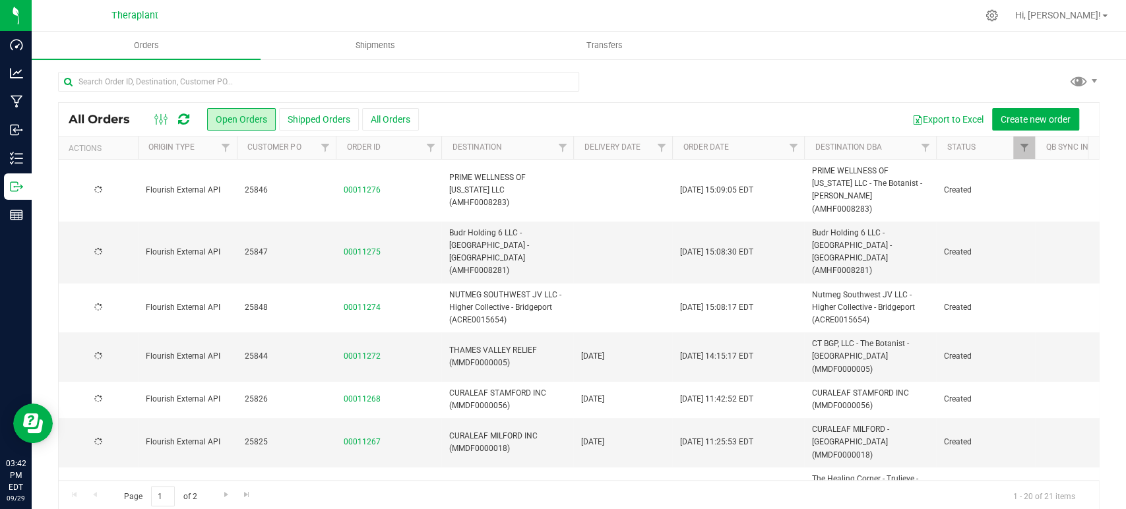
click at [185, 119] on icon at bounding box center [183, 119] width 11 height 13
click at [182, 117] on icon at bounding box center [183, 119] width 11 height 13
click at [185, 121] on icon at bounding box center [183, 119] width 11 height 13
click at [184, 117] on icon at bounding box center [183, 119] width 11 height 13
click at [185, 115] on icon at bounding box center [183, 119] width 11 height 13
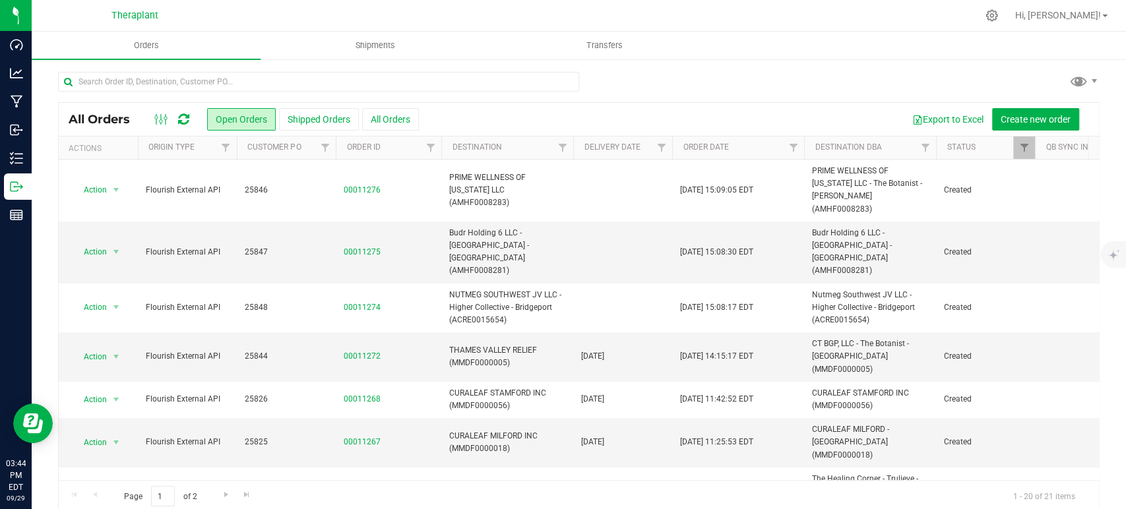
click at [187, 123] on icon at bounding box center [183, 119] width 11 height 13
